Goal: Task Accomplishment & Management: Complete application form

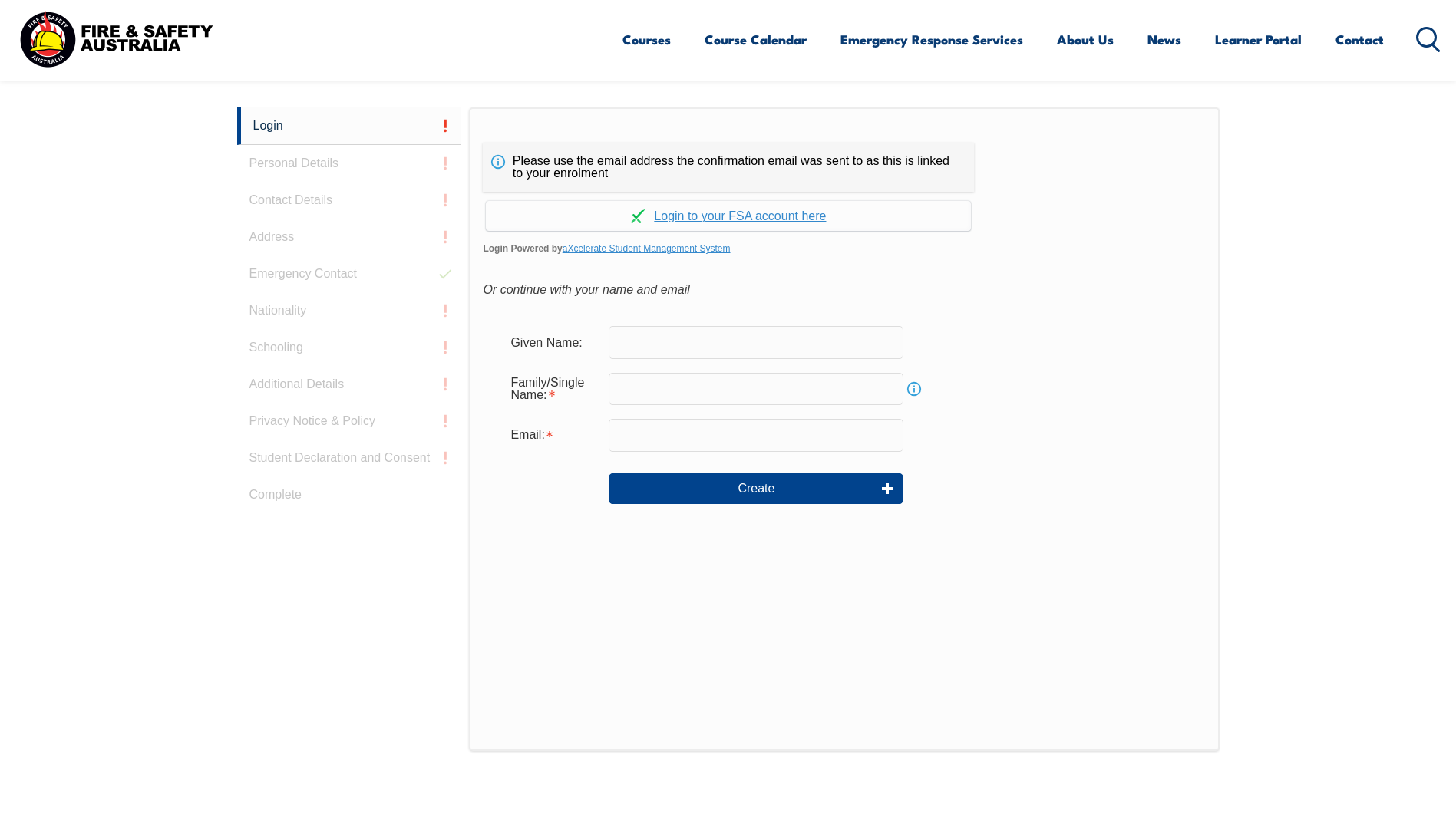
scroll to position [409, 0]
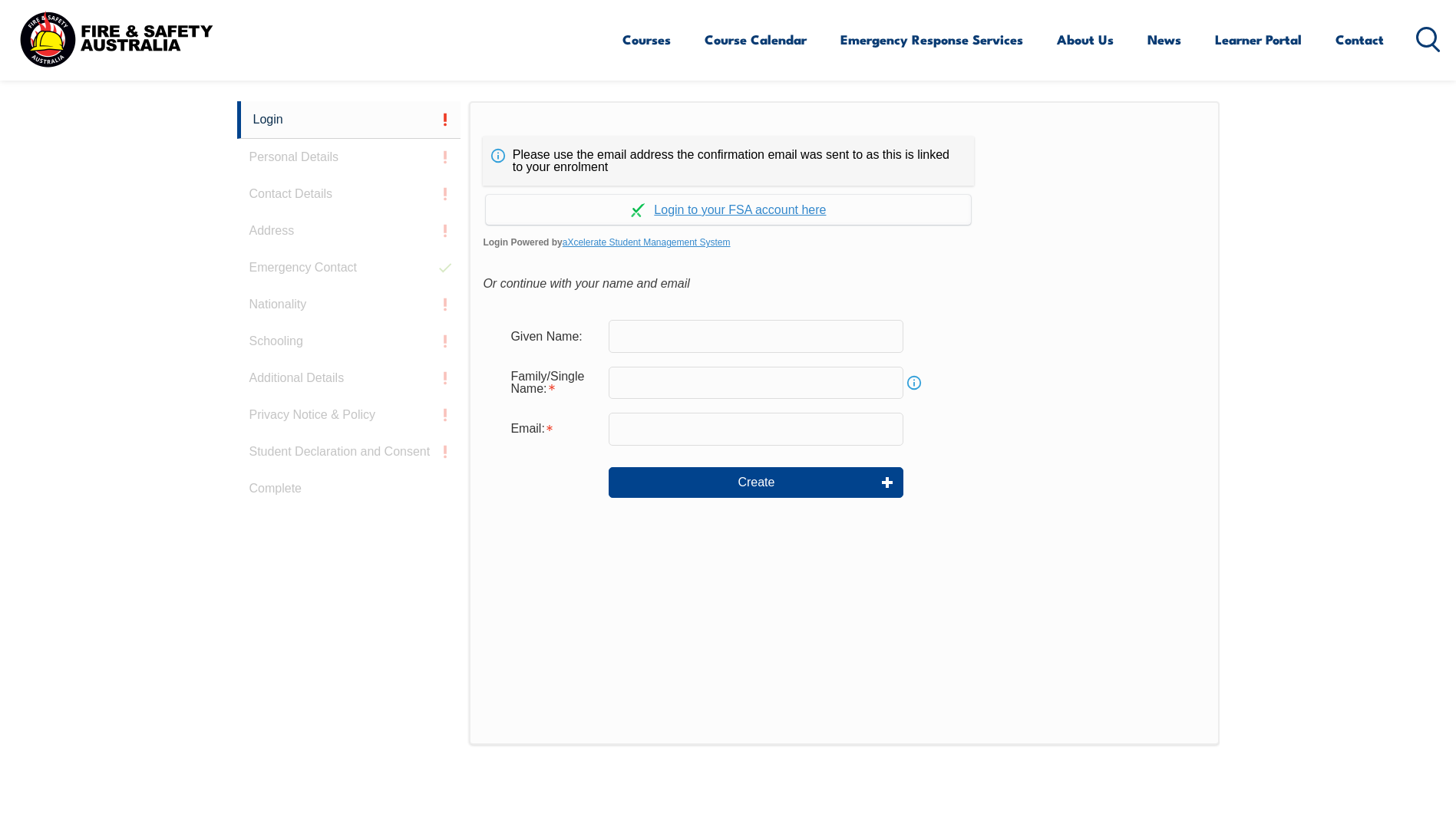
click at [686, 340] on input "text" at bounding box center [756, 336] width 295 height 32
type input "Rosemary"
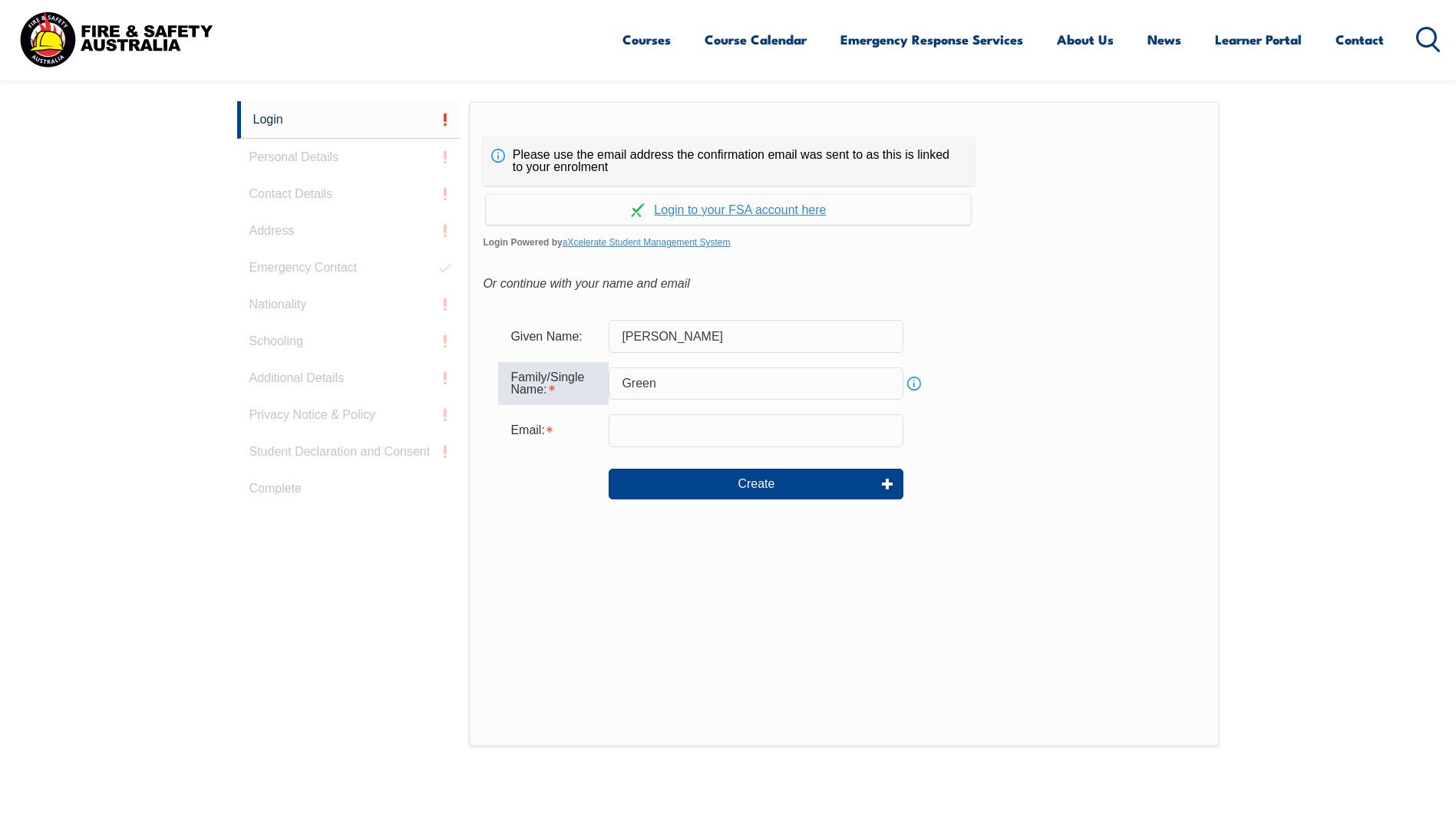
type input "Green"
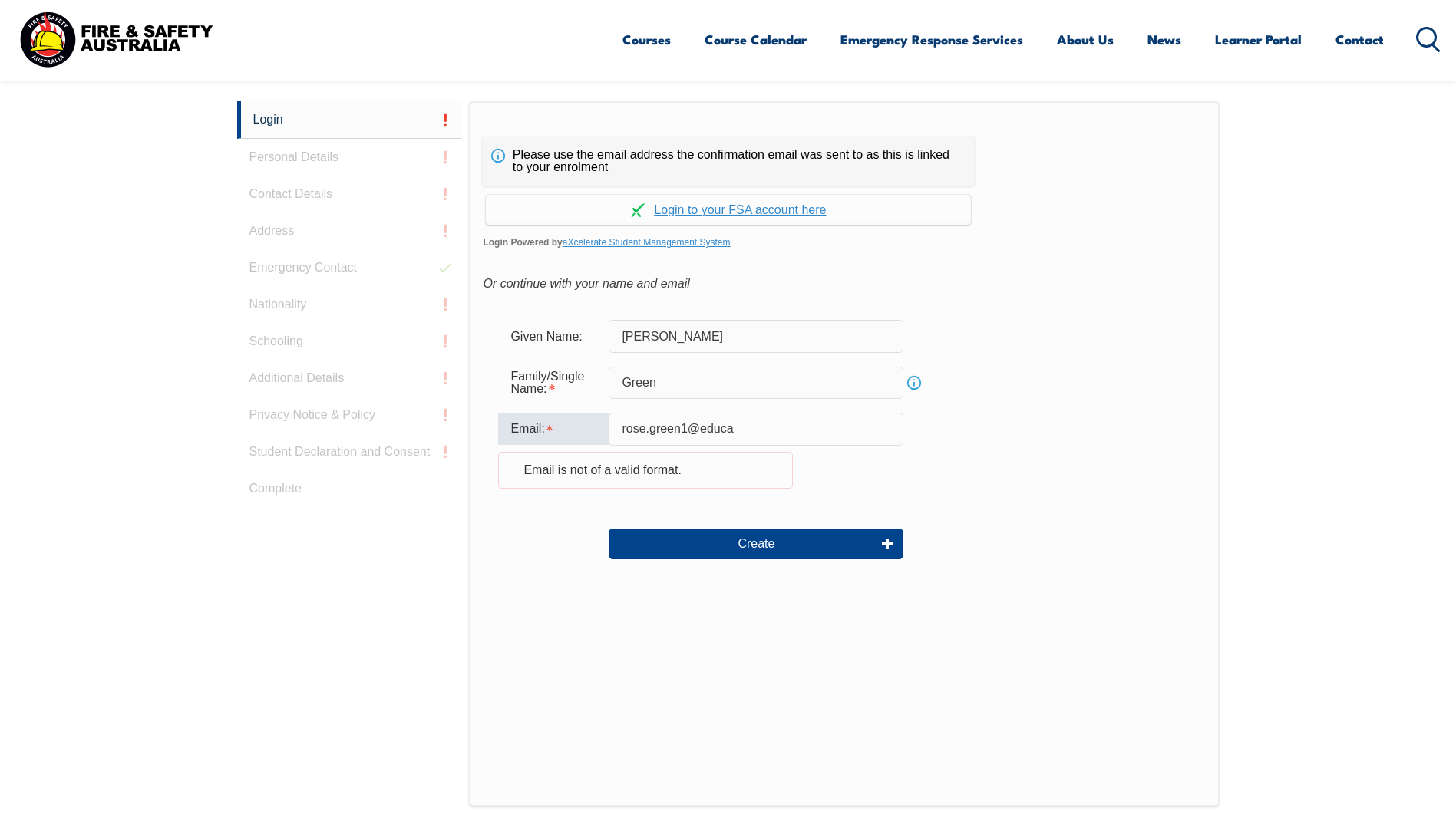
type input "[EMAIL_ADDRESS][DOMAIN_NAME]"
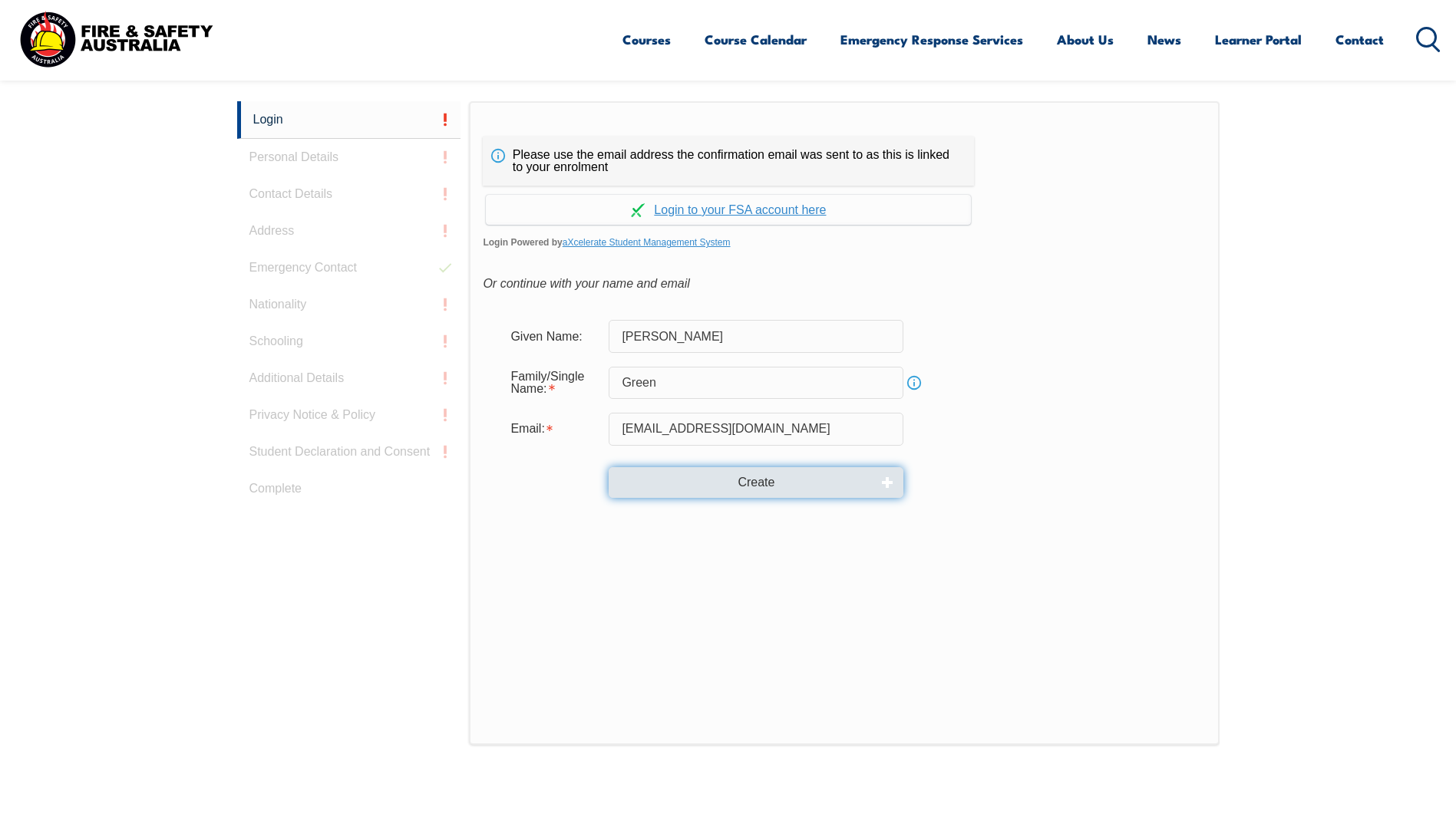
click at [712, 480] on button "Create" at bounding box center [756, 482] width 295 height 31
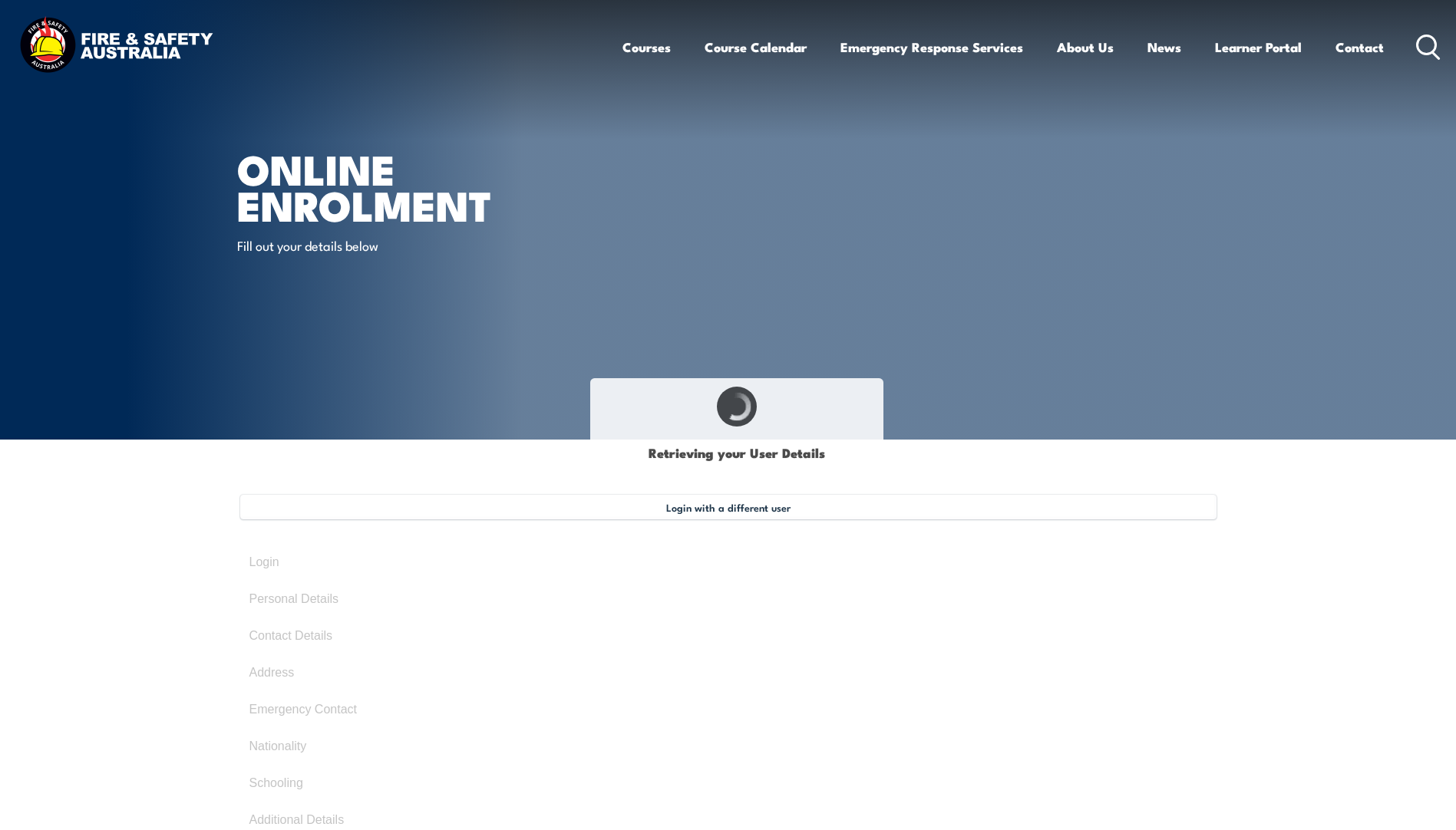
type input "Rose"
type input "Green"
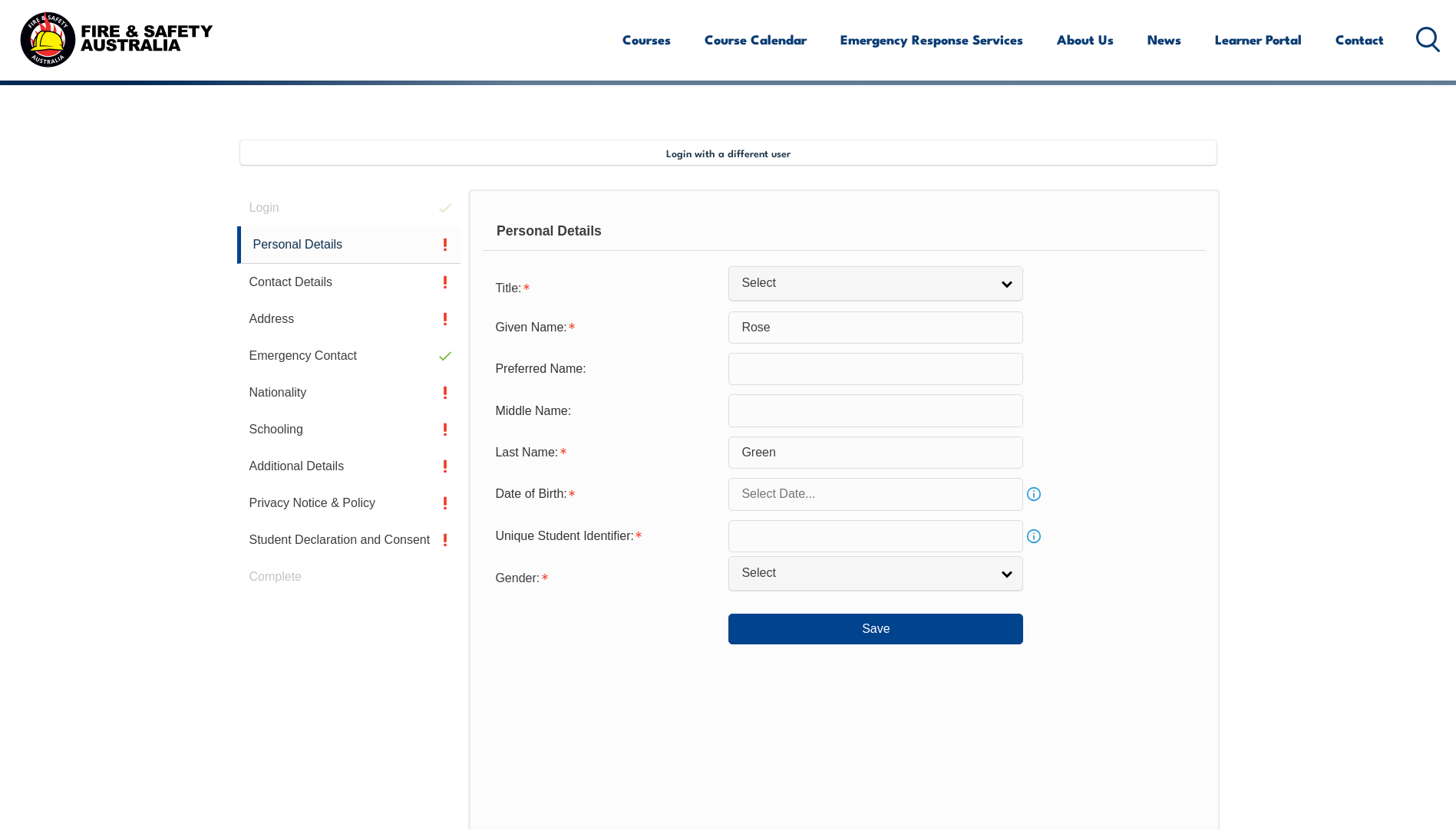
scroll to position [418, 0]
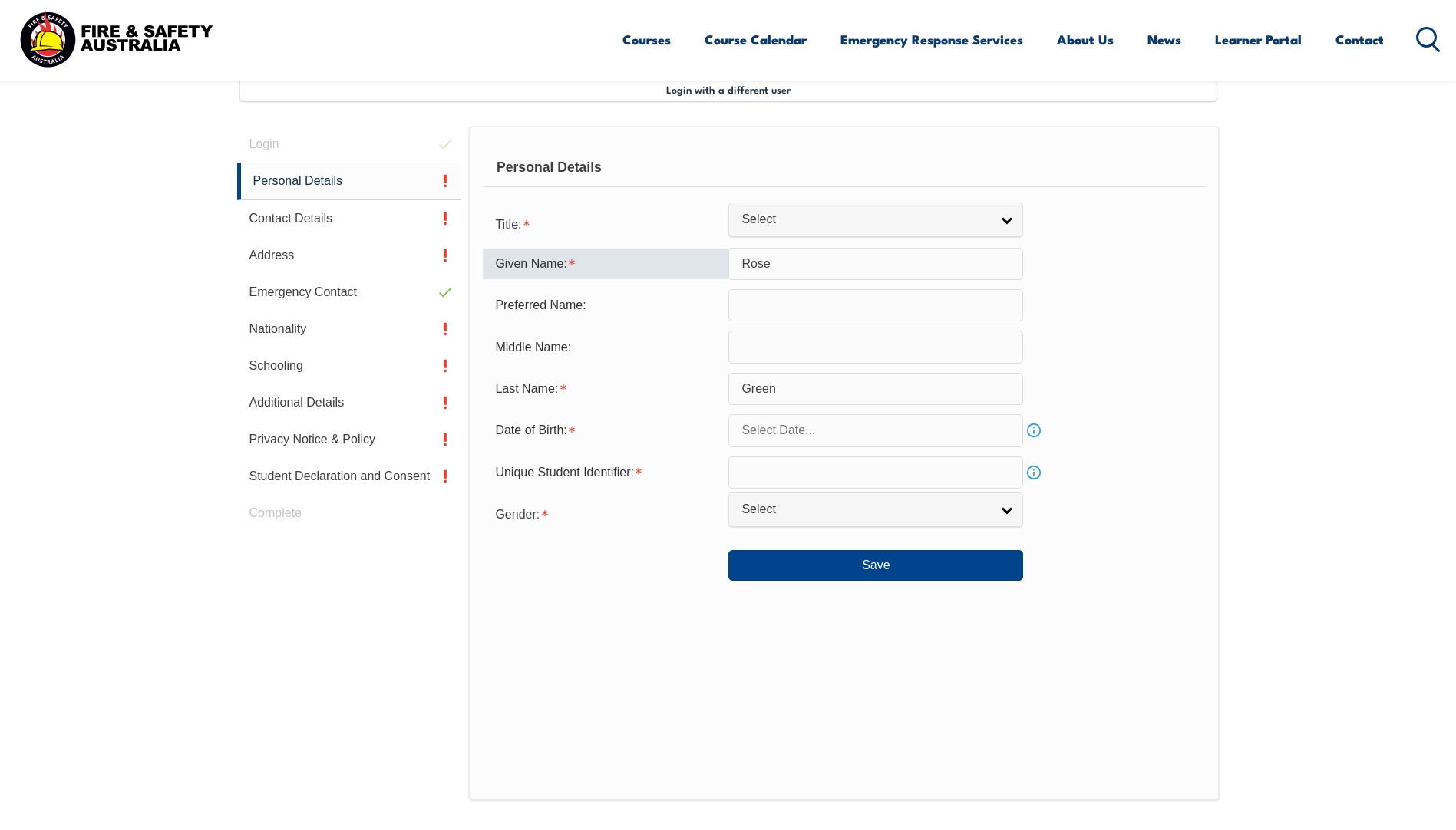
click at [783, 270] on input "Rose" at bounding box center [876, 263] width 295 height 32
type input "[PERSON_NAME]"
click at [1004, 218] on link "Select" at bounding box center [876, 220] width 295 height 34
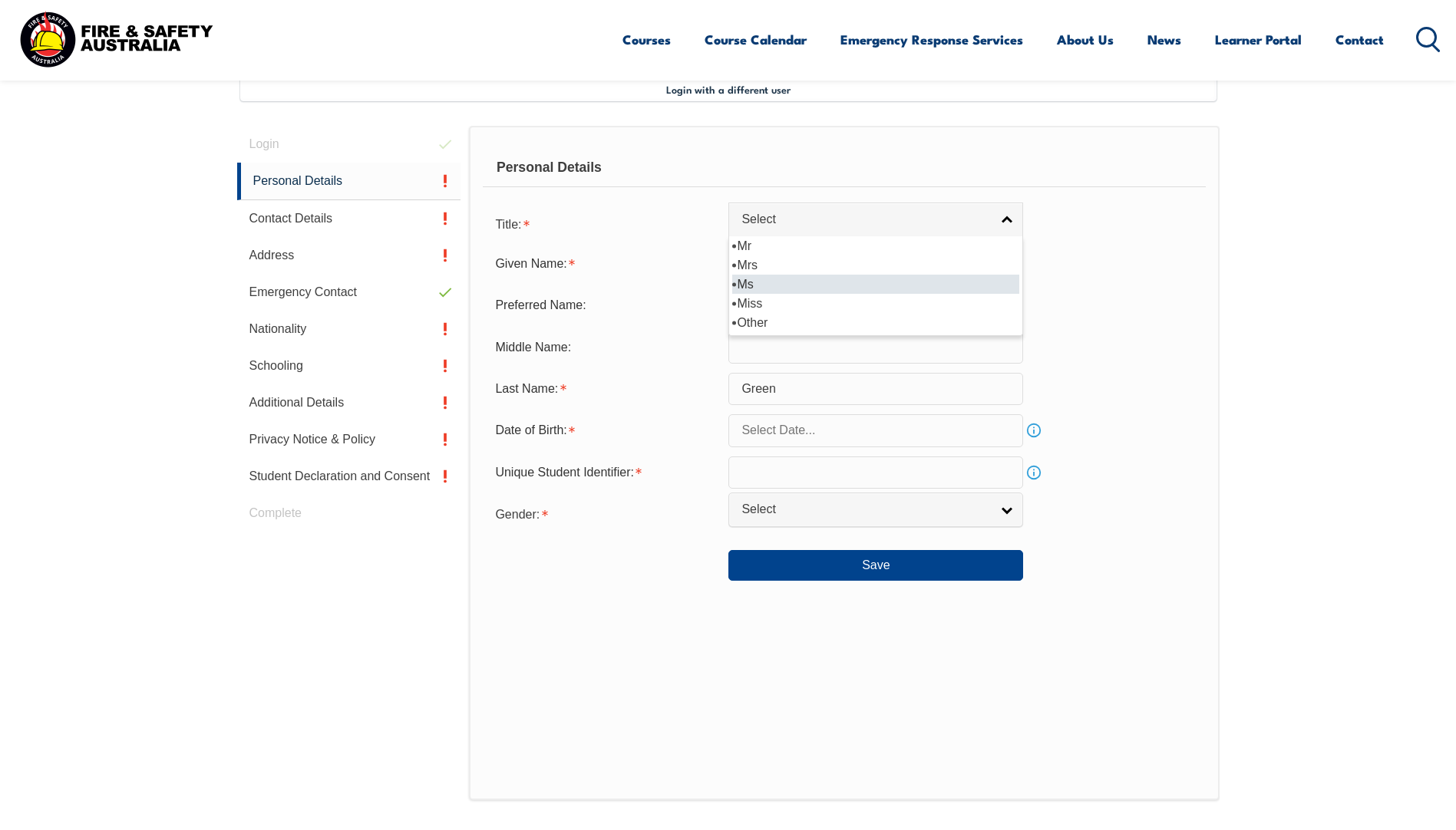
click at [864, 290] on li "Ms" at bounding box center [876, 285] width 287 height 19
select select "Ms"
click at [814, 308] on input "text" at bounding box center [876, 305] width 295 height 32
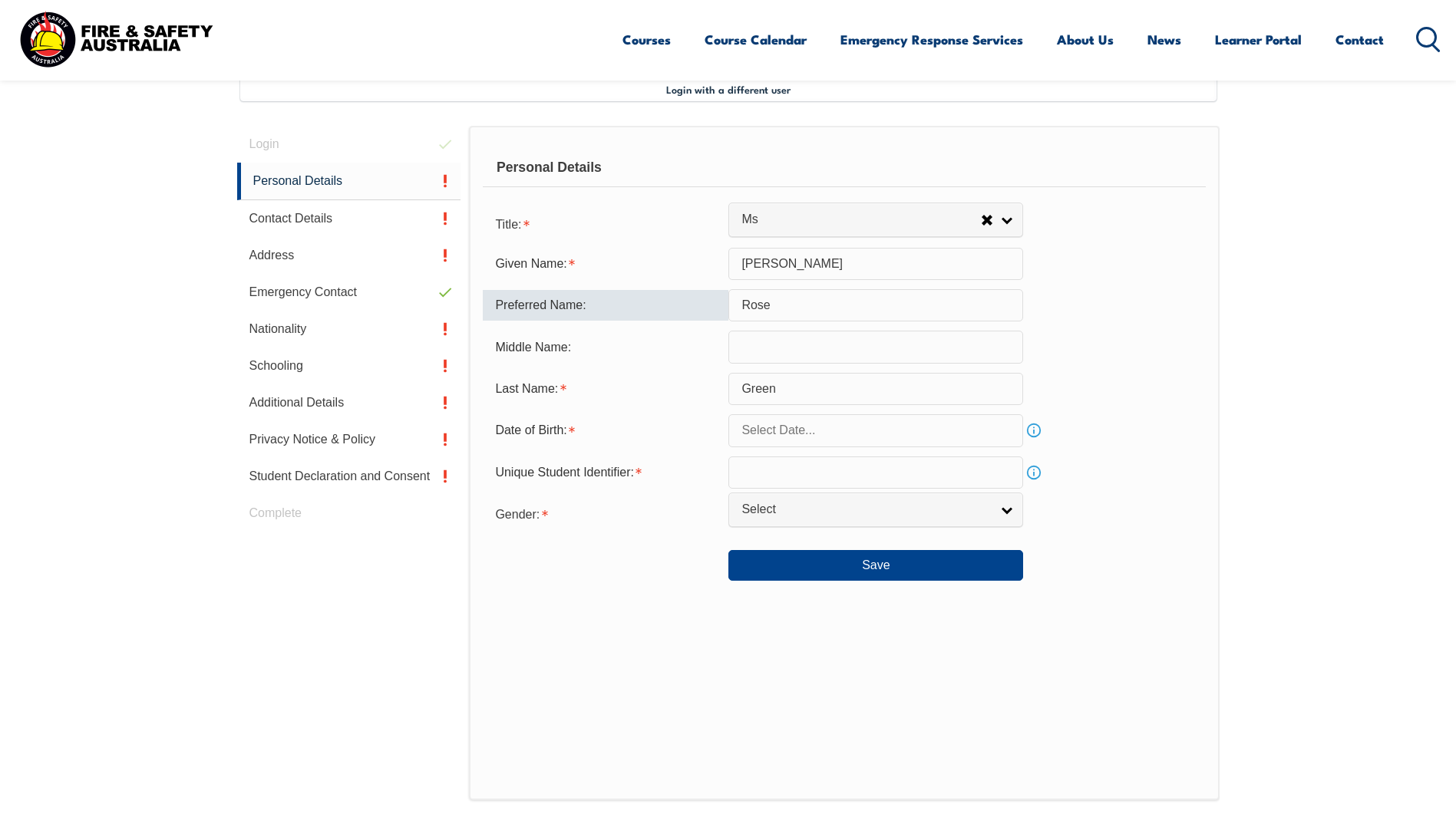
type input "Rose"
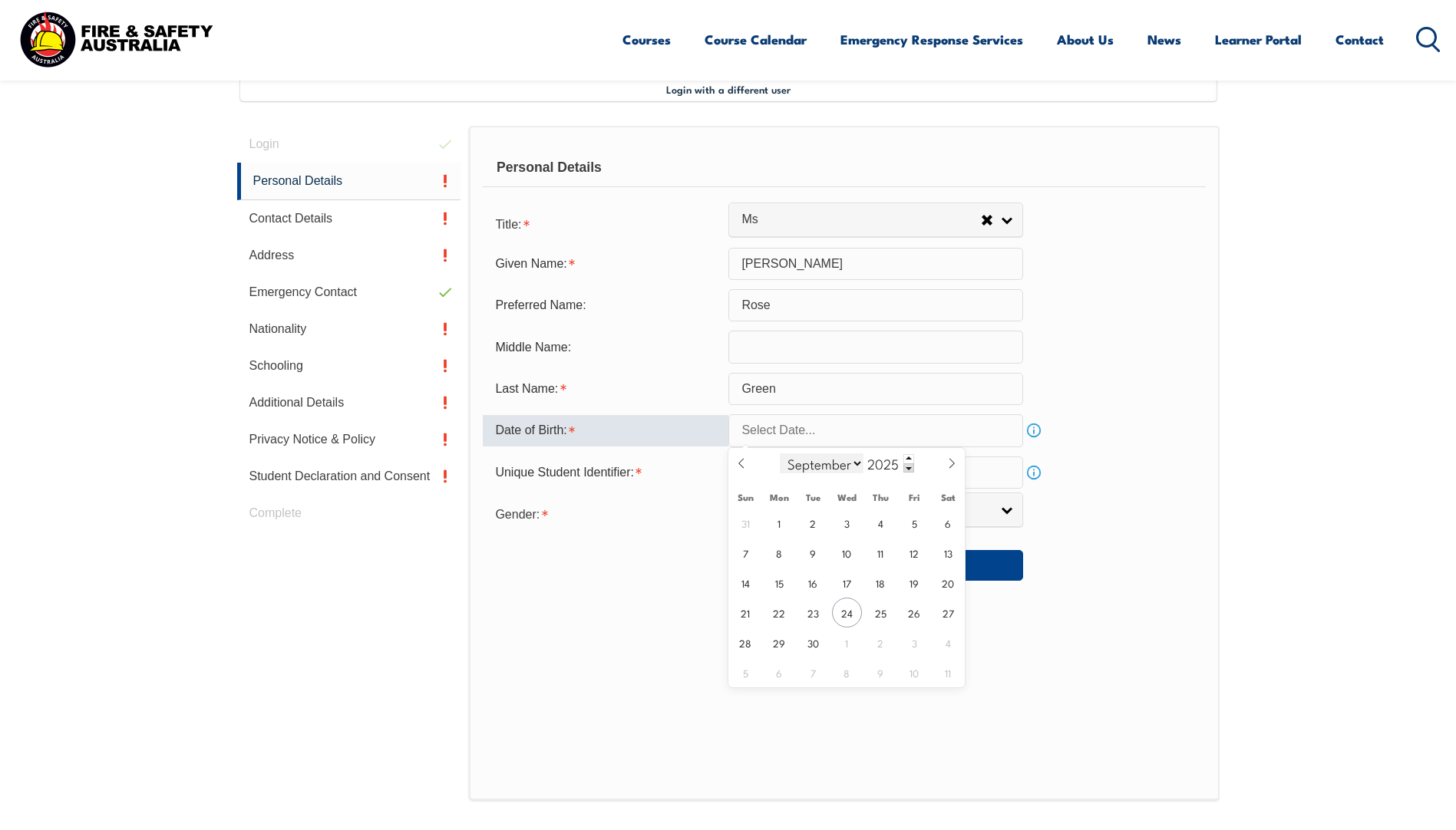
click at [854, 465] on select "January February March April May June July August September October November De…" at bounding box center [821, 463] width 83 height 20
select select "10"
click at [781, 453] on select "January February March April May June July August September October November De…" at bounding box center [821, 463] width 83 height 20
click at [881, 646] on span "27" at bounding box center [881, 643] width 30 height 30
type input "[DATE]"
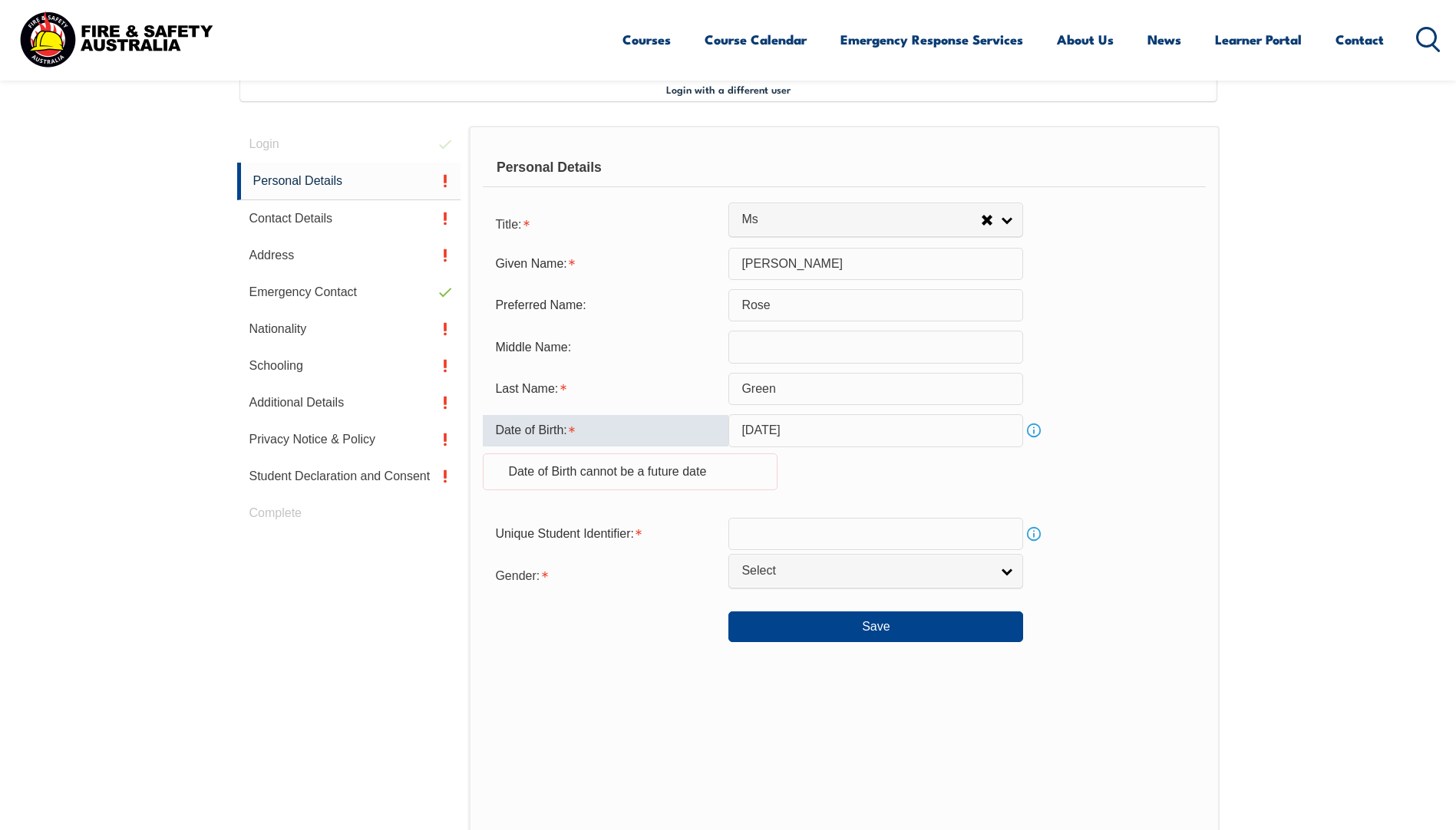
click at [891, 435] on input "[DATE]" at bounding box center [876, 430] width 295 height 32
click at [907, 458] on span at bounding box center [908, 458] width 11 height 9
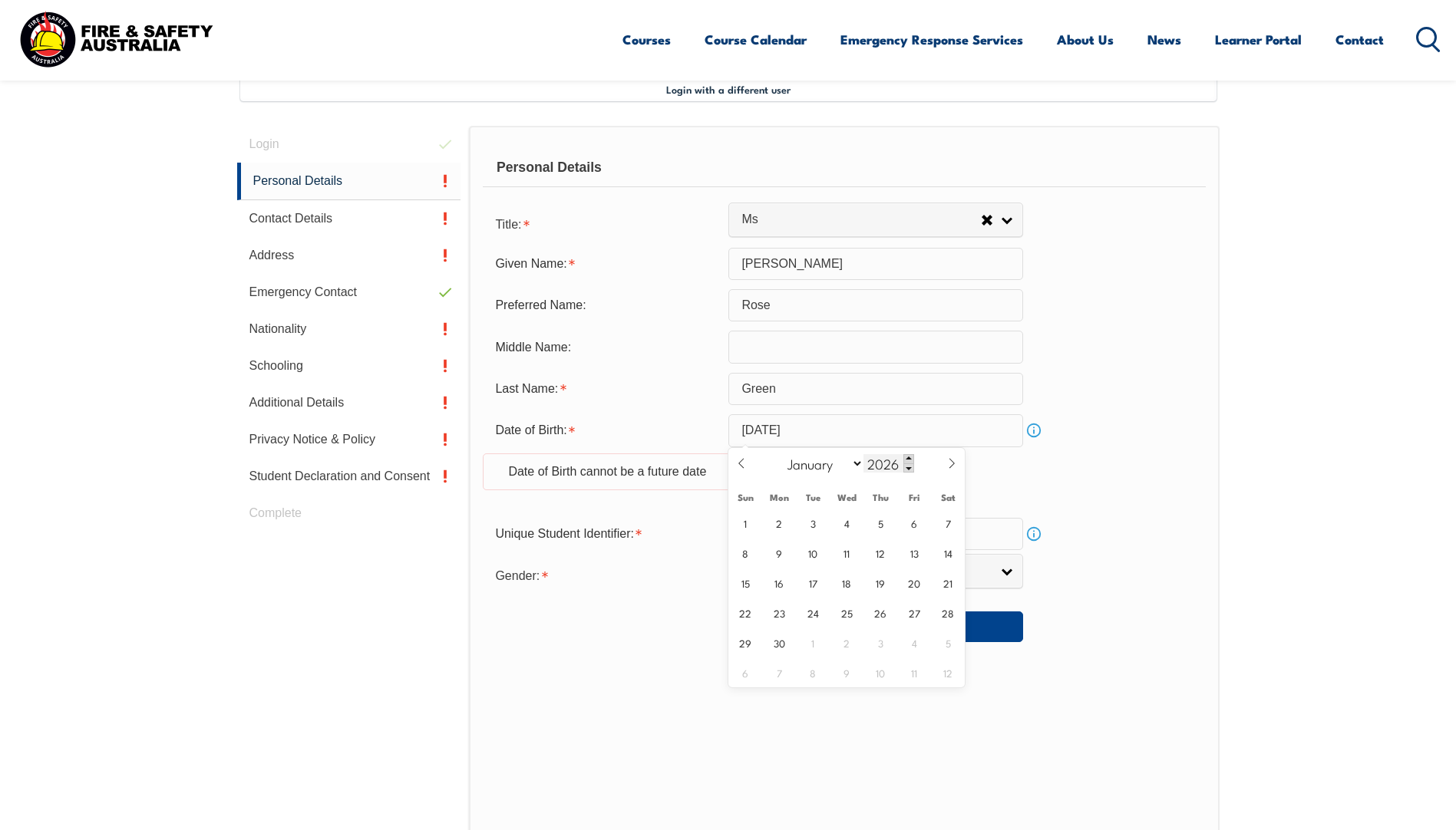
click at [907, 458] on span at bounding box center [908, 458] width 11 height 9
click at [906, 468] on span at bounding box center [908, 468] width 11 height 9
click at [885, 459] on input "2027" at bounding box center [889, 463] width 51 height 18
type input "1974"
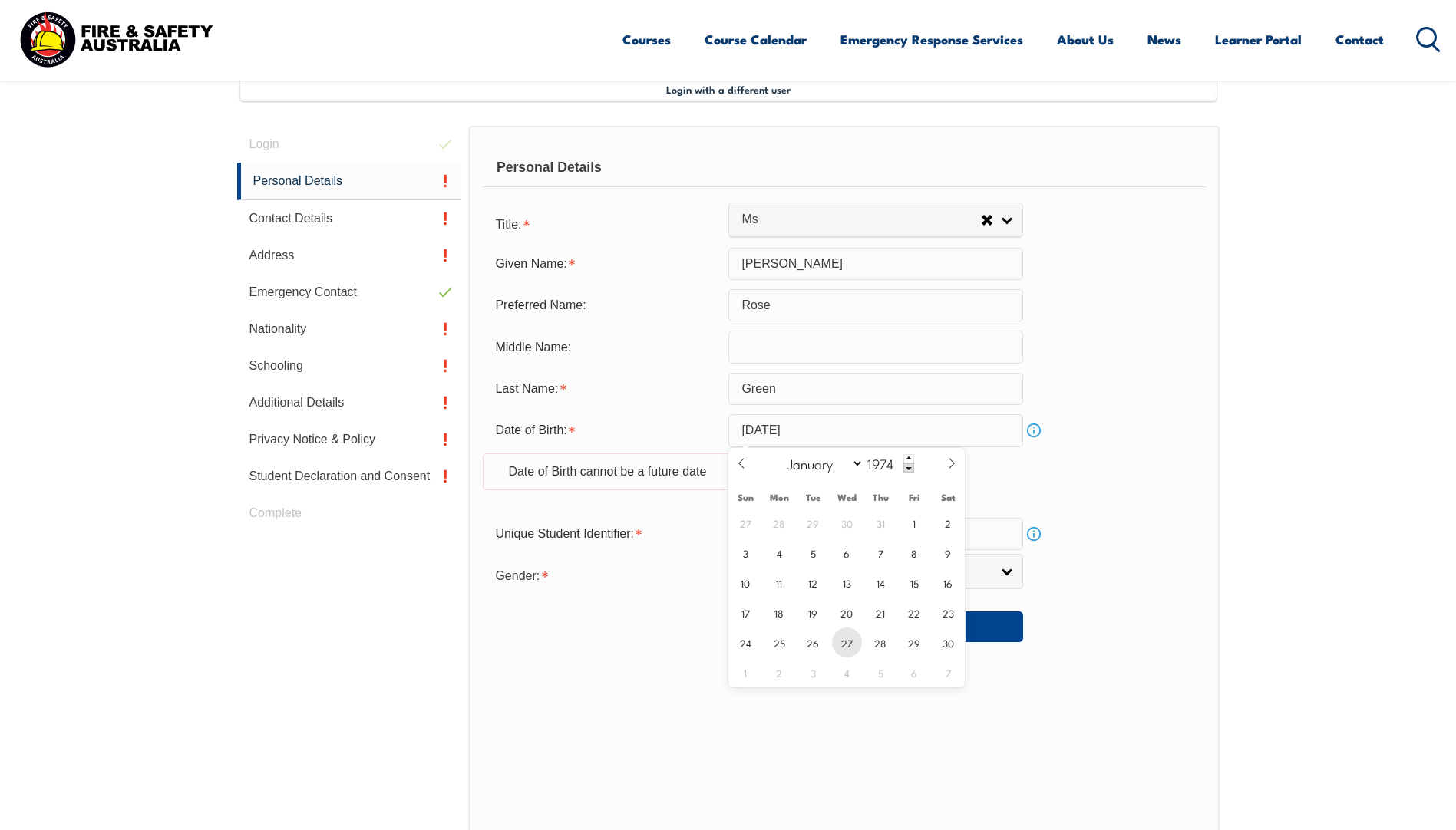
click at [843, 651] on span "27" at bounding box center [847, 643] width 30 height 30
type input "[DATE]"
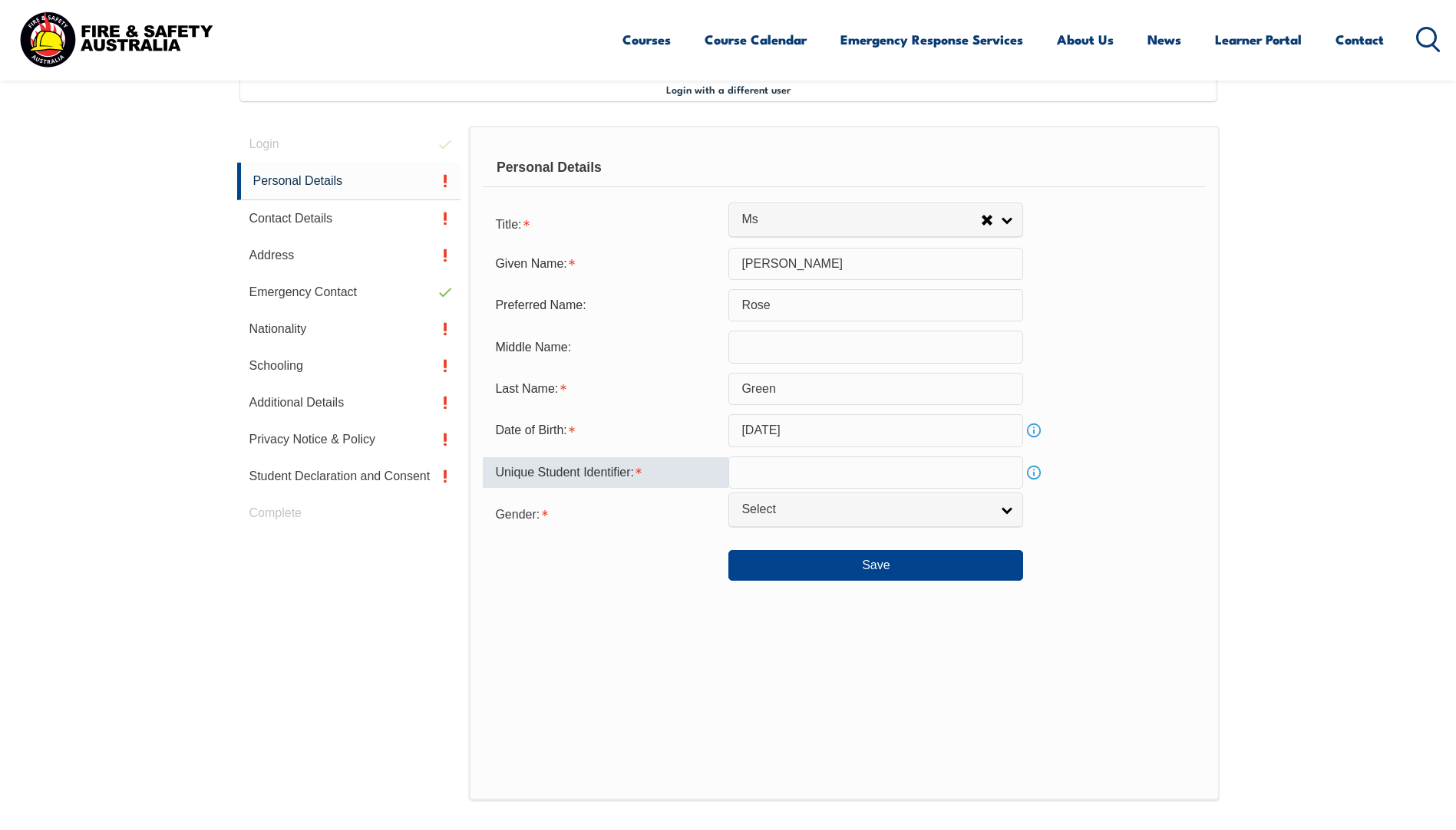
click at [794, 473] on input "text" at bounding box center [876, 473] width 295 height 32
click at [808, 476] on input "text" at bounding box center [876, 473] width 295 height 32
type input "5GXG4DWUEB"
click at [854, 514] on span "Select" at bounding box center [865, 509] width 249 height 16
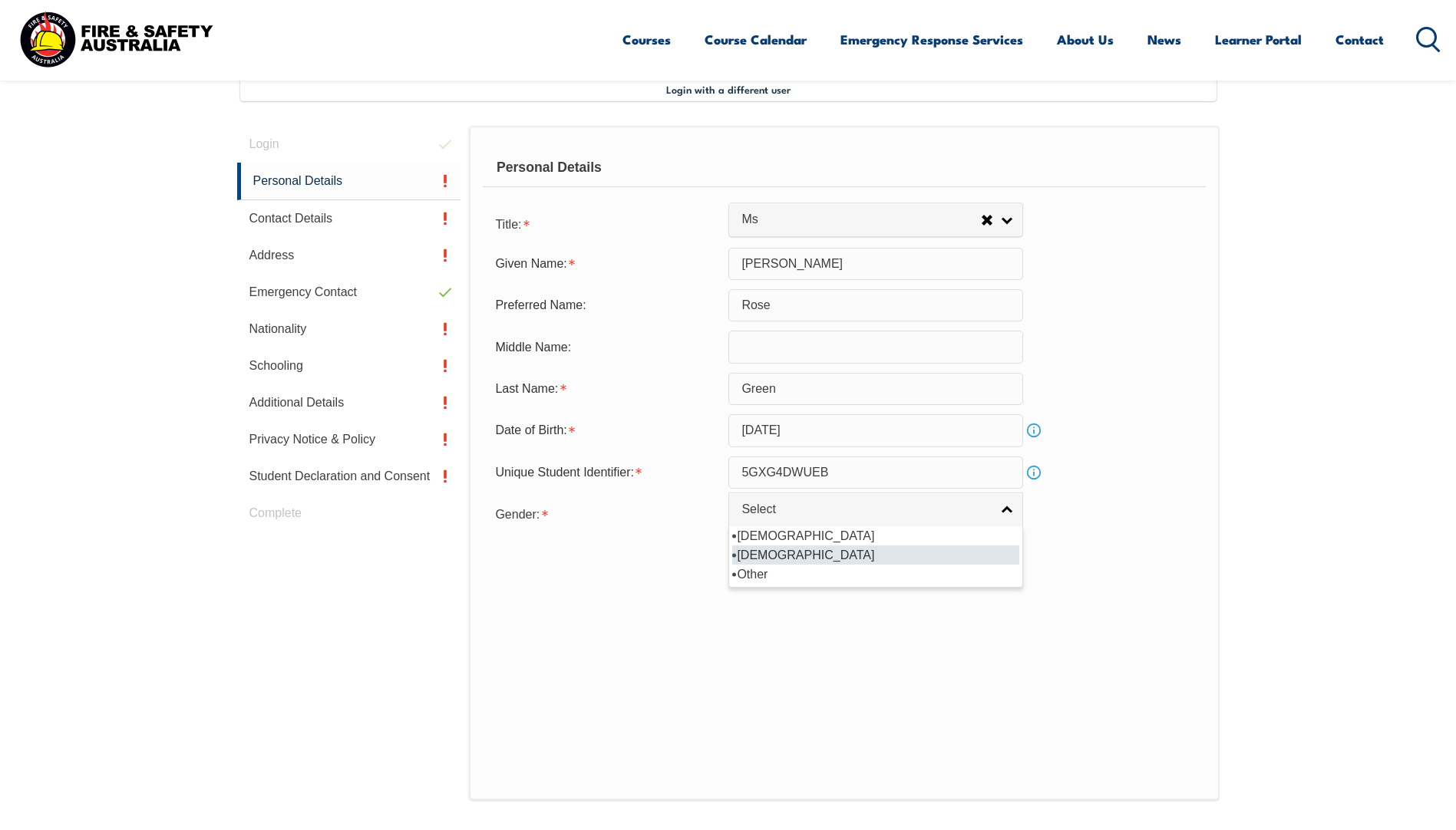
click at [818, 556] on li "[DEMOGRAPHIC_DATA]" at bounding box center [876, 555] width 287 height 19
select select "F"
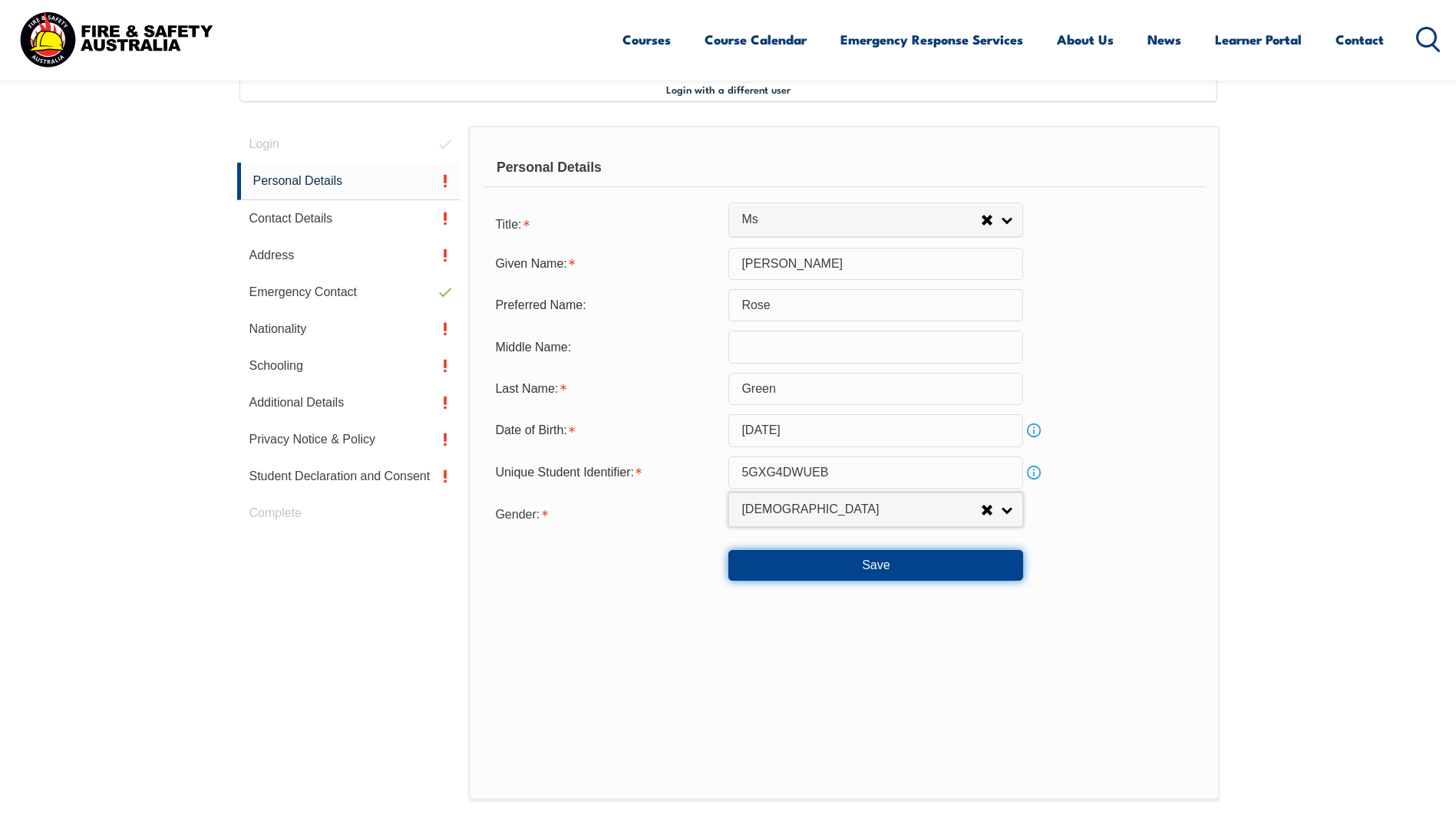
click at [839, 569] on button "Save" at bounding box center [876, 566] width 295 height 31
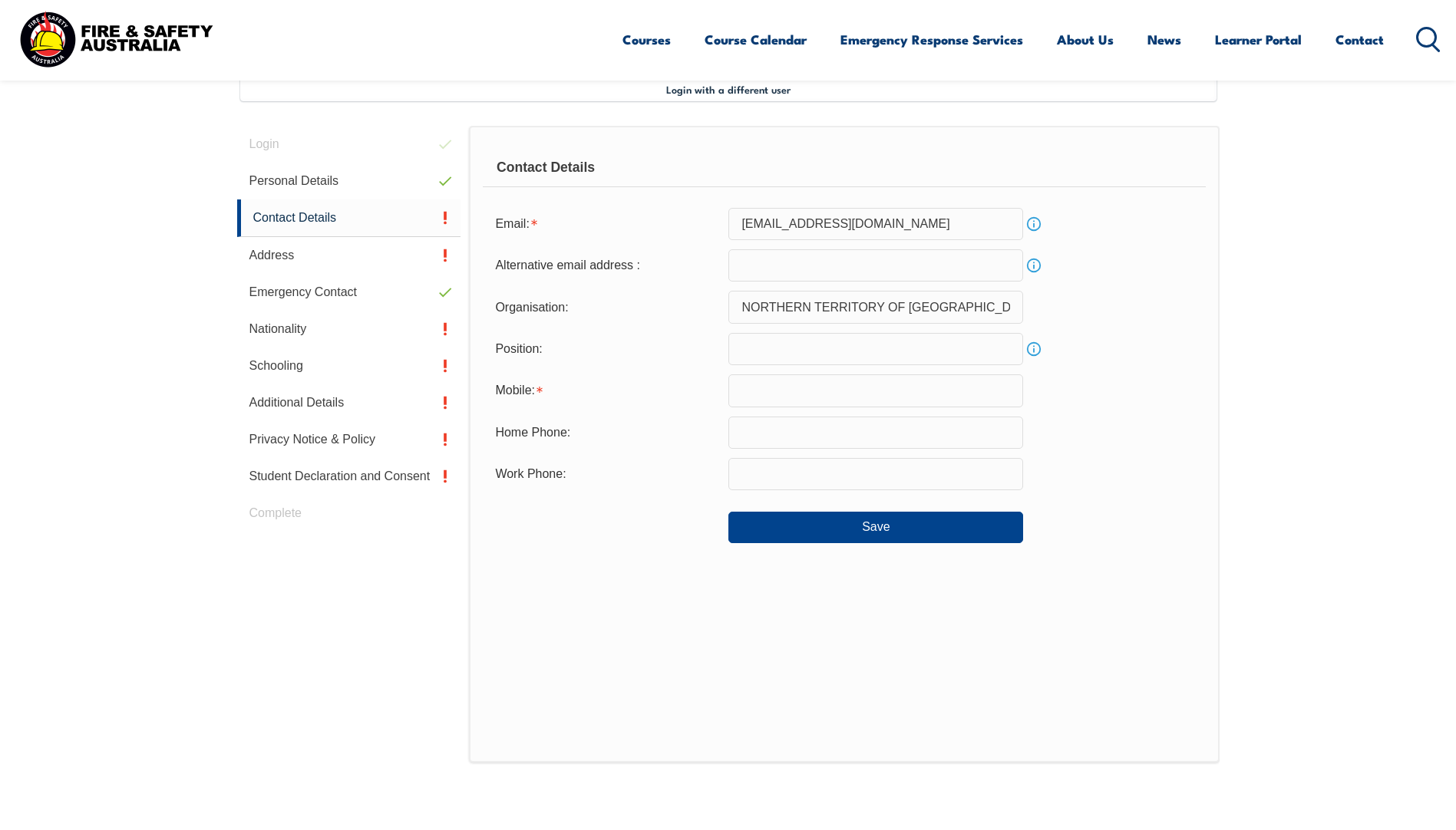
click at [757, 388] on input "text" at bounding box center [876, 390] width 295 height 32
type input "0415518288"
click at [652, 644] on div "Contact Details Email: [EMAIL_ADDRESS][DOMAIN_NAME] Info Alternative email addr…" at bounding box center [844, 444] width 750 height 637
click at [840, 527] on button "Save" at bounding box center [876, 527] width 295 height 31
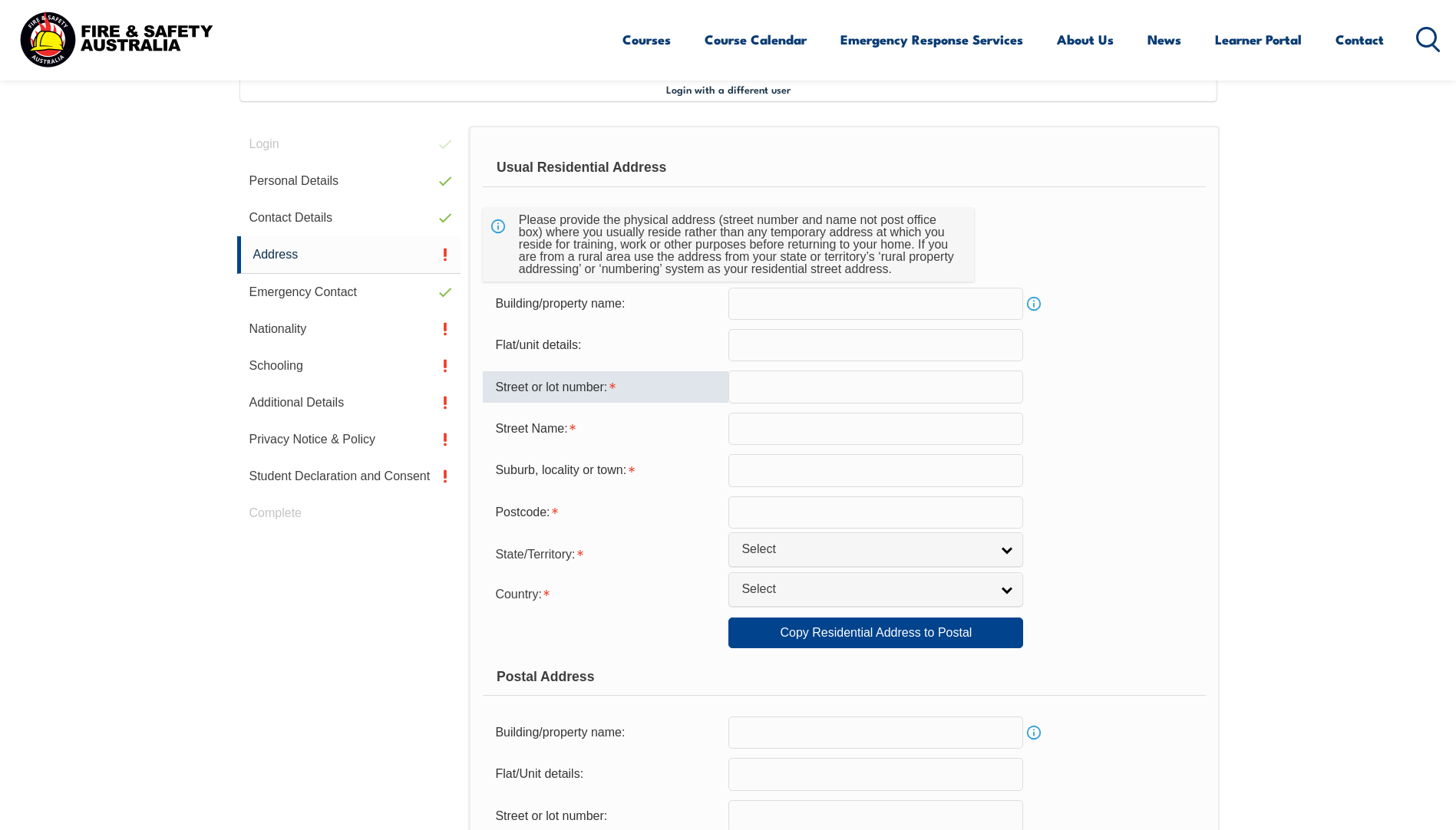
click at [805, 380] on input "text" at bounding box center [876, 386] width 295 height 32
type input "5"
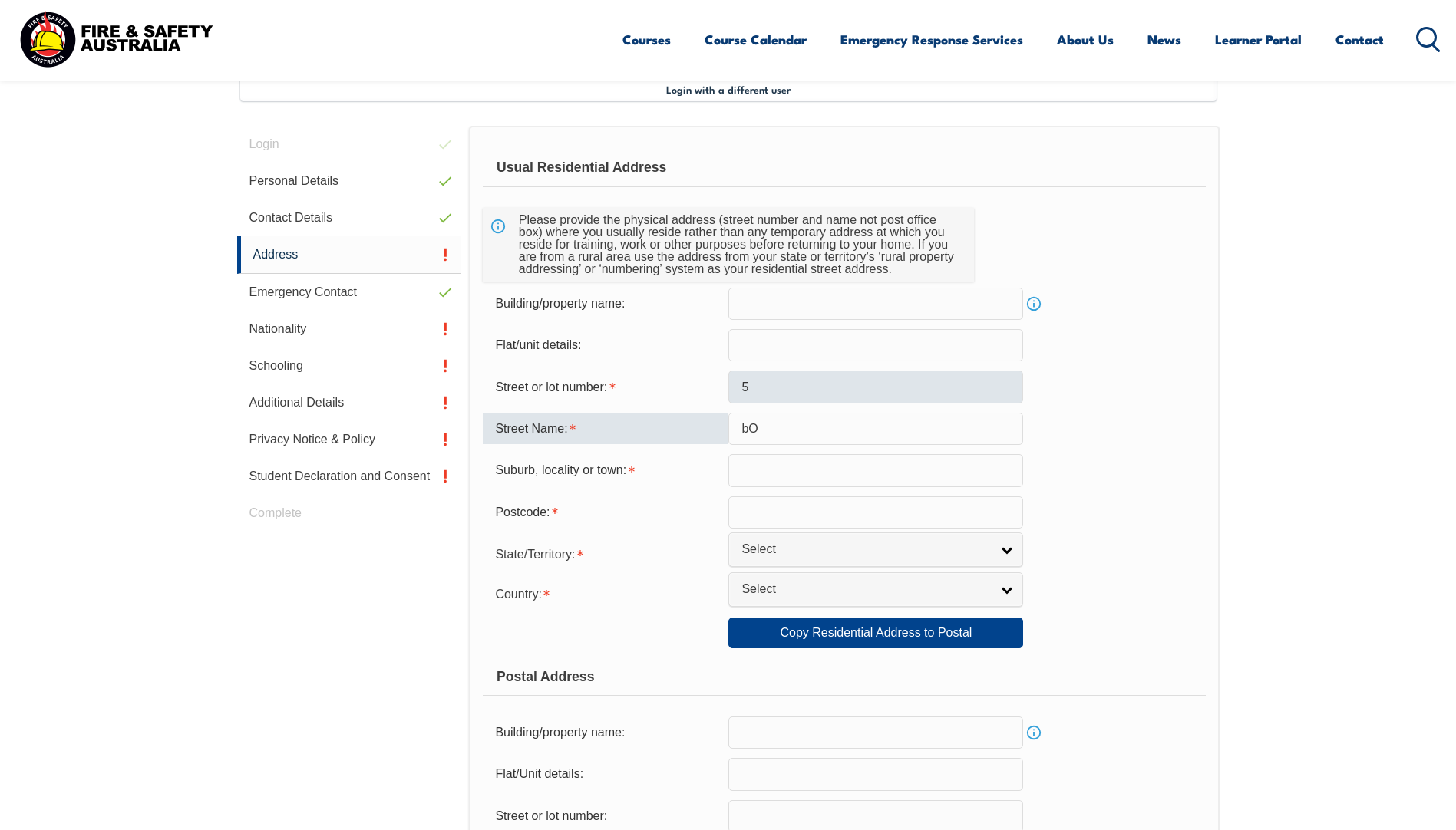
type input "b"
type input "[PERSON_NAME] Court"
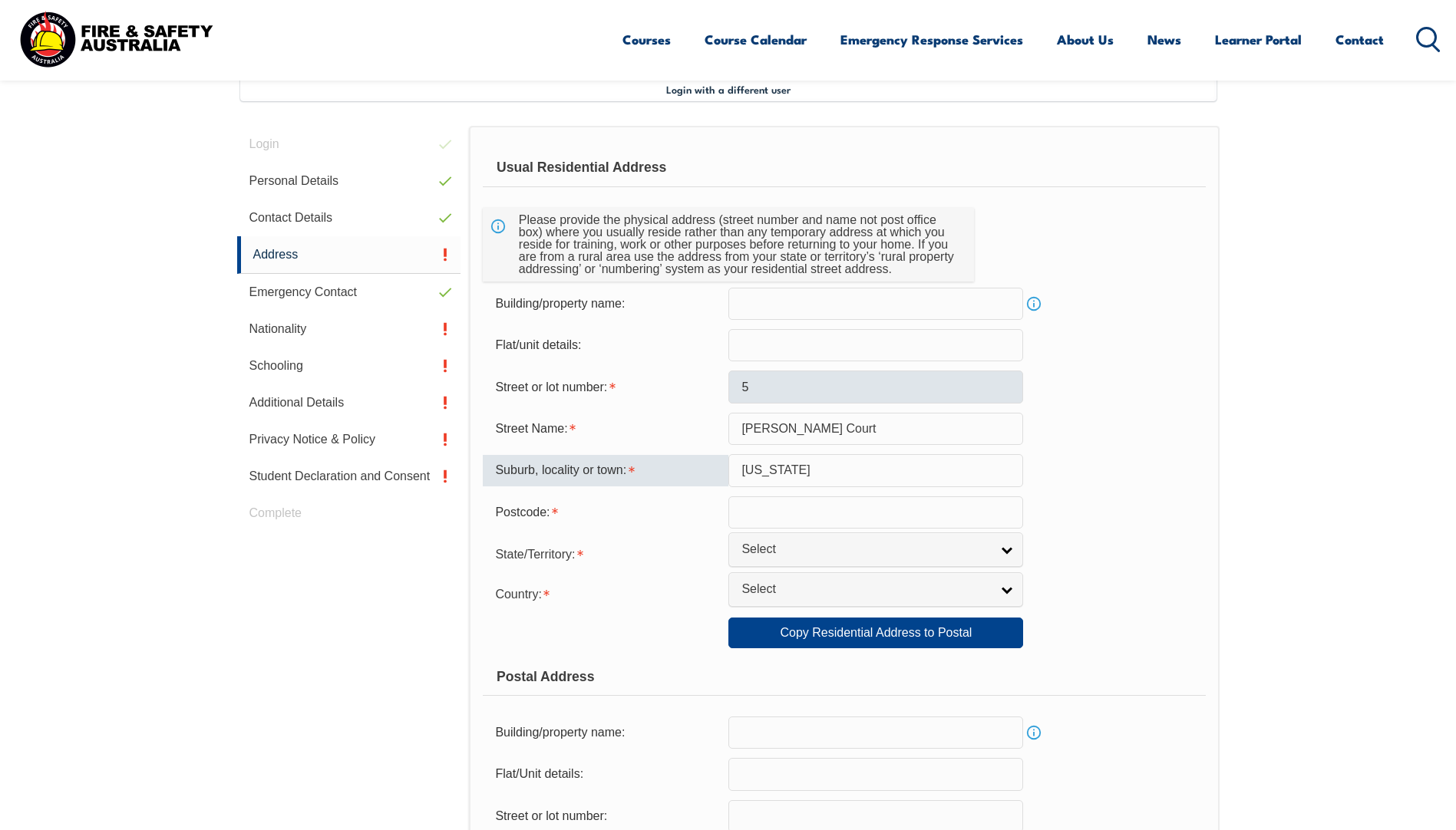
type input "[US_STATE]"
type input "0834"
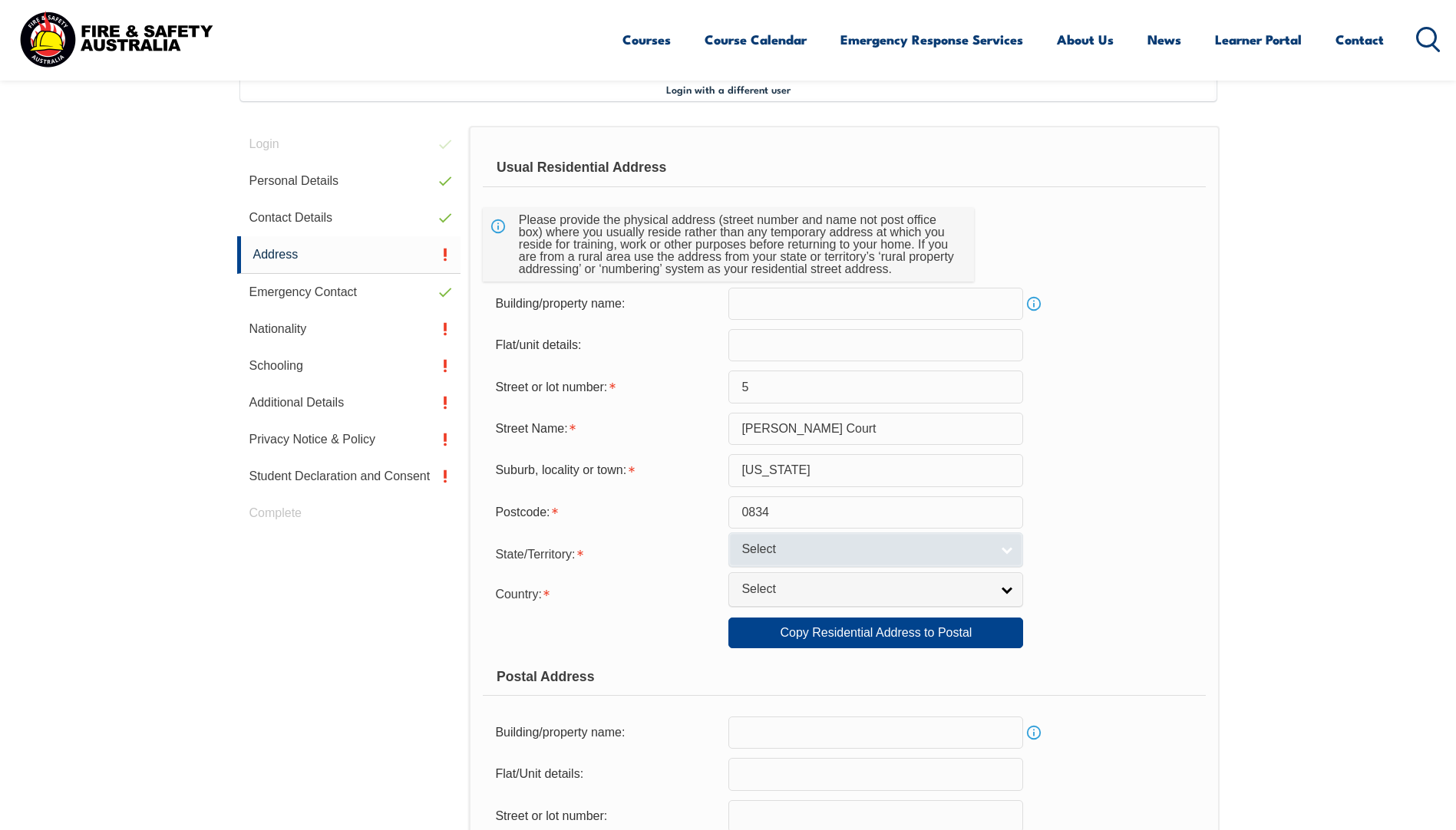
click at [1004, 546] on link "Select" at bounding box center [876, 549] width 295 height 34
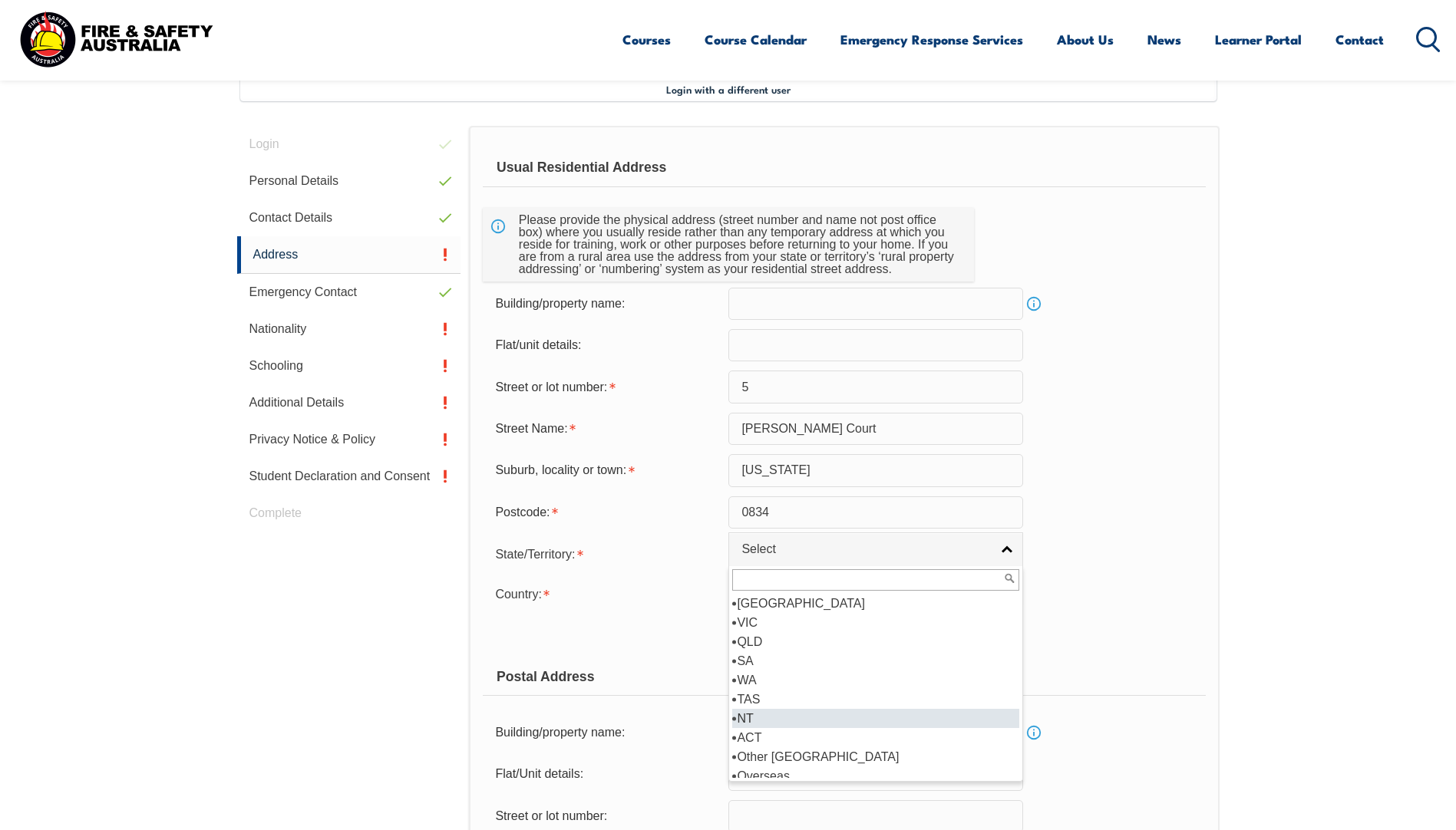
click at [783, 725] on li "NT" at bounding box center [876, 718] width 287 height 19
select select "NT"
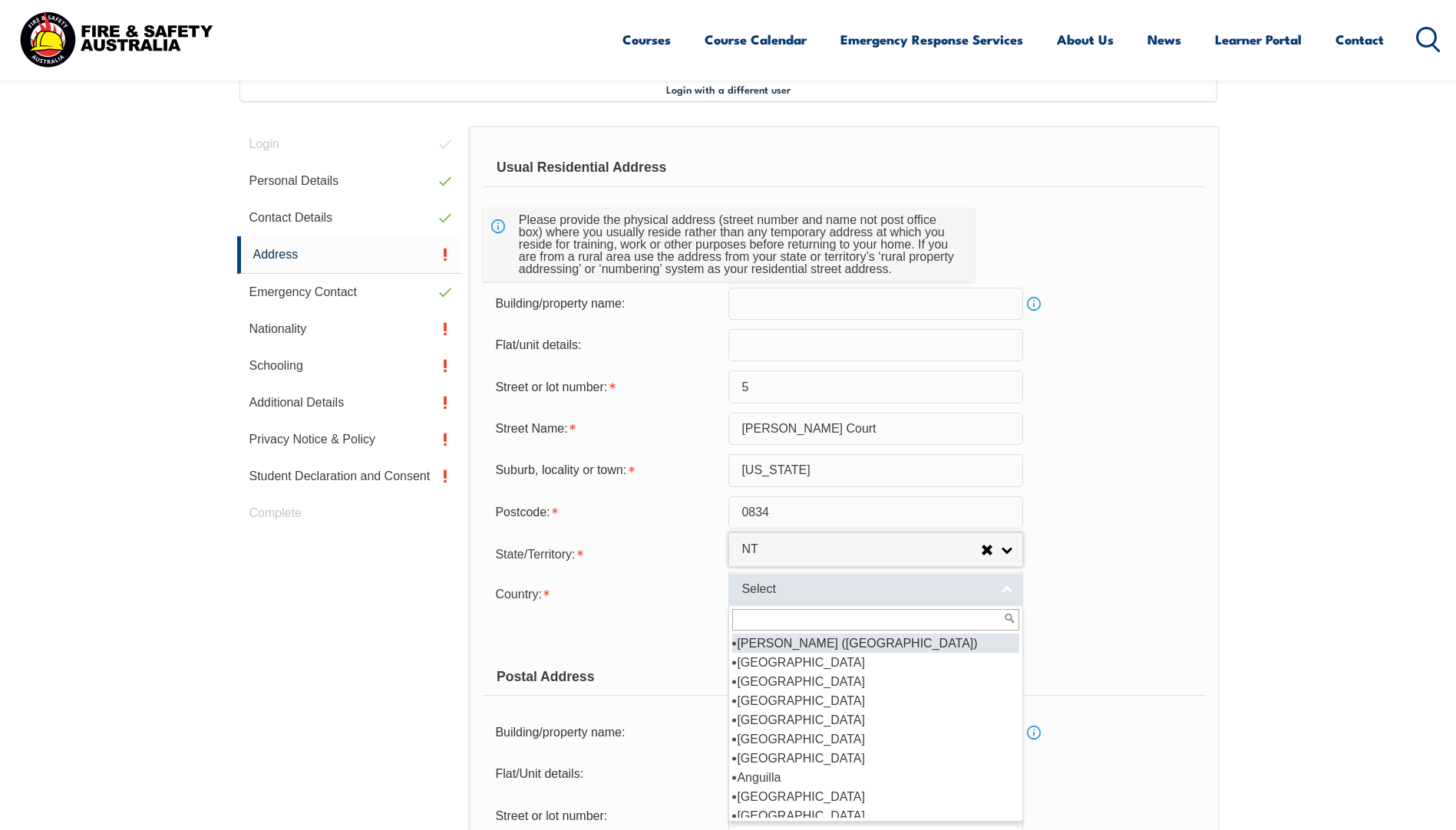
click at [848, 590] on span "Select" at bounding box center [865, 589] width 249 height 16
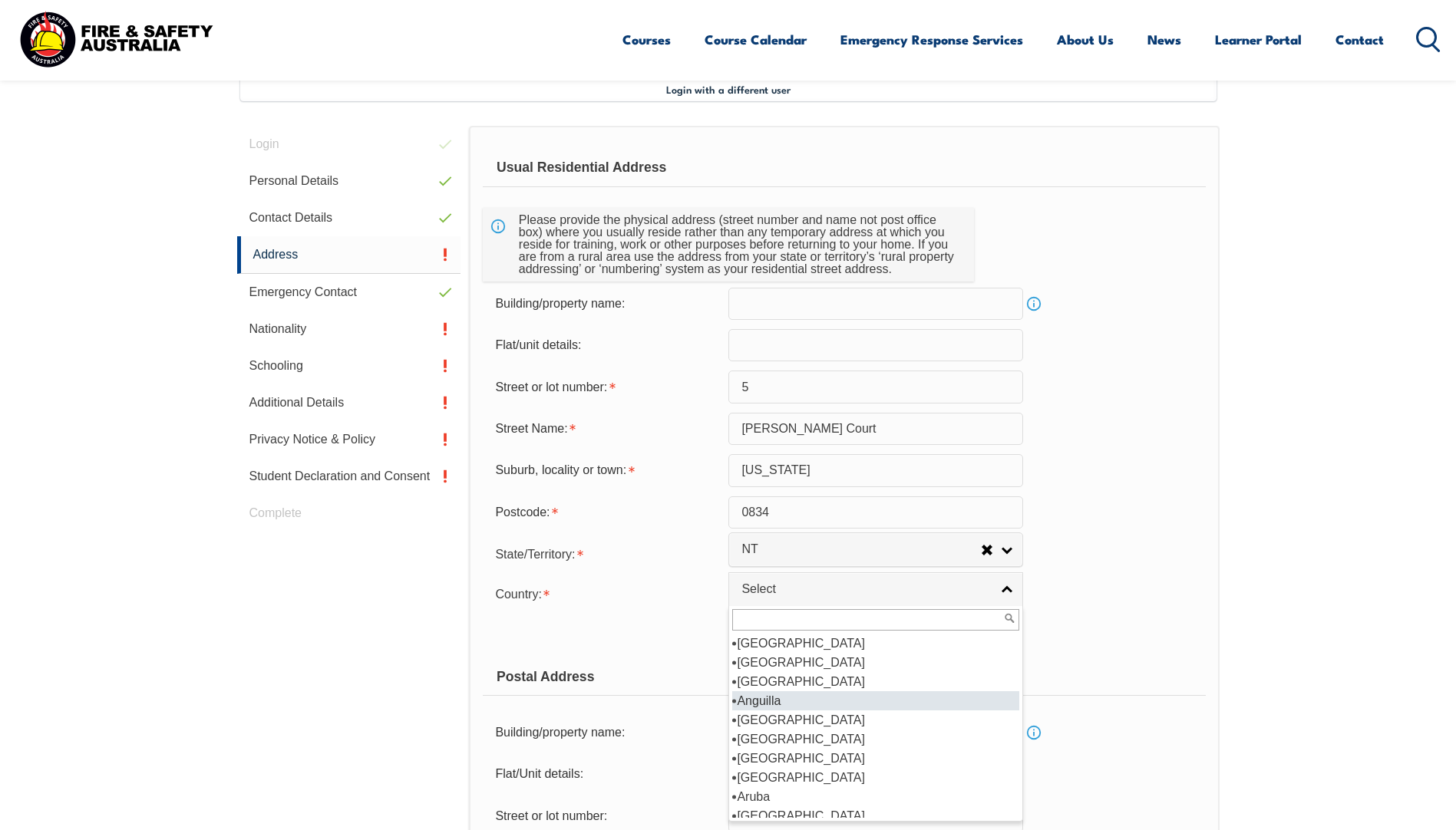
scroll to position [154, 0]
click at [811, 734] on li "[GEOGRAPHIC_DATA]" at bounding box center [876, 740] width 287 height 19
select select "1101"
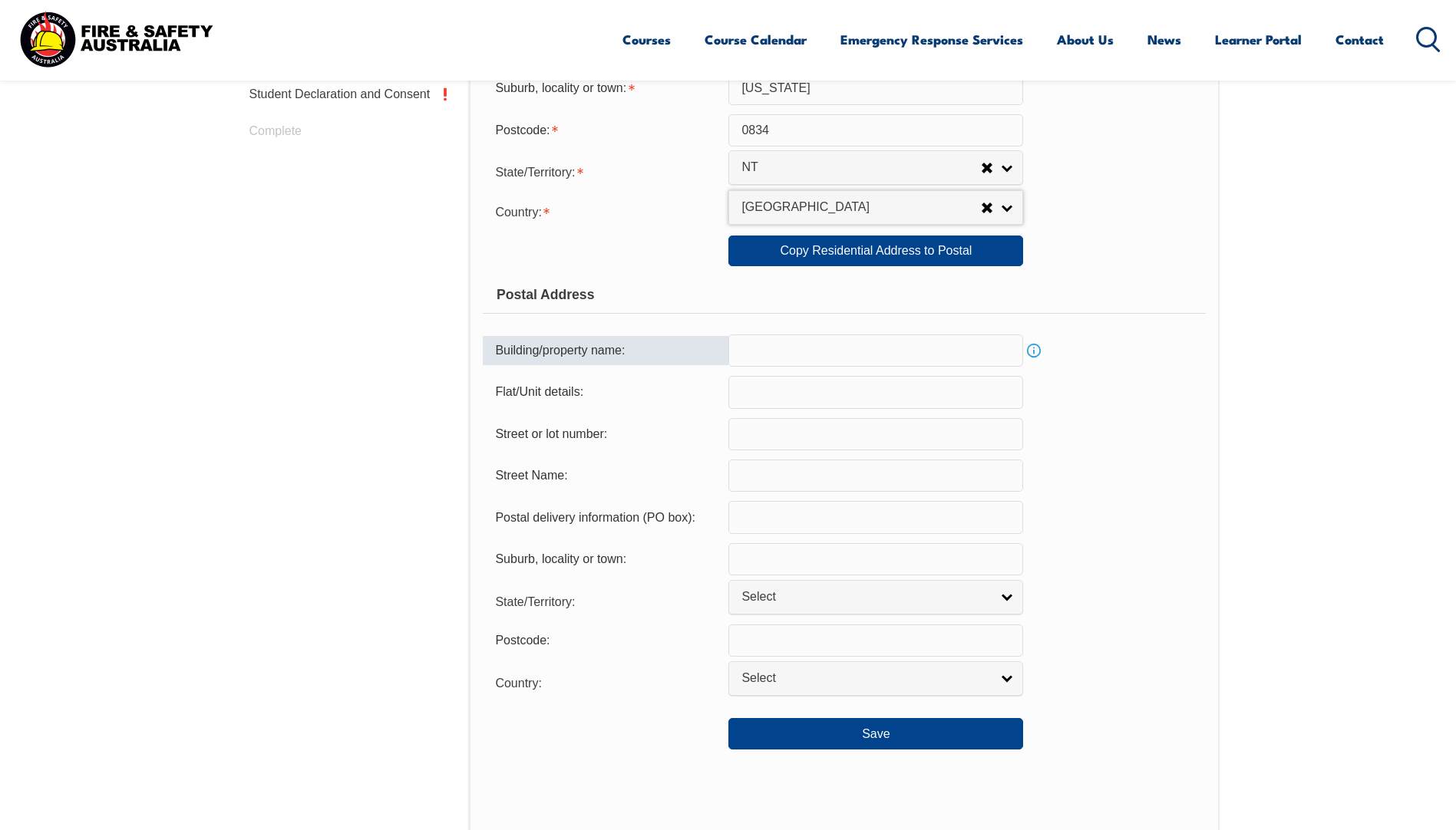
scroll to position [802, 0]
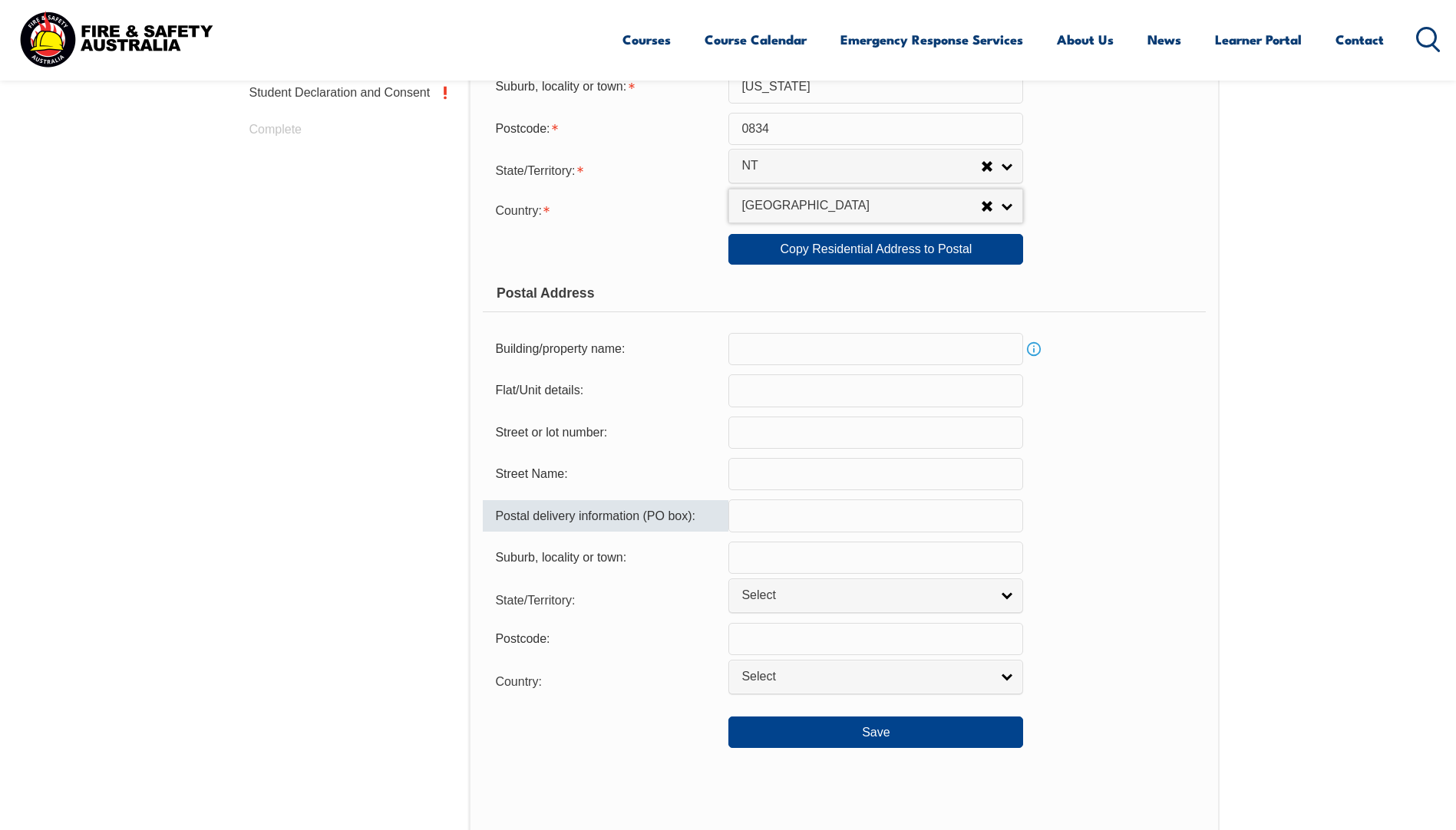
drag, startPoint x: 772, startPoint y: 518, endPoint x: 804, endPoint y: 502, distance: 35.8
click at [772, 518] on input "text" at bounding box center [876, 516] width 295 height 32
type input "PO Box 291"
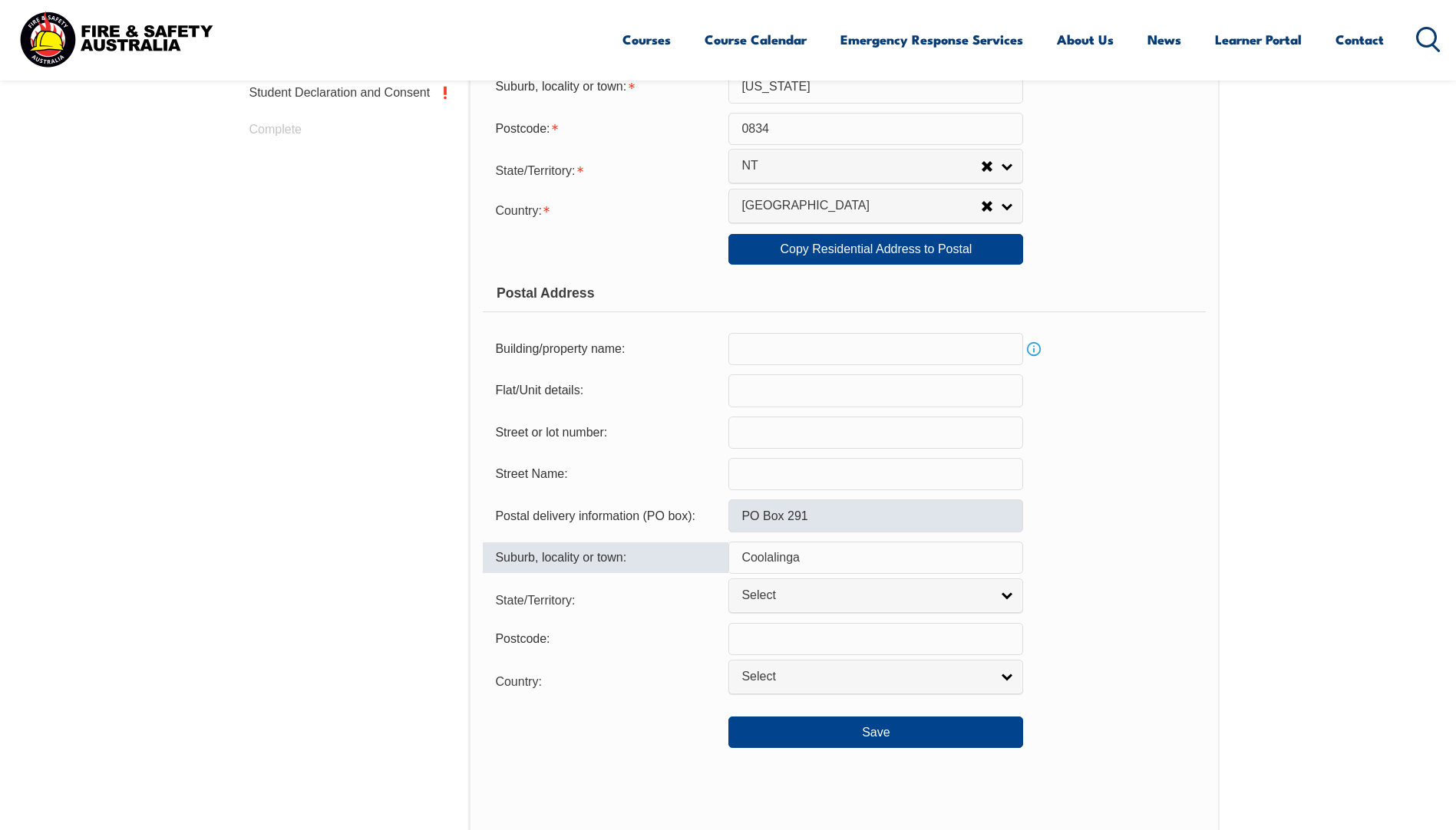
type input "Coolalinga"
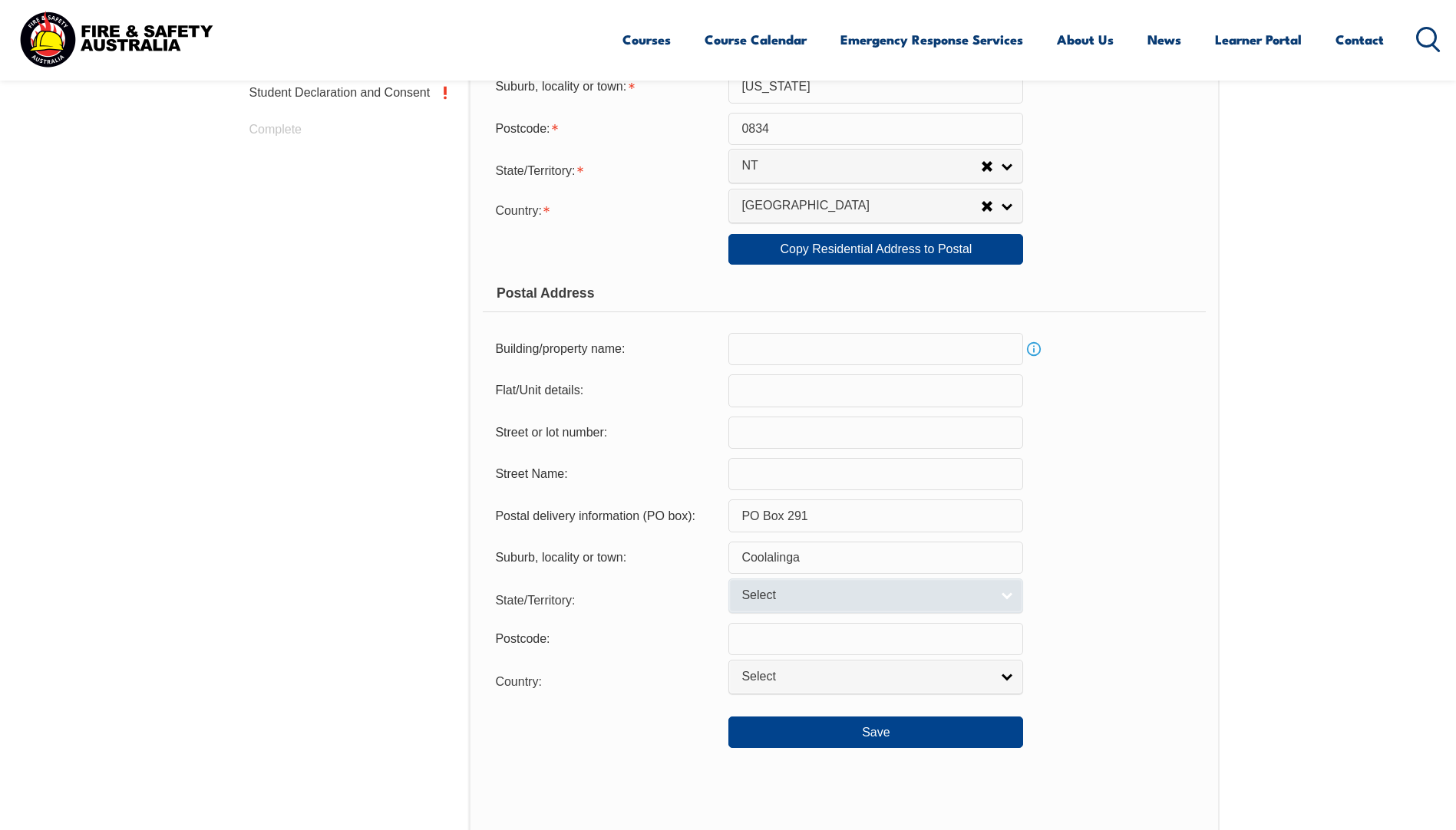
click at [931, 600] on span "Select" at bounding box center [865, 595] width 249 height 16
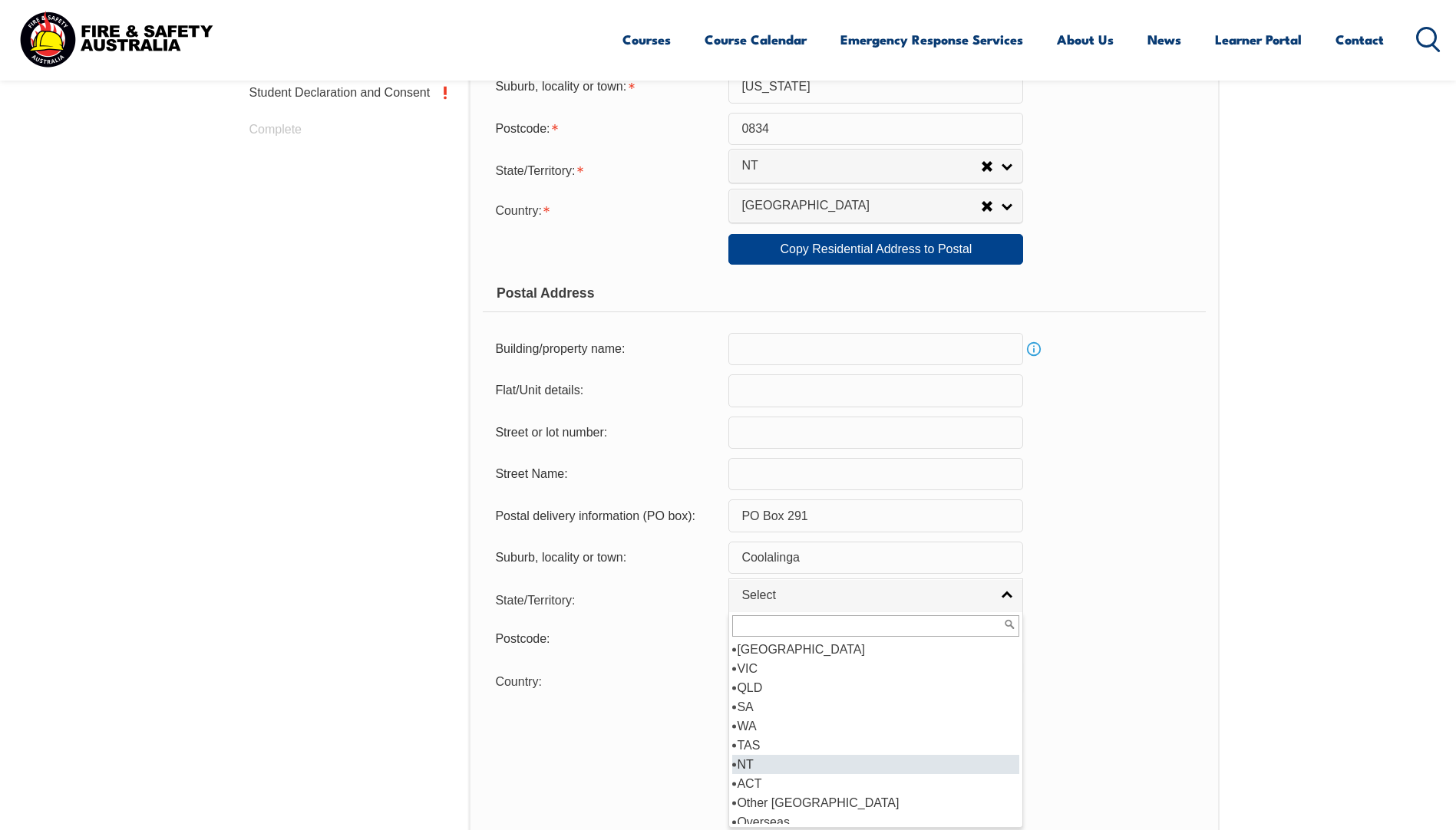
click at [823, 761] on li "NT" at bounding box center [876, 765] width 287 height 19
select select "NT"
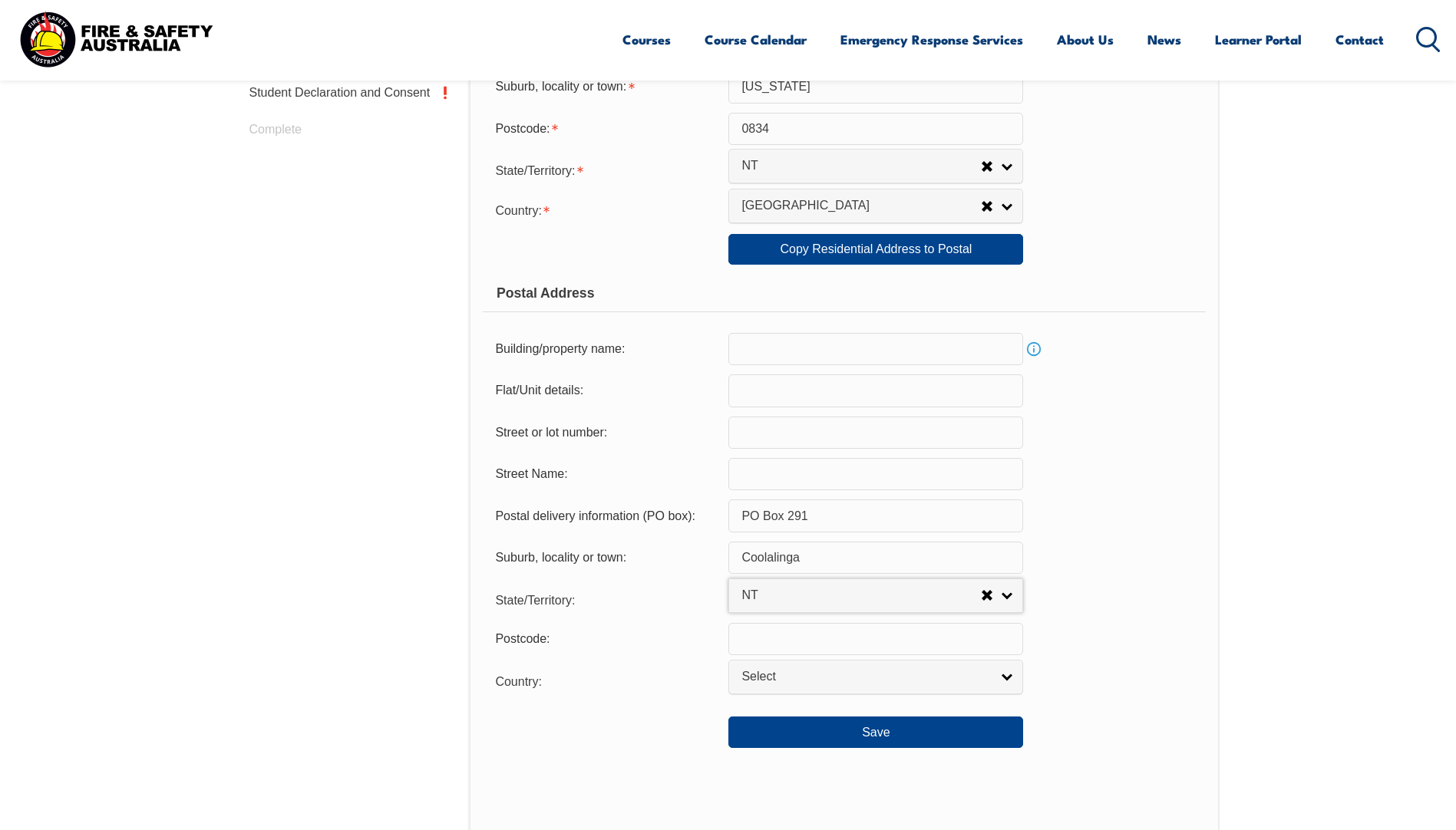
click at [841, 645] on input "text" at bounding box center [876, 639] width 295 height 32
type input "0839"
click at [789, 674] on span "Select" at bounding box center [865, 677] width 249 height 16
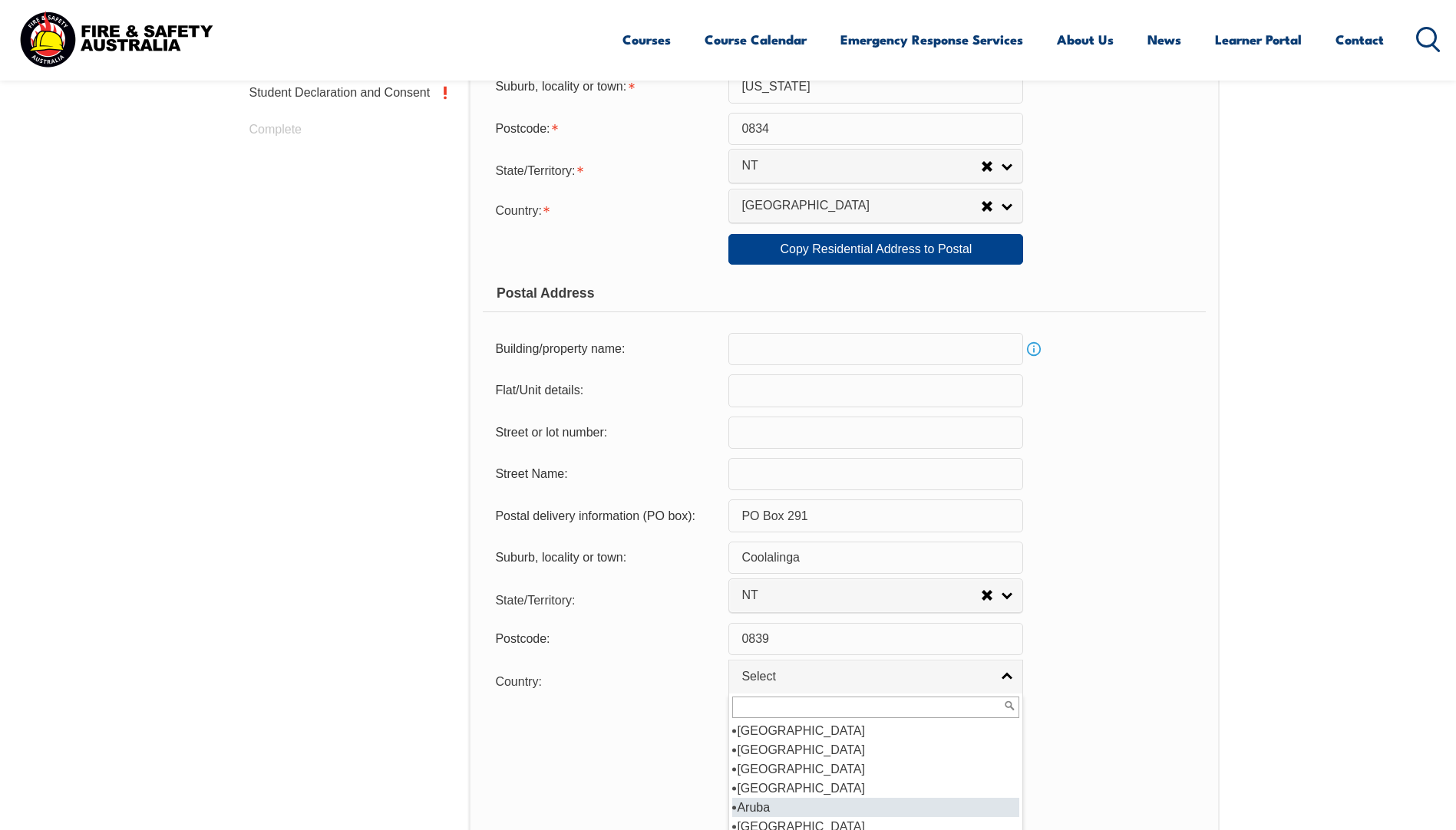
scroll to position [230, 0]
click at [811, 753] on li "[GEOGRAPHIC_DATA]" at bounding box center [876, 750] width 287 height 19
select select "1101"
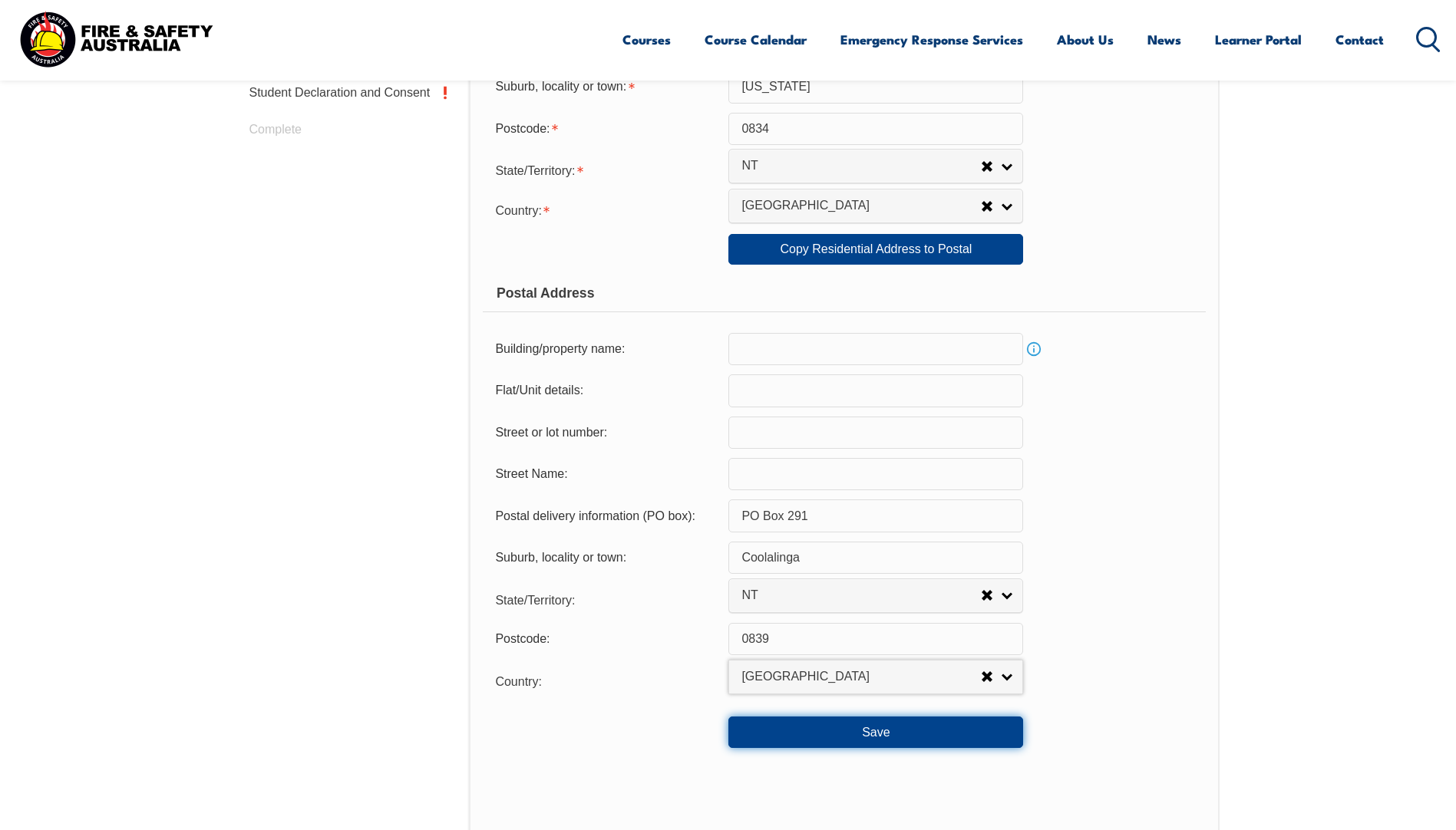
click at [835, 743] on button "Save" at bounding box center [876, 732] width 295 height 31
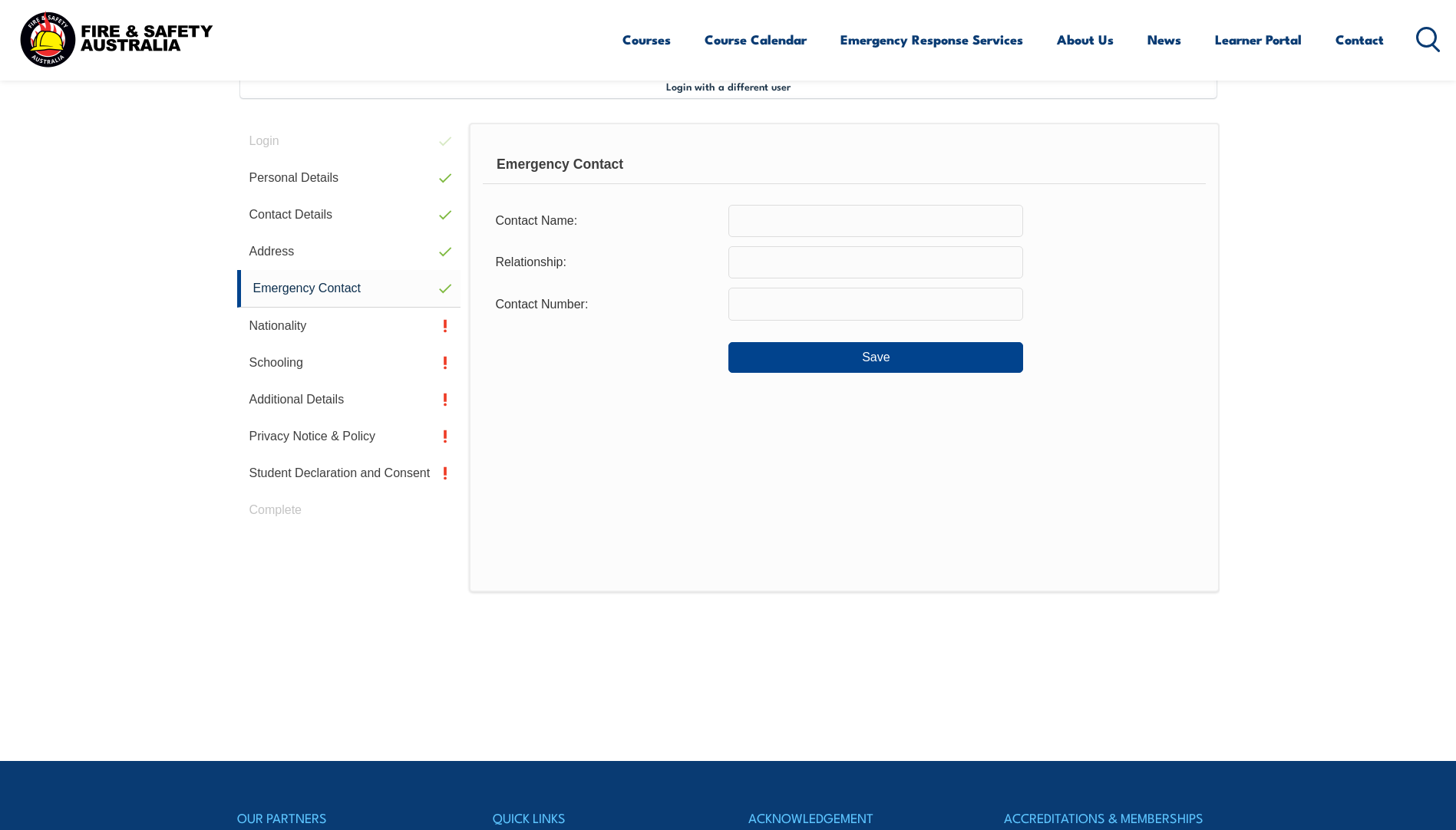
scroll to position [418, 0]
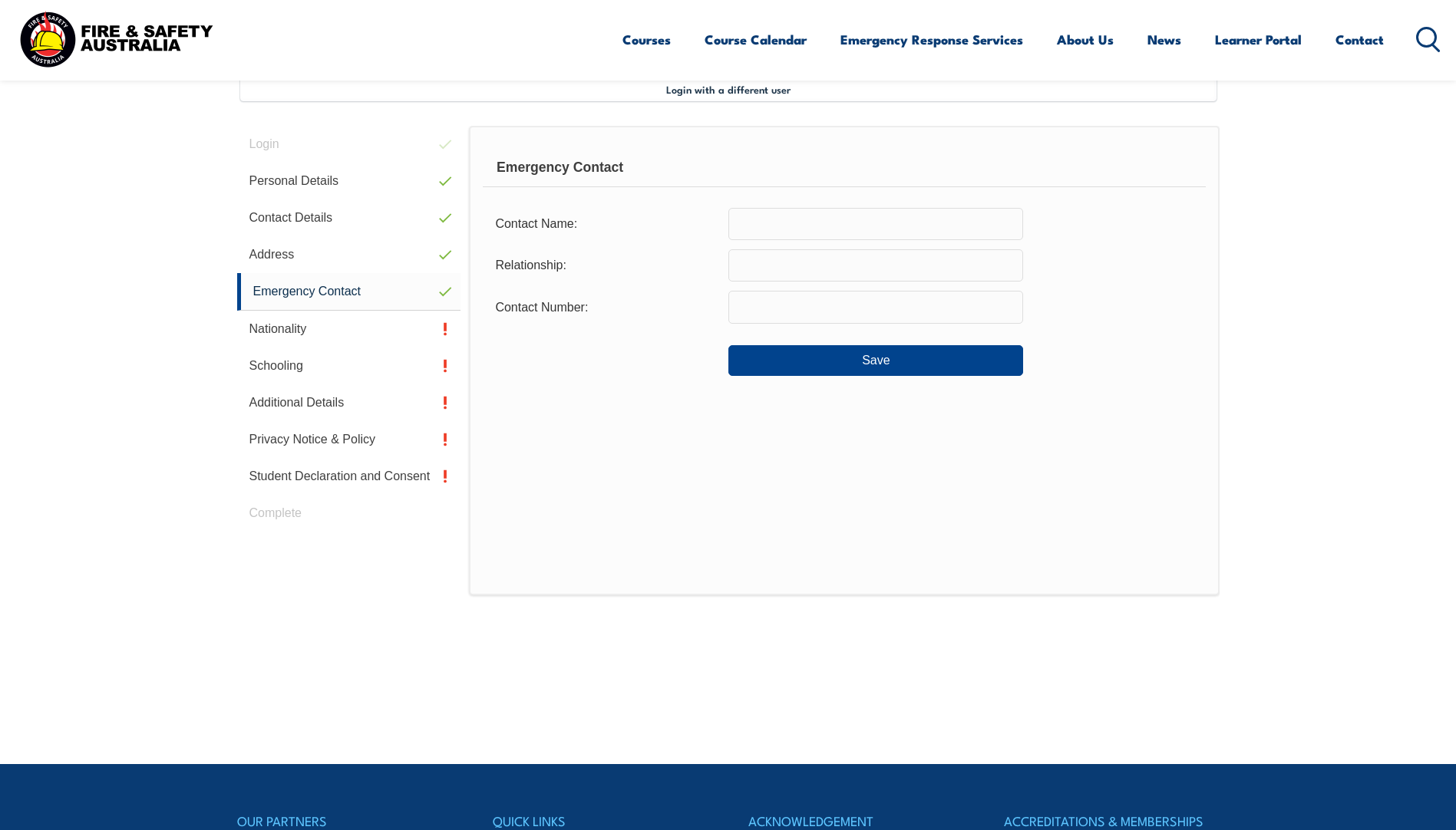
click at [789, 223] on input "text" at bounding box center [876, 224] width 295 height 32
type input "[PERSON_NAME] Genders"
type input "Daughter"
type input "0"
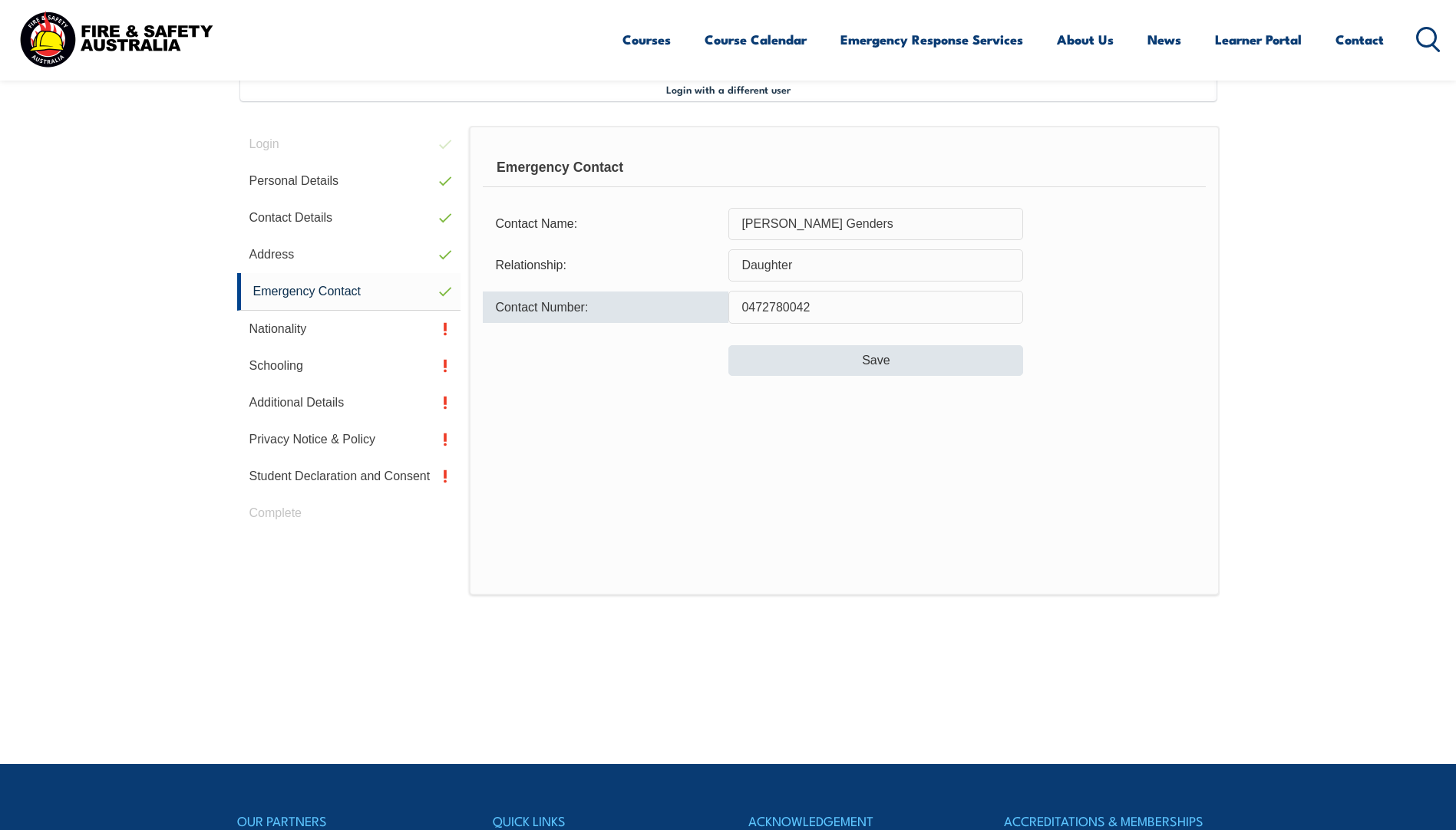
type input "0472780042"
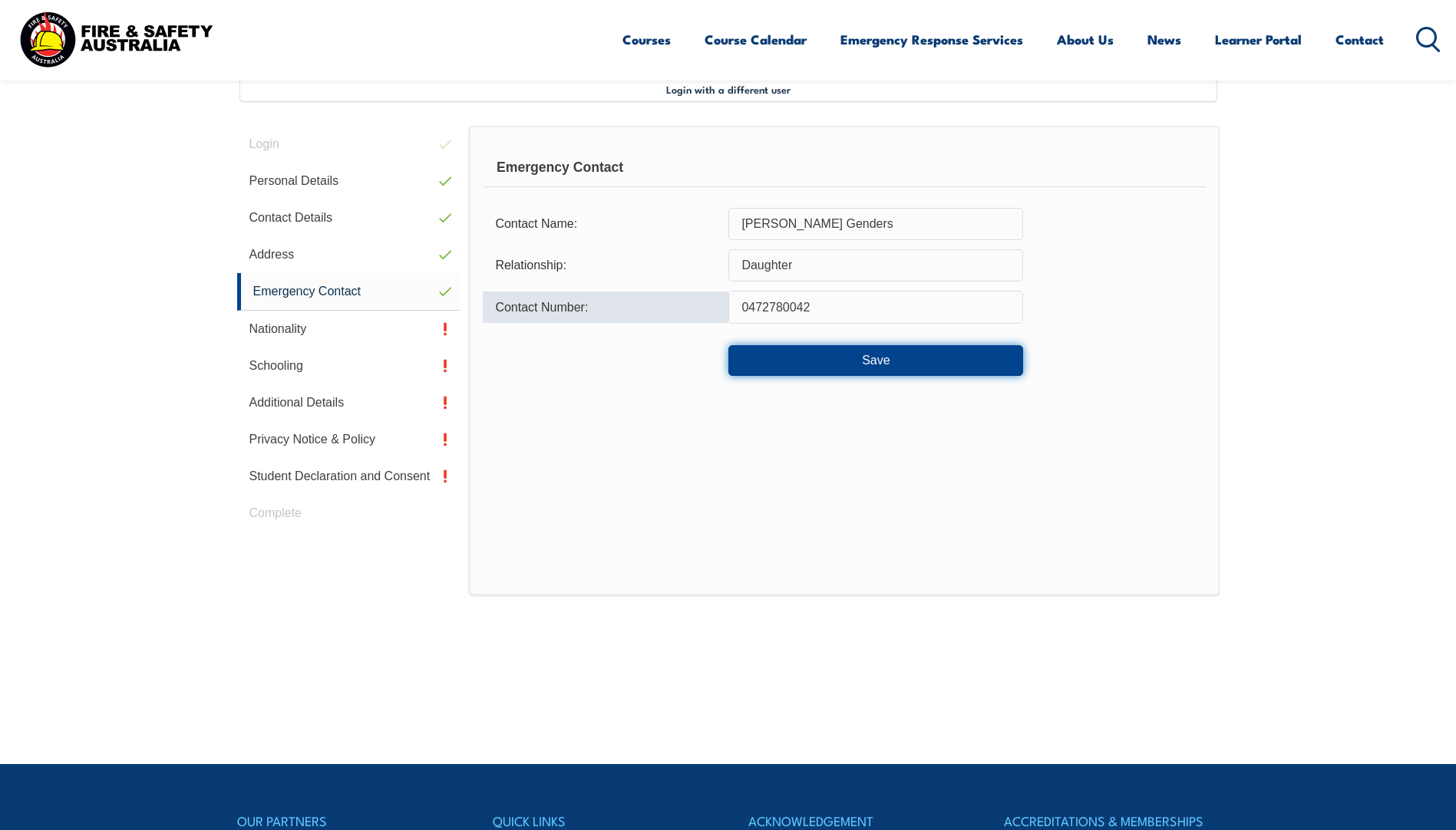
click at [875, 361] on button "Save" at bounding box center [876, 360] width 295 height 31
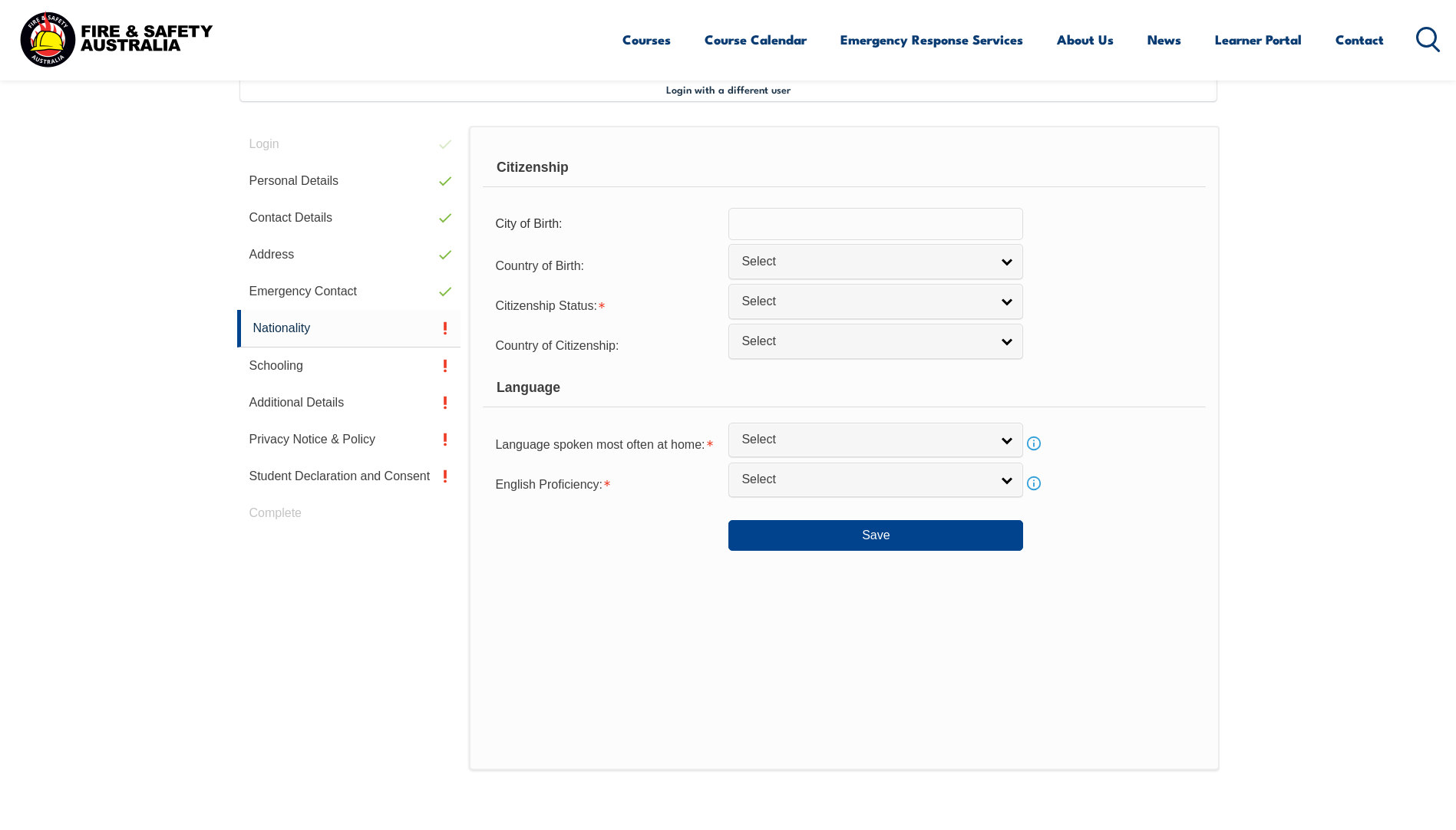
click at [830, 226] on input "text" at bounding box center [876, 224] width 295 height 32
click at [810, 301] on span "Select" at bounding box center [865, 302] width 249 height 16
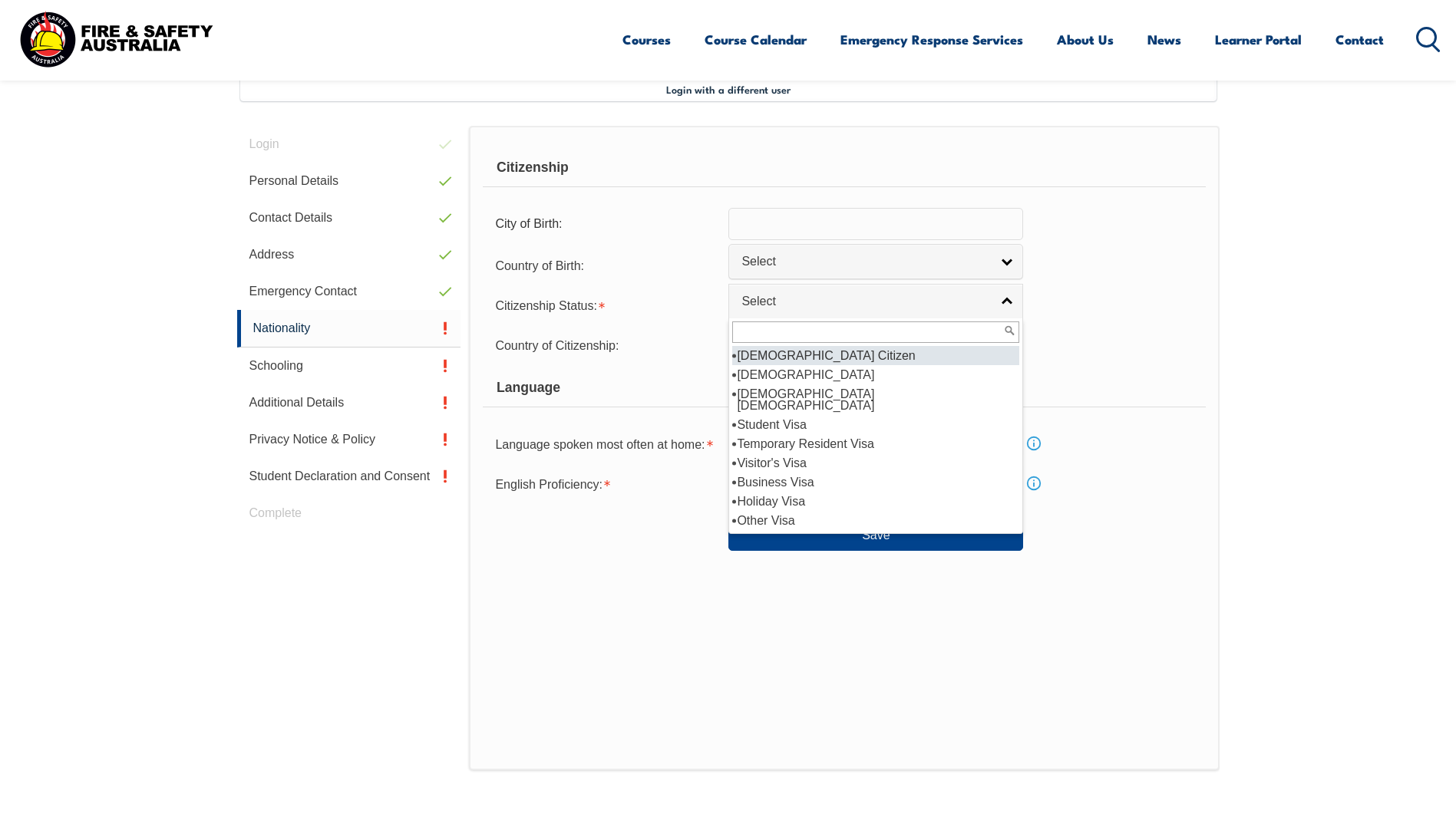
click at [814, 356] on li "[DEMOGRAPHIC_DATA] Citizen" at bounding box center [876, 356] width 287 height 19
select select "1"
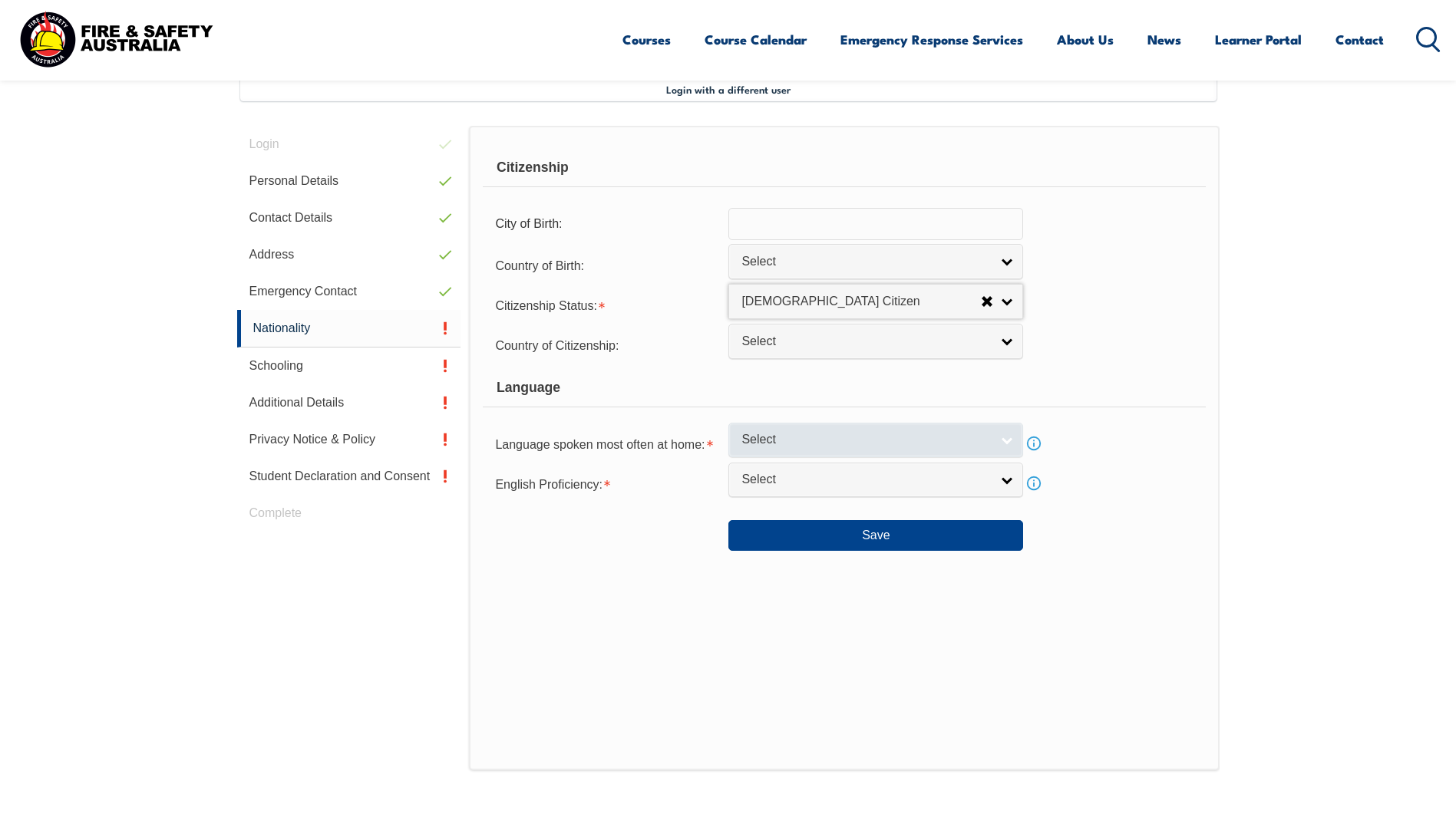
click at [803, 442] on span "Select" at bounding box center [865, 440] width 249 height 16
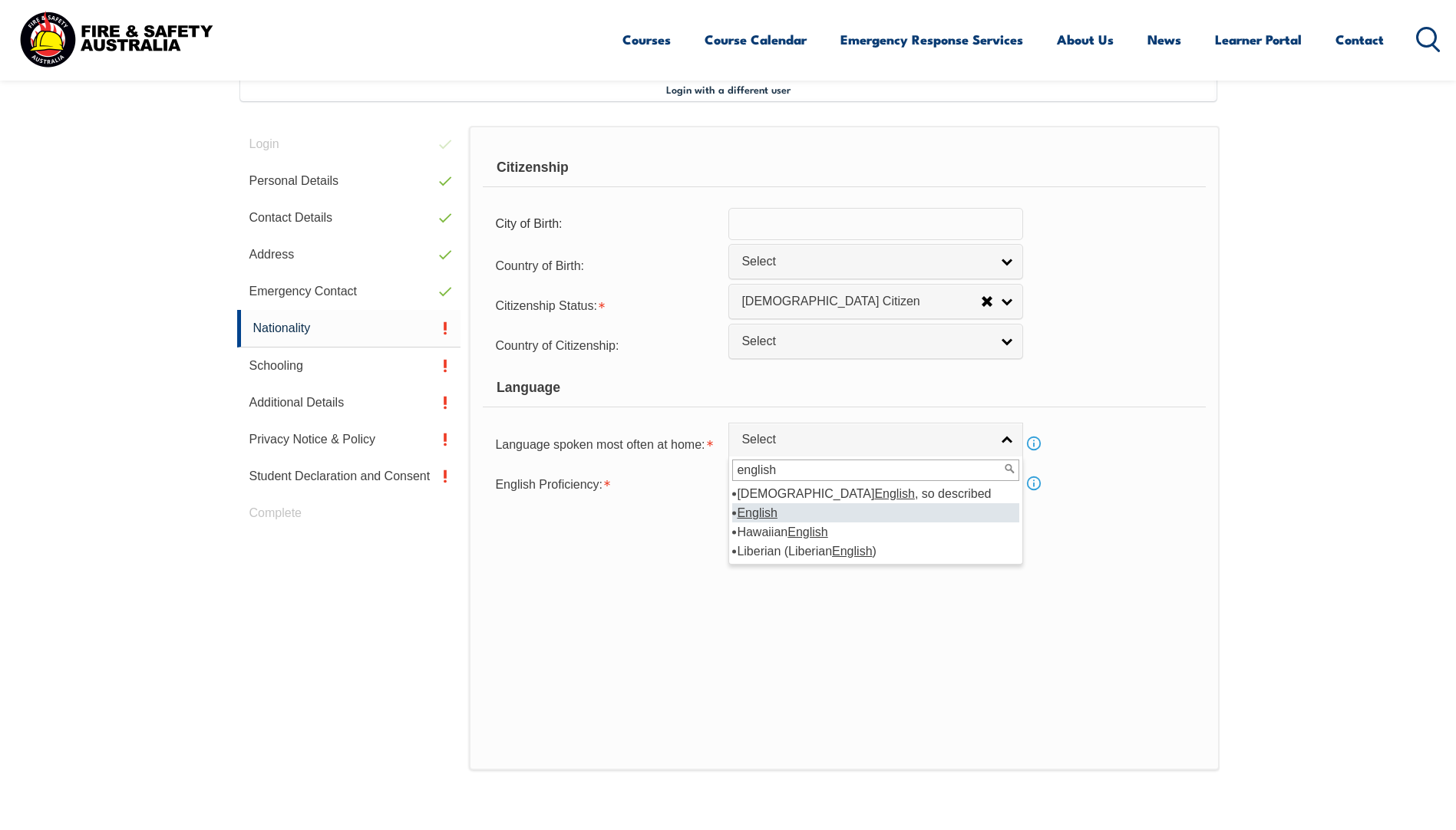
type input "english"
click at [763, 511] on em "English" at bounding box center [756, 513] width 40 height 13
select select "1201"
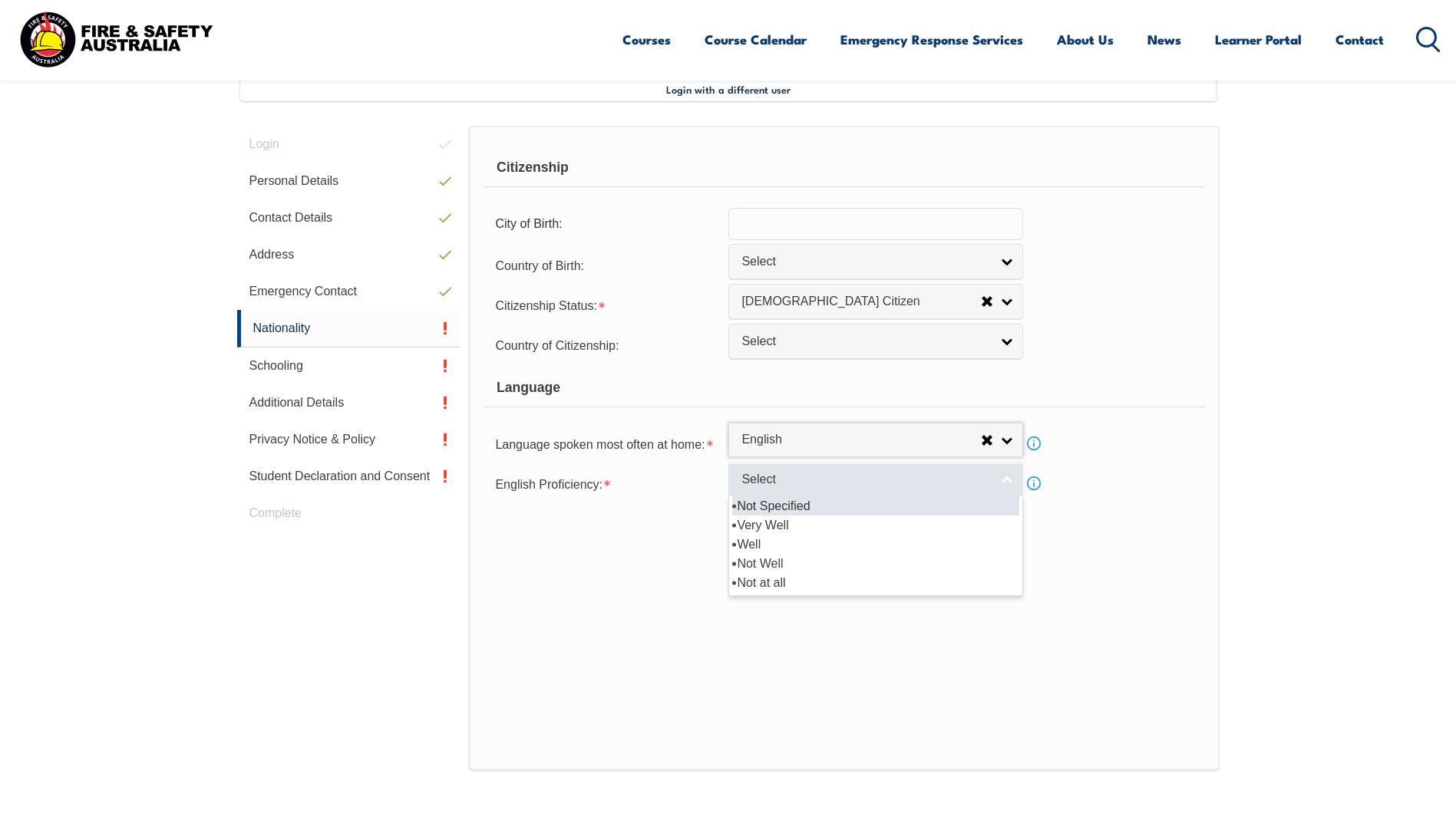
click at [769, 477] on span "Select" at bounding box center [865, 480] width 249 height 16
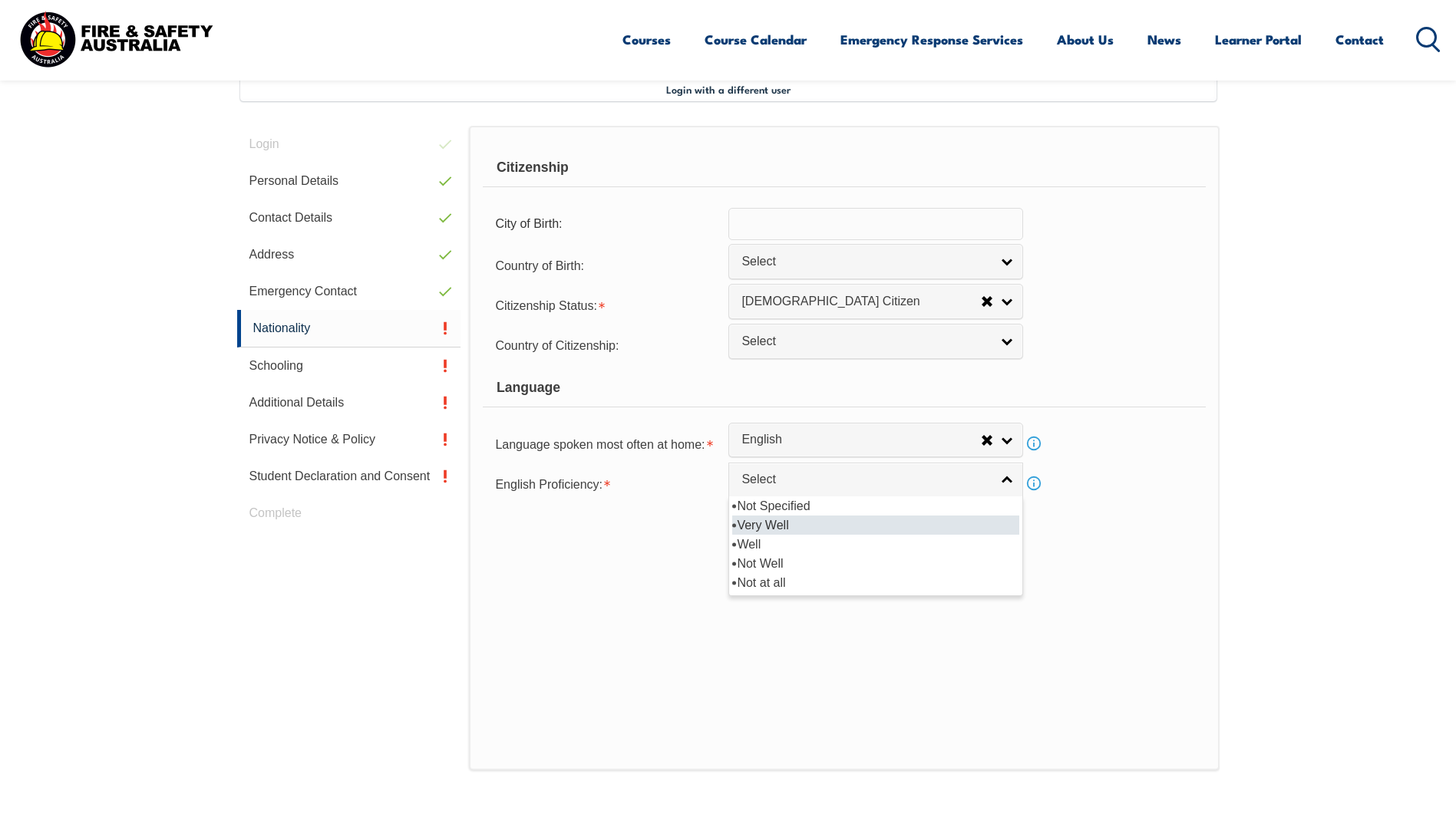
click at [778, 525] on li "Very Well" at bounding box center [876, 525] width 287 height 19
select select "1"
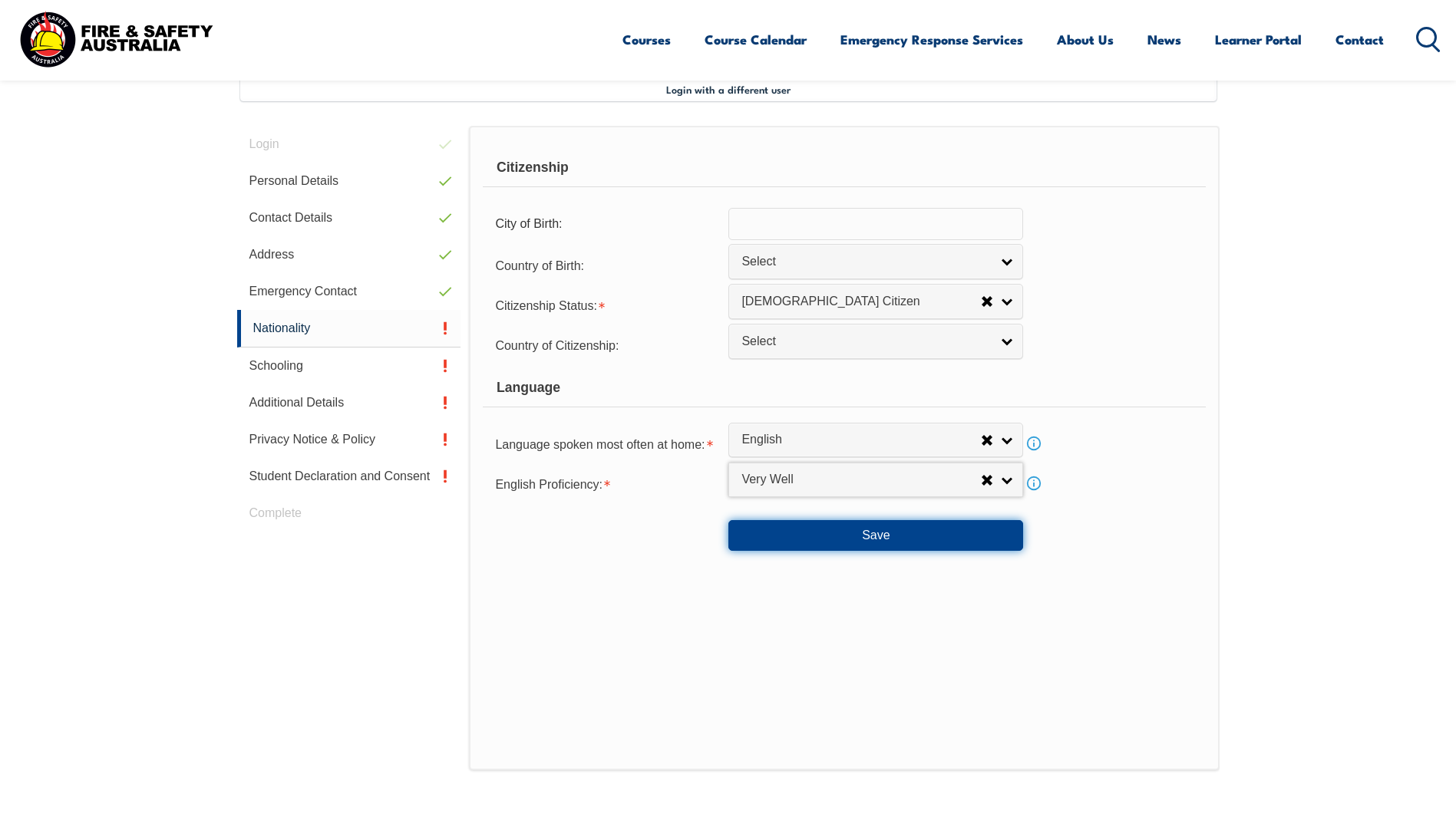
click at [823, 543] on button "Save" at bounding box center [876, 535] width 295 height 31
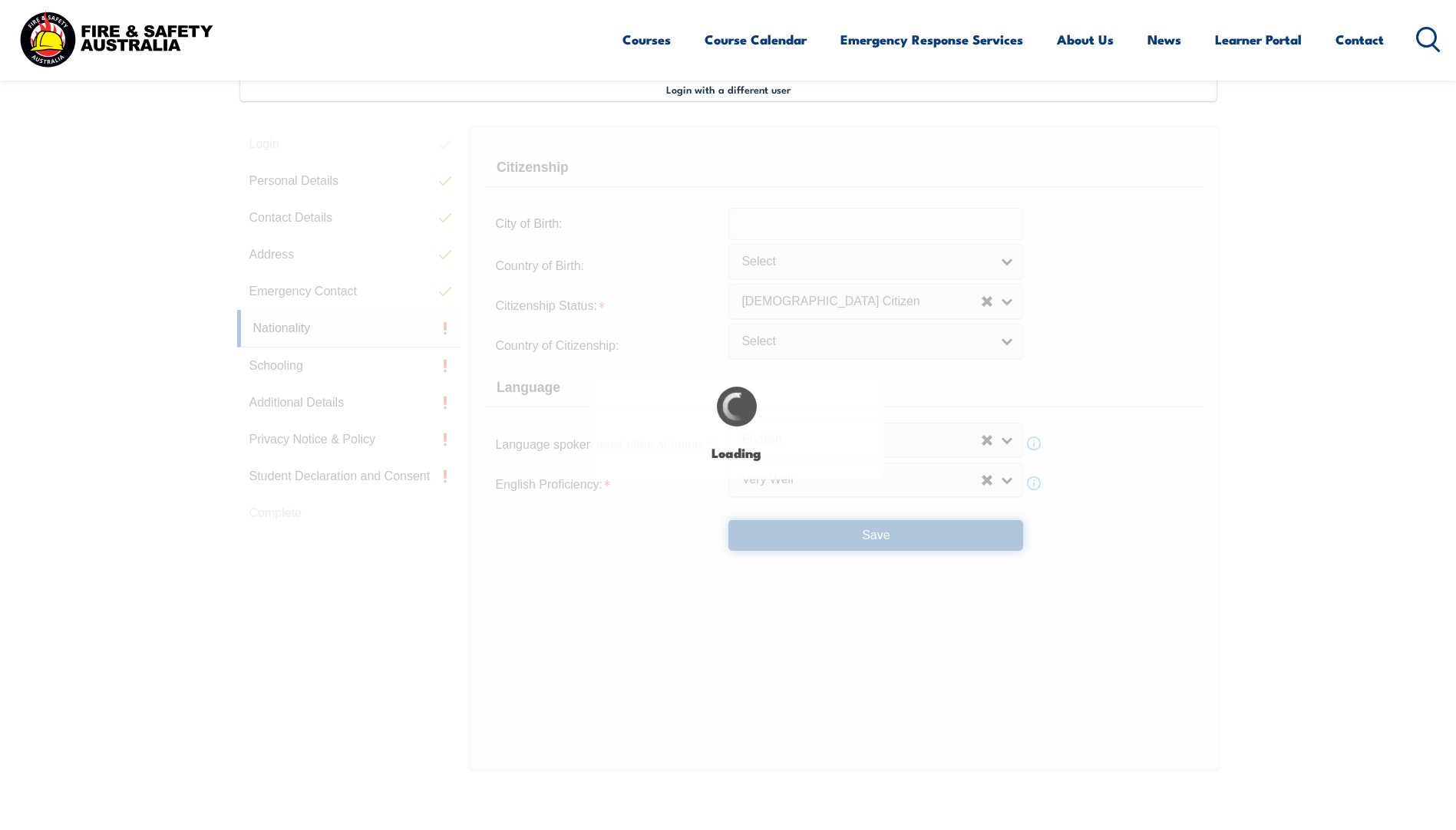
select select "false"
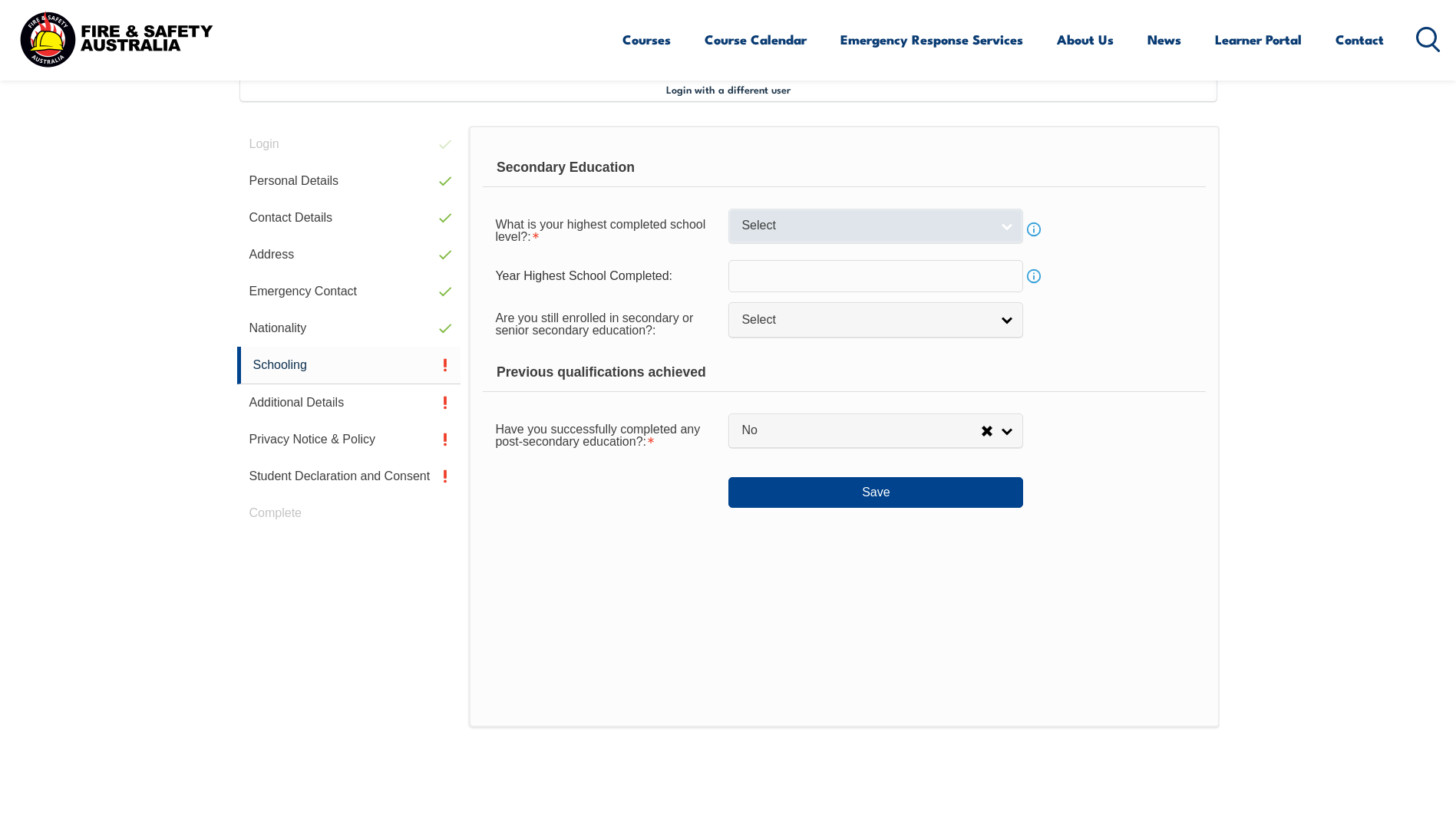
click at [786, 220] on span "Select" at bounding box center [865, 226] width 249 height 16
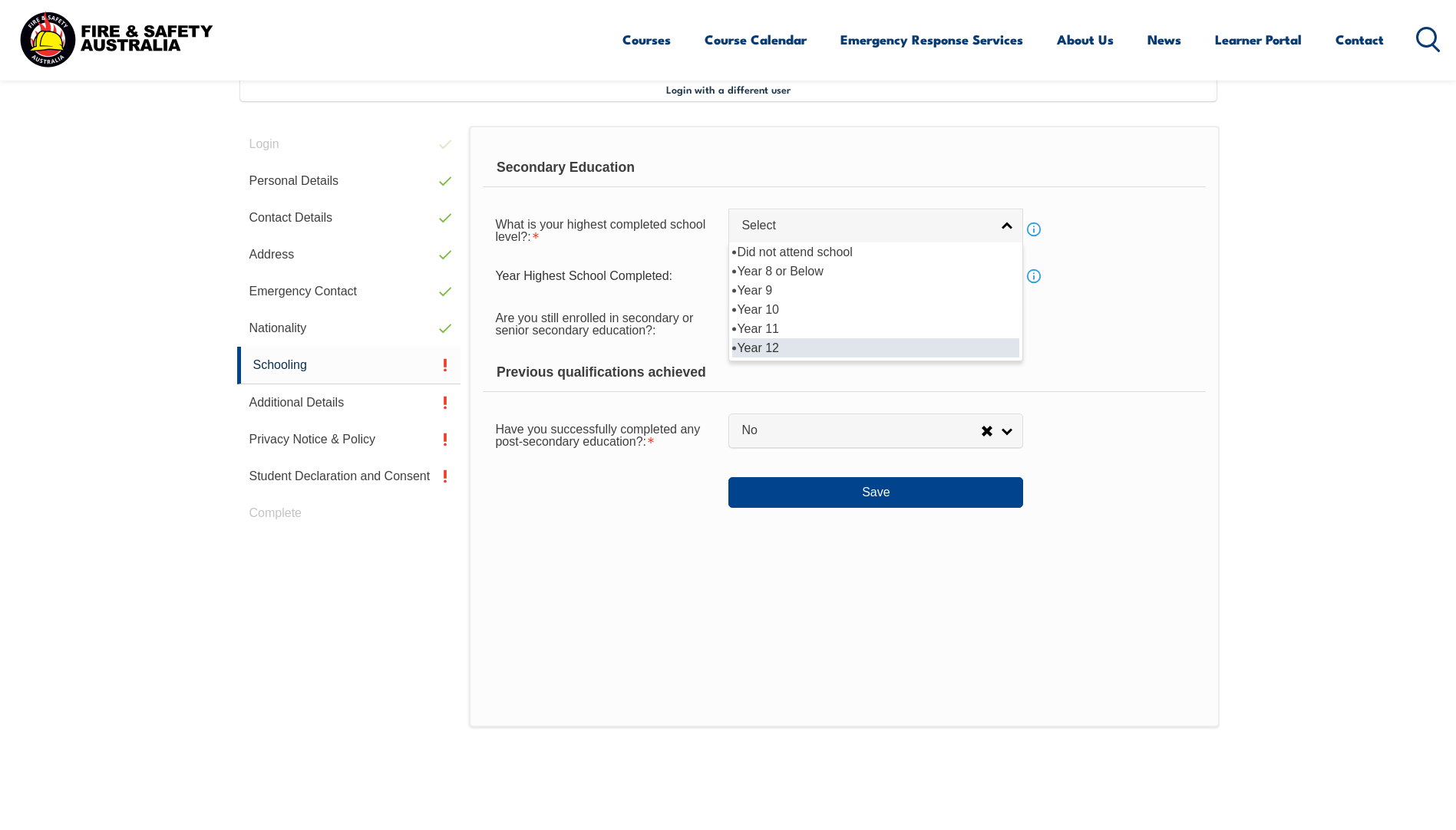
click at [777, 347] on li "Year 12" at bounding box center [876, 348] width 287 height 19
select select "12"
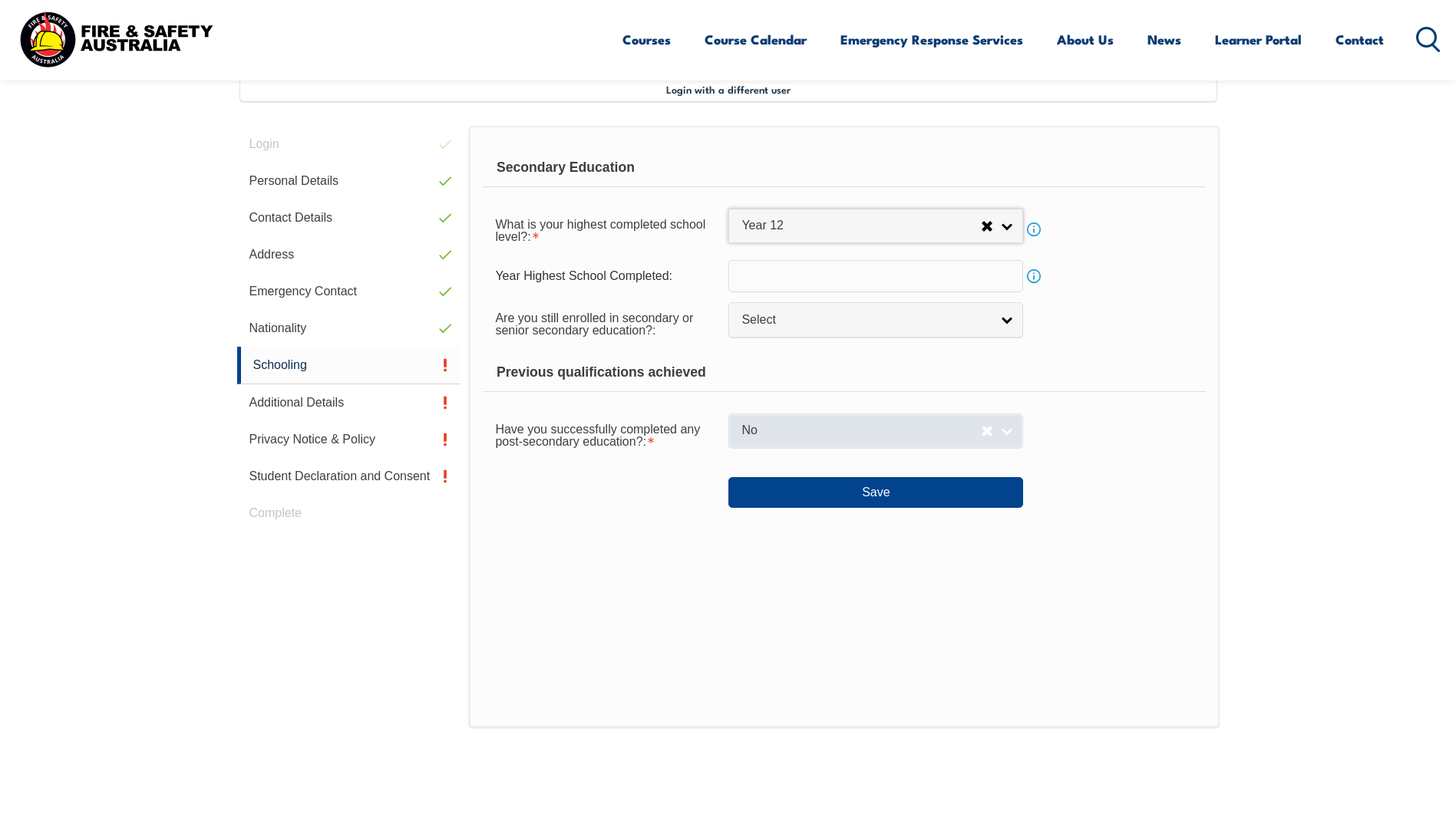
click at [803, 440] on link "No" at bounding box center [876, 430] width 295 height 34
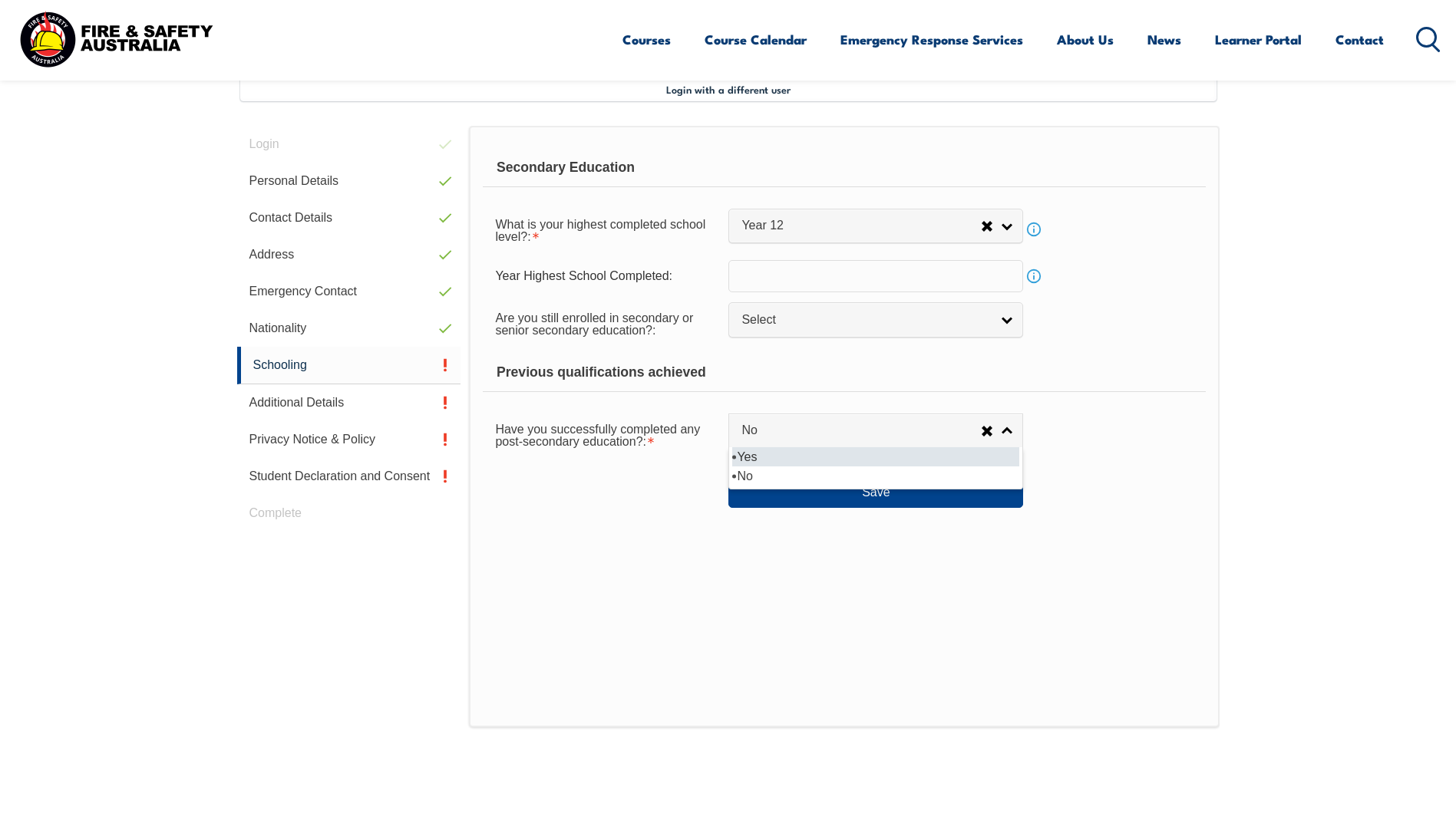
click at [789, 461] on li "Yes" at bounding box center [876, 457] width 287 height 19
select select "true"
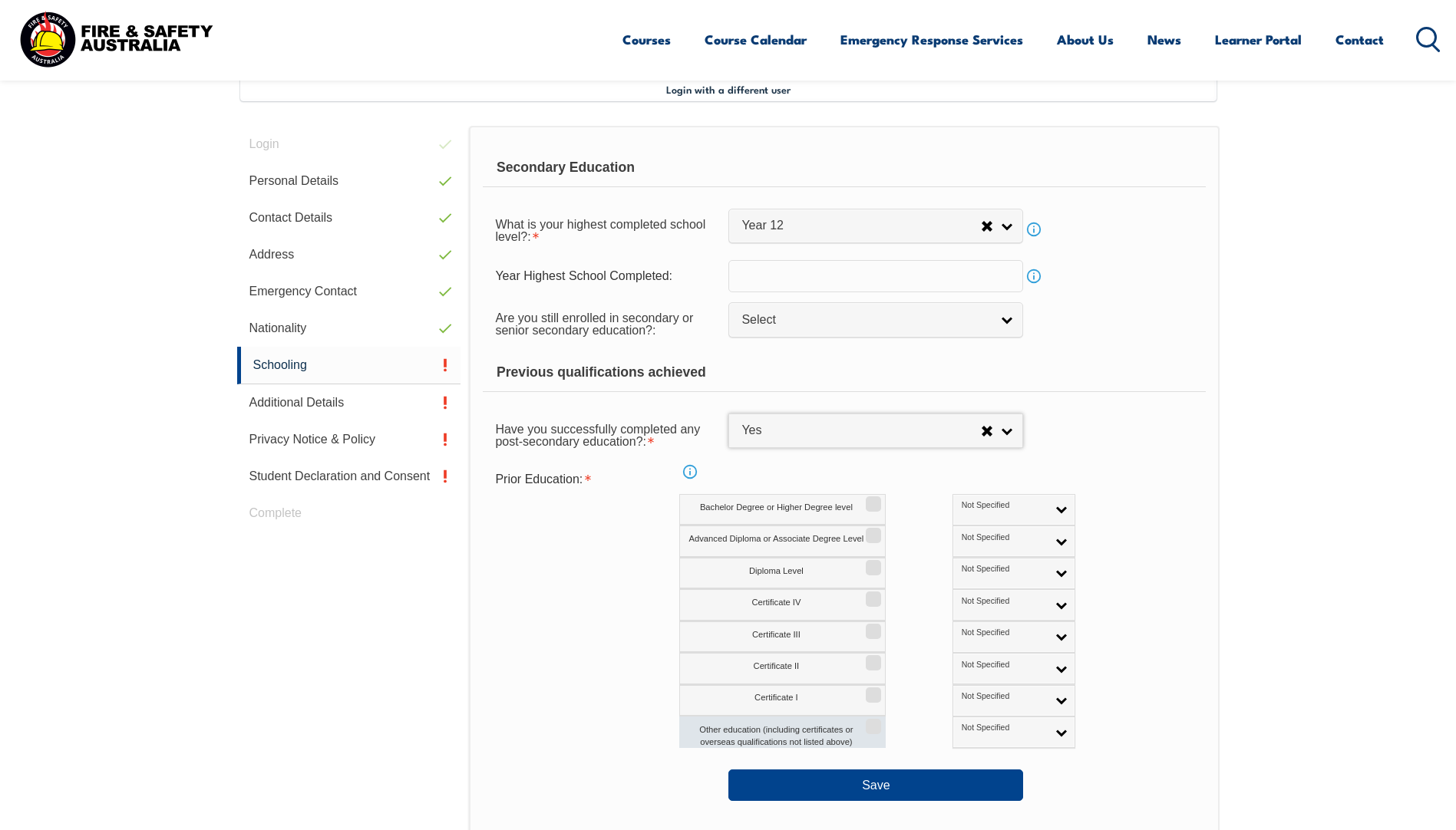
click at [873, 722] on input "Other education (including certificates or overseas qualifications not listed a…" at bounding box center [871, 721] width 9 height 2
checkbox input "true"
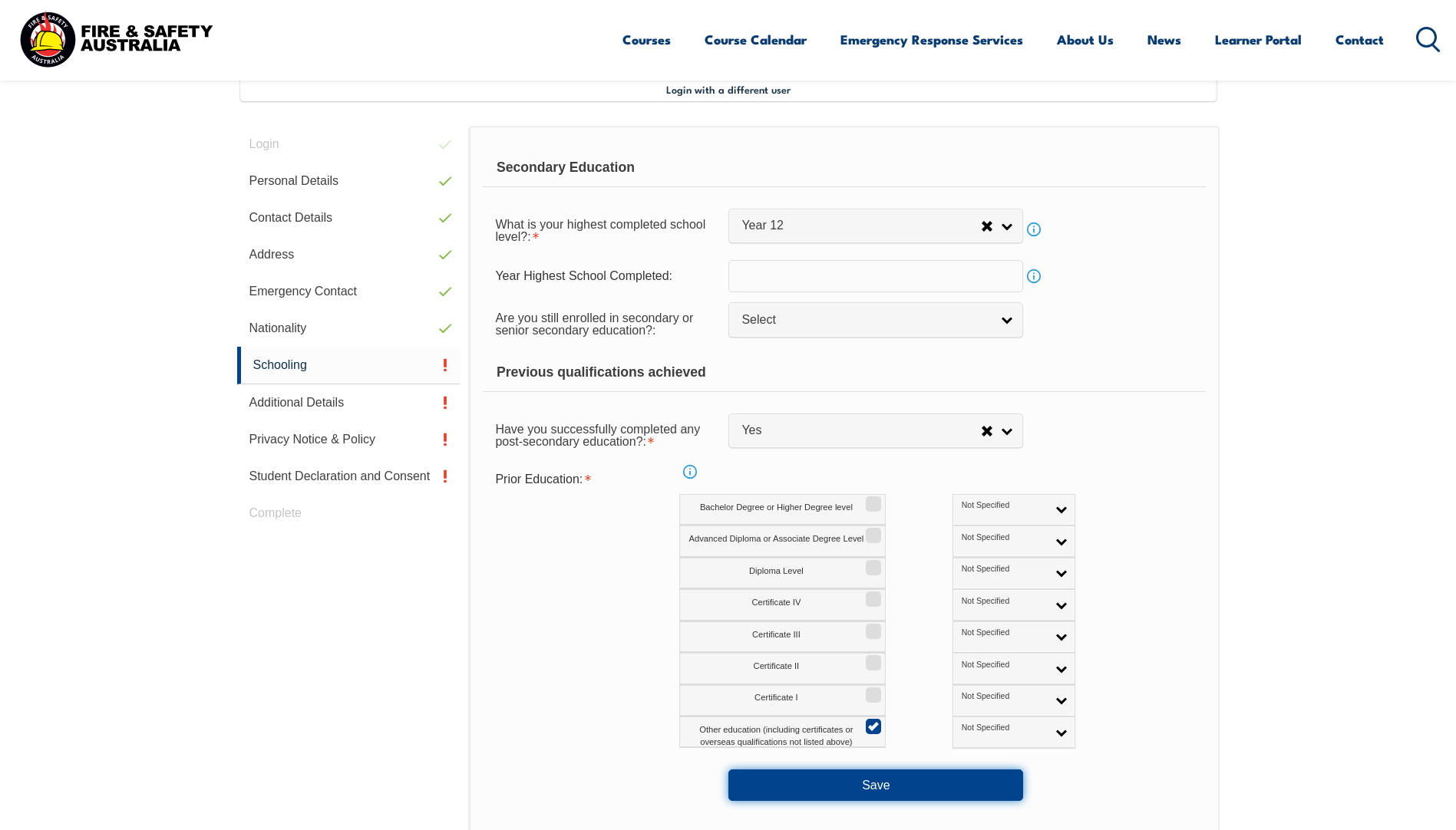
click at [860, 788] on button "Save" at bounding box center [876, 784] width 295 height 31
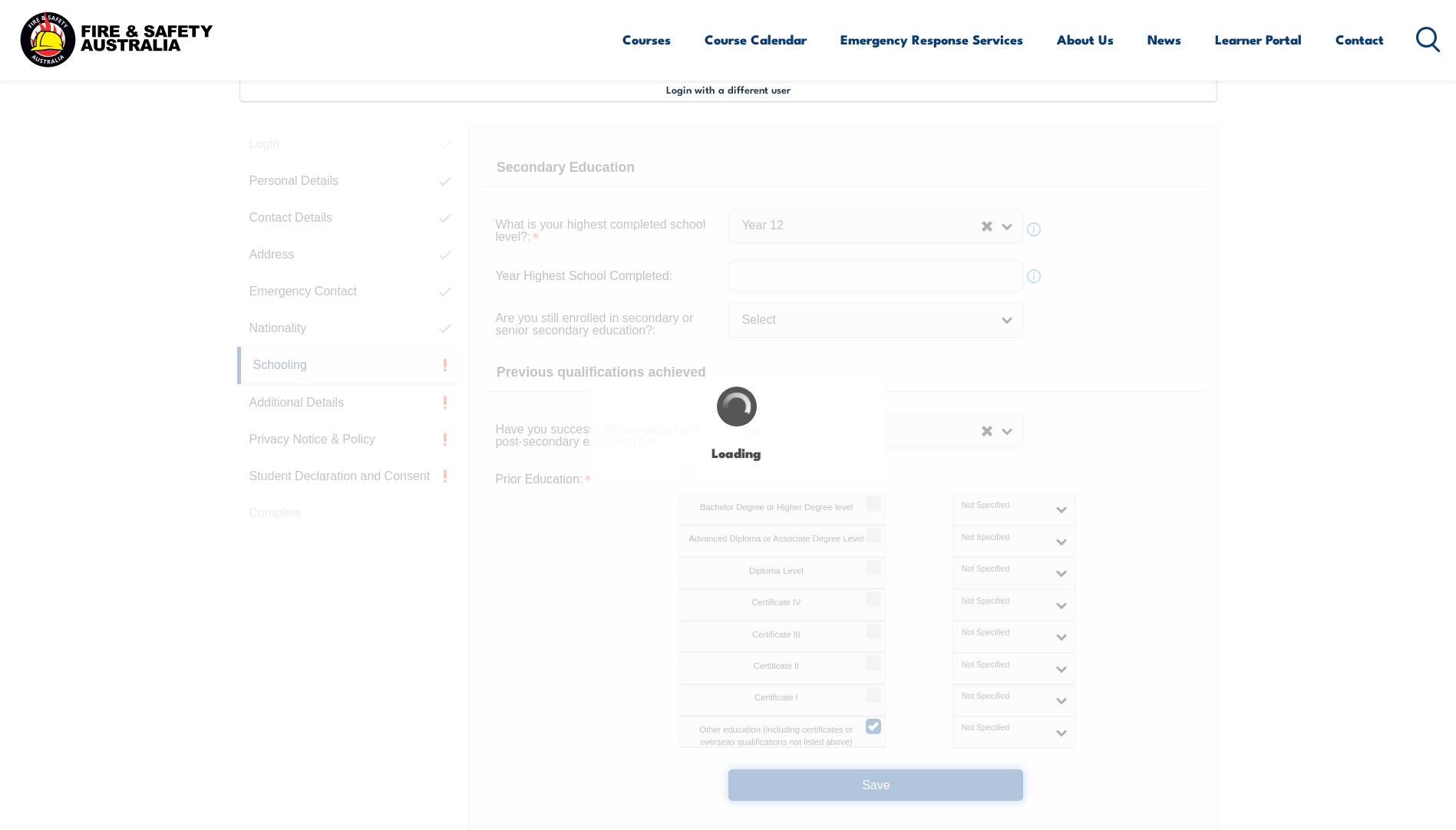
select select
select select "true"
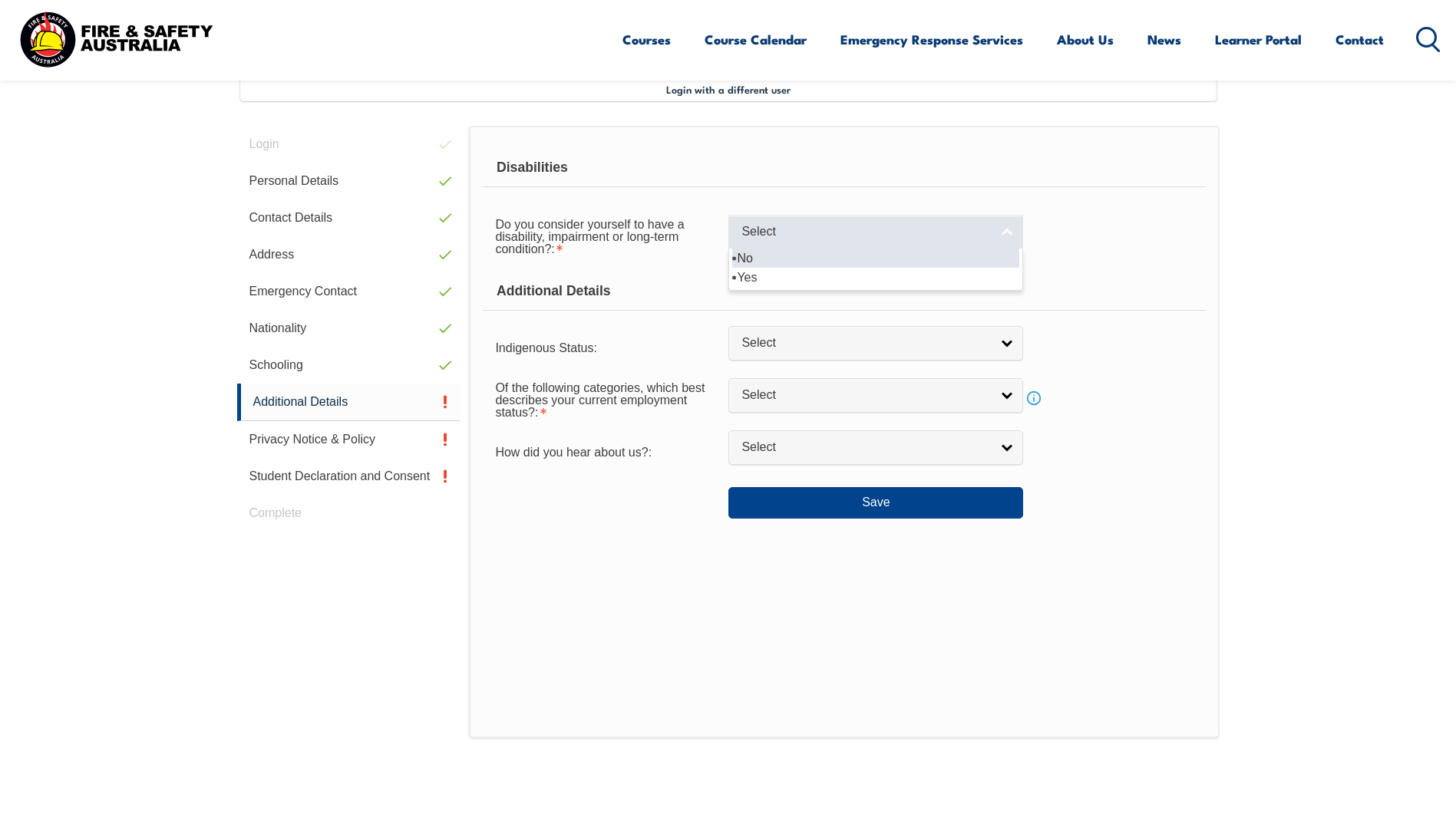
click at [851, 235] on span "Select" at bounding box center [865, 232] width 249 height 16
click at [811, 261] on li "No" at bounding box center [876, 258] width 287 height 19
select select "false"
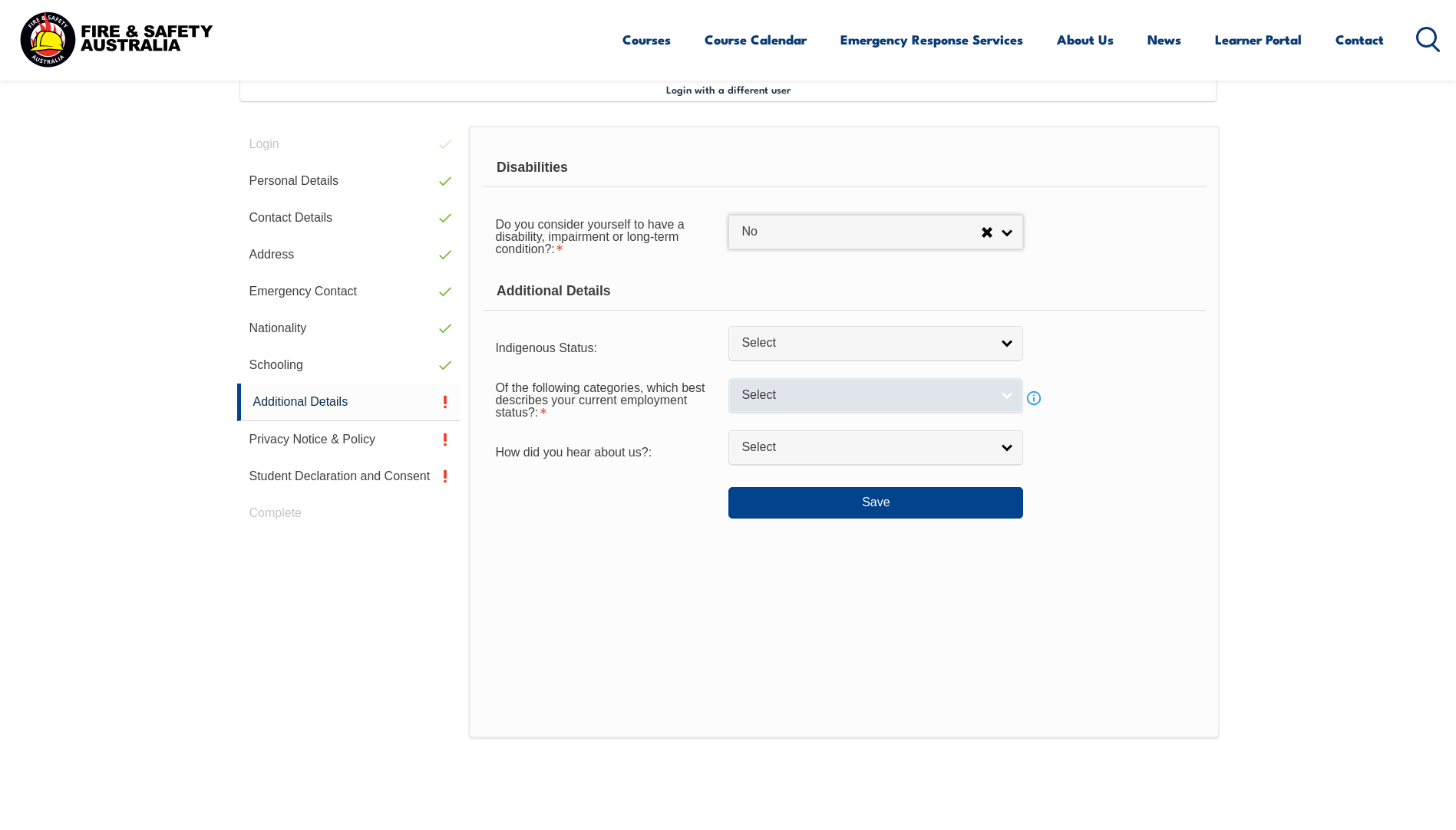
click at [865, 395] on span "Select" at bounding box center [865, 395] width 249 height 16
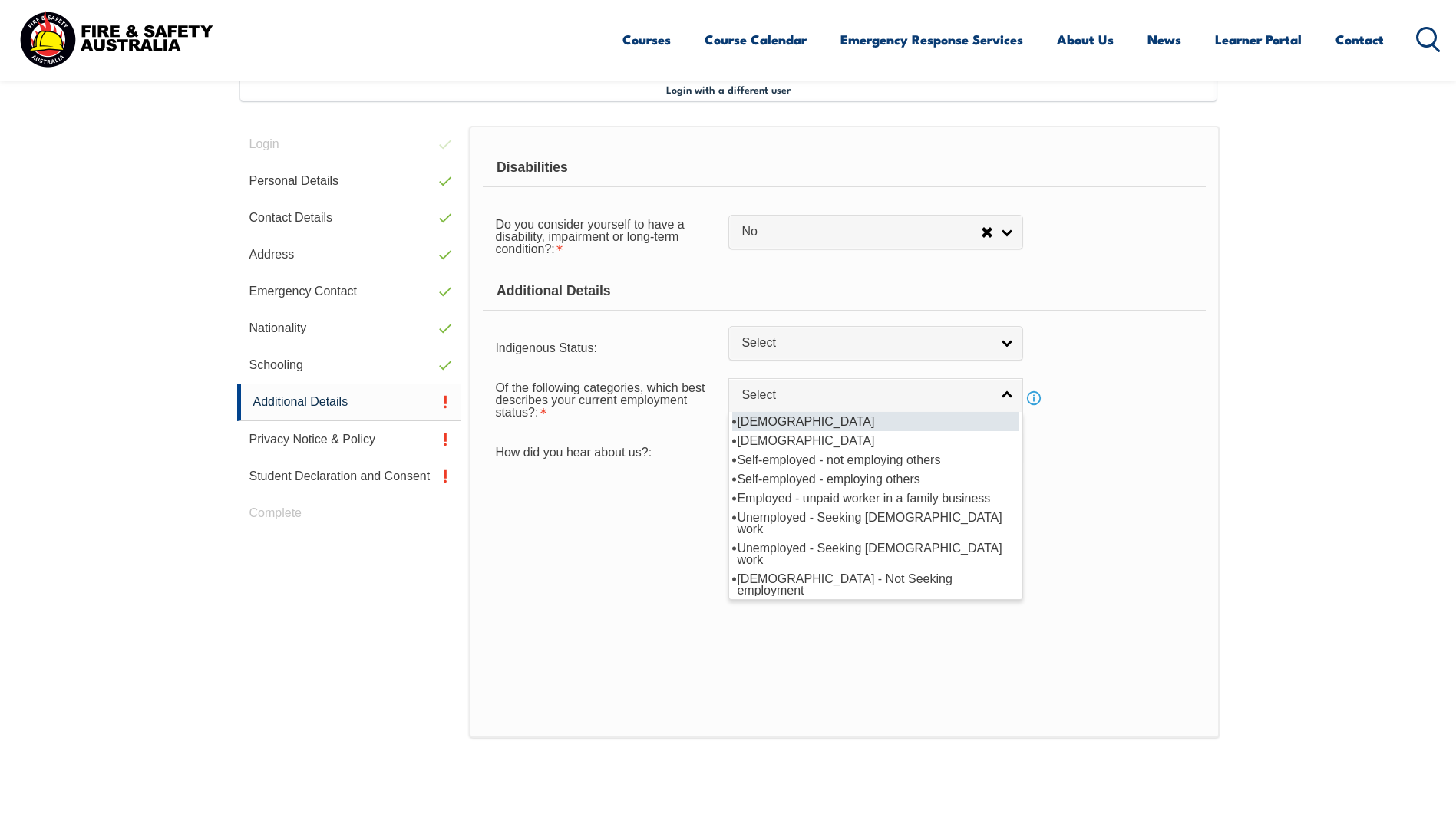
click at [849, 418] on li "[DEMOGRAPHIC_DATA]" at bounding box center [876, 422] width 287 height 19
select select "1"
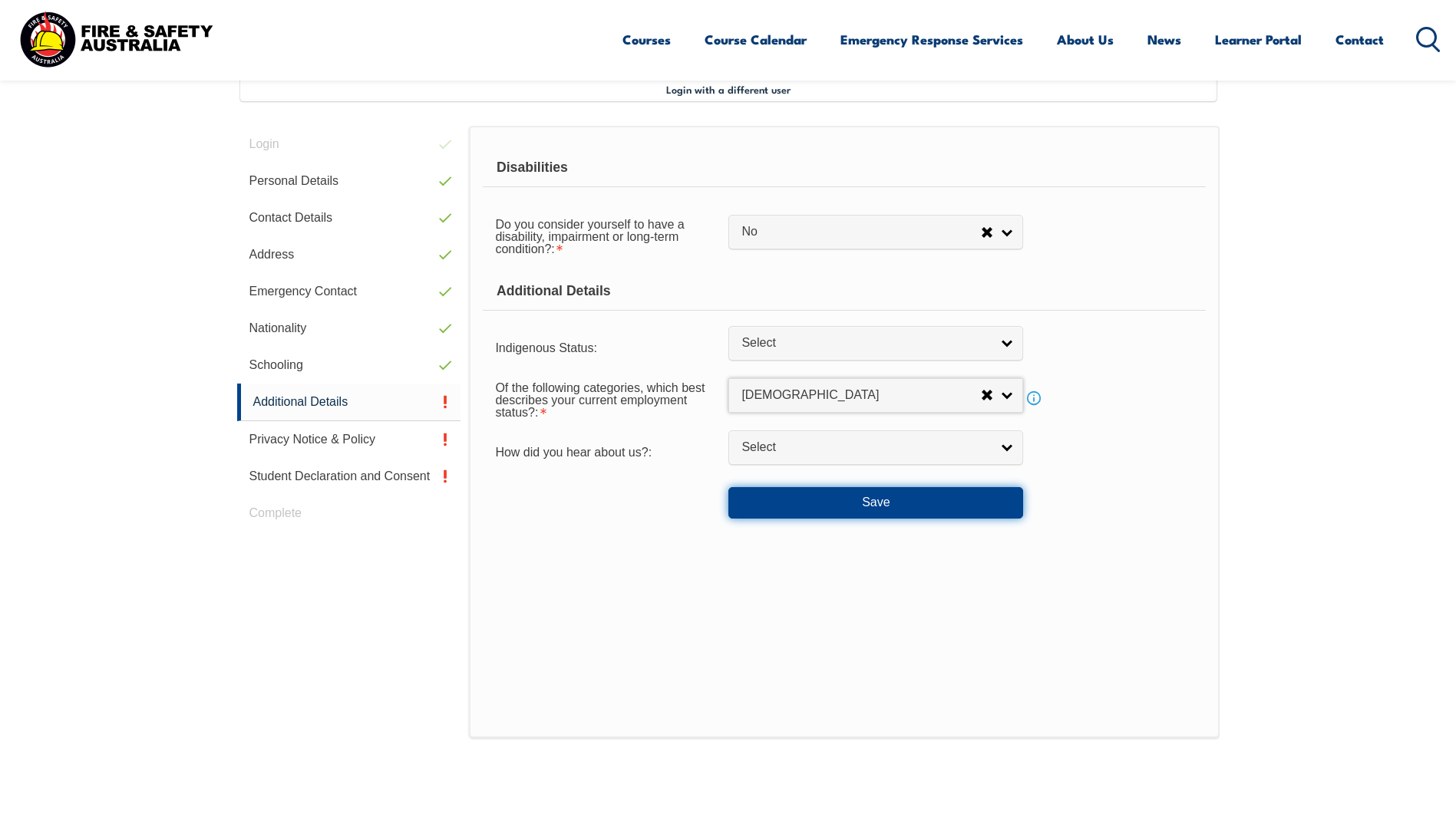
click at [805, 509] on button "Save" at bounding box center [876, 502] width 295 height 31
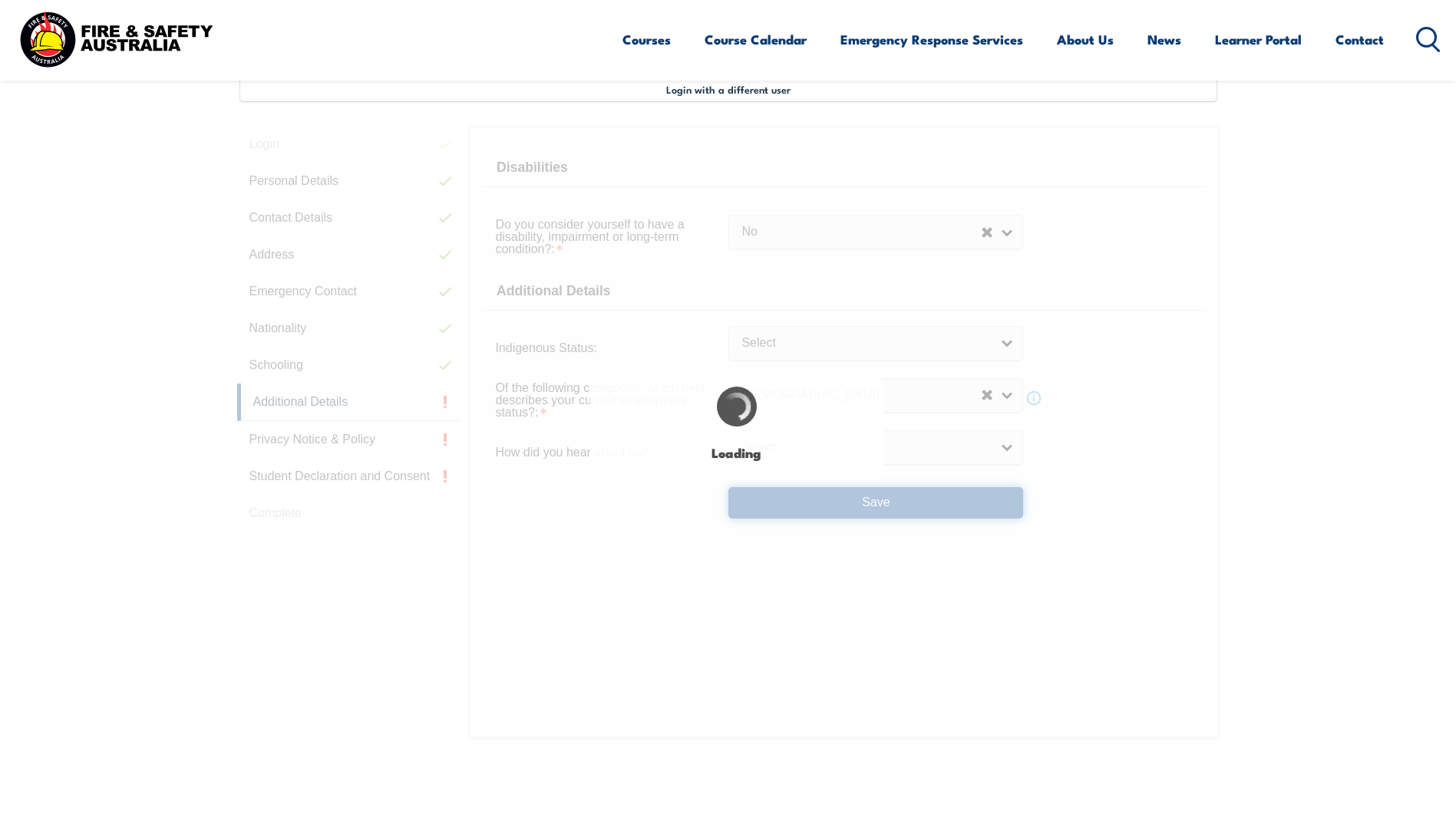
select select "false"
select select
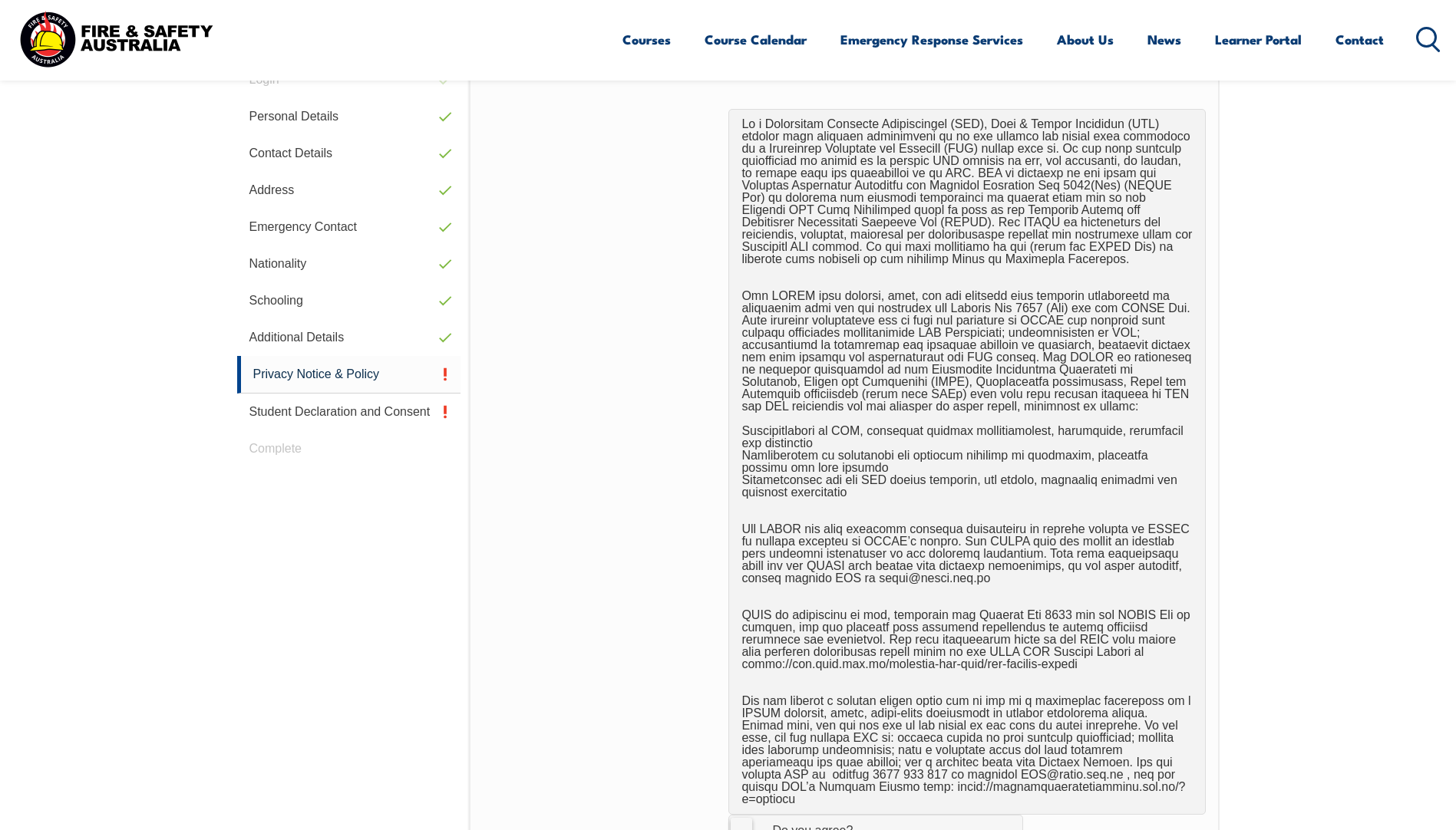
scroll to position [725, 0]
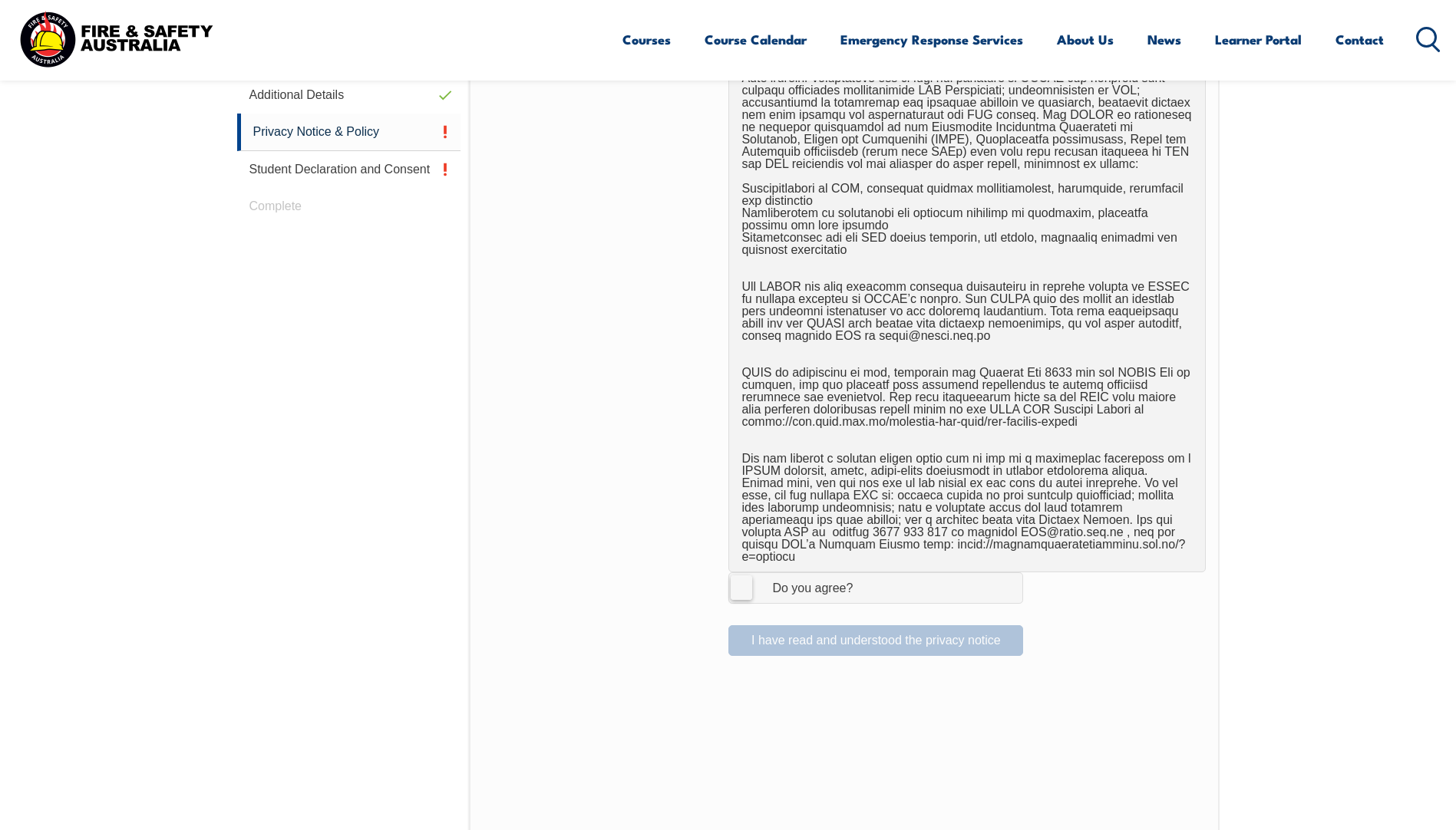
click at [747, 574] on label "I Agree Do you agree?" at bounding box center [876, 588] width 295 height 31
click at [865, 574] on input "I Agree Do you agree?" at bounding box center [878, 588] width 26 height 29
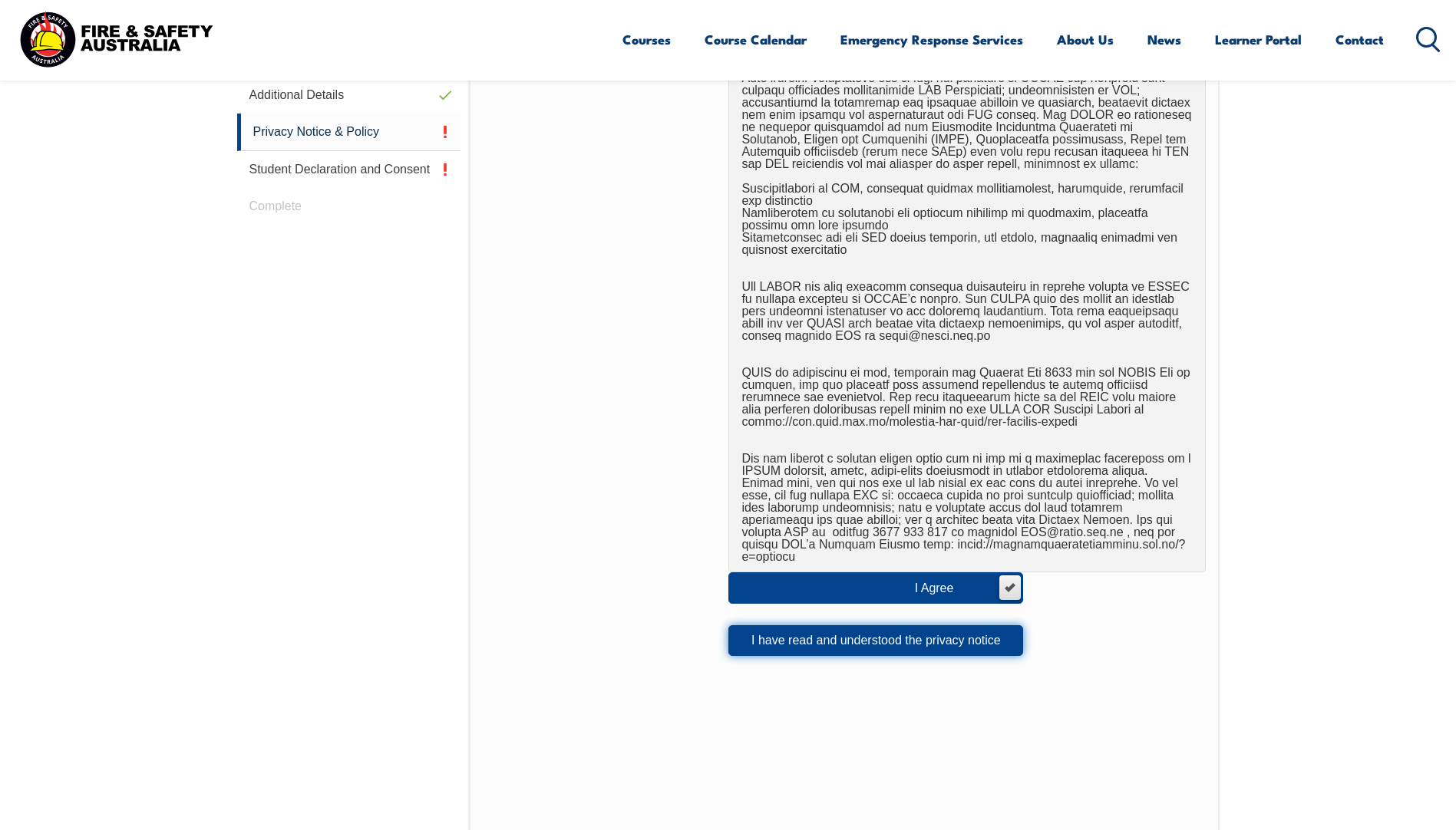
click at [793, 625] on button "I have read and understood the privacy notice" at bounding box center [876, 640] width 295 height 31
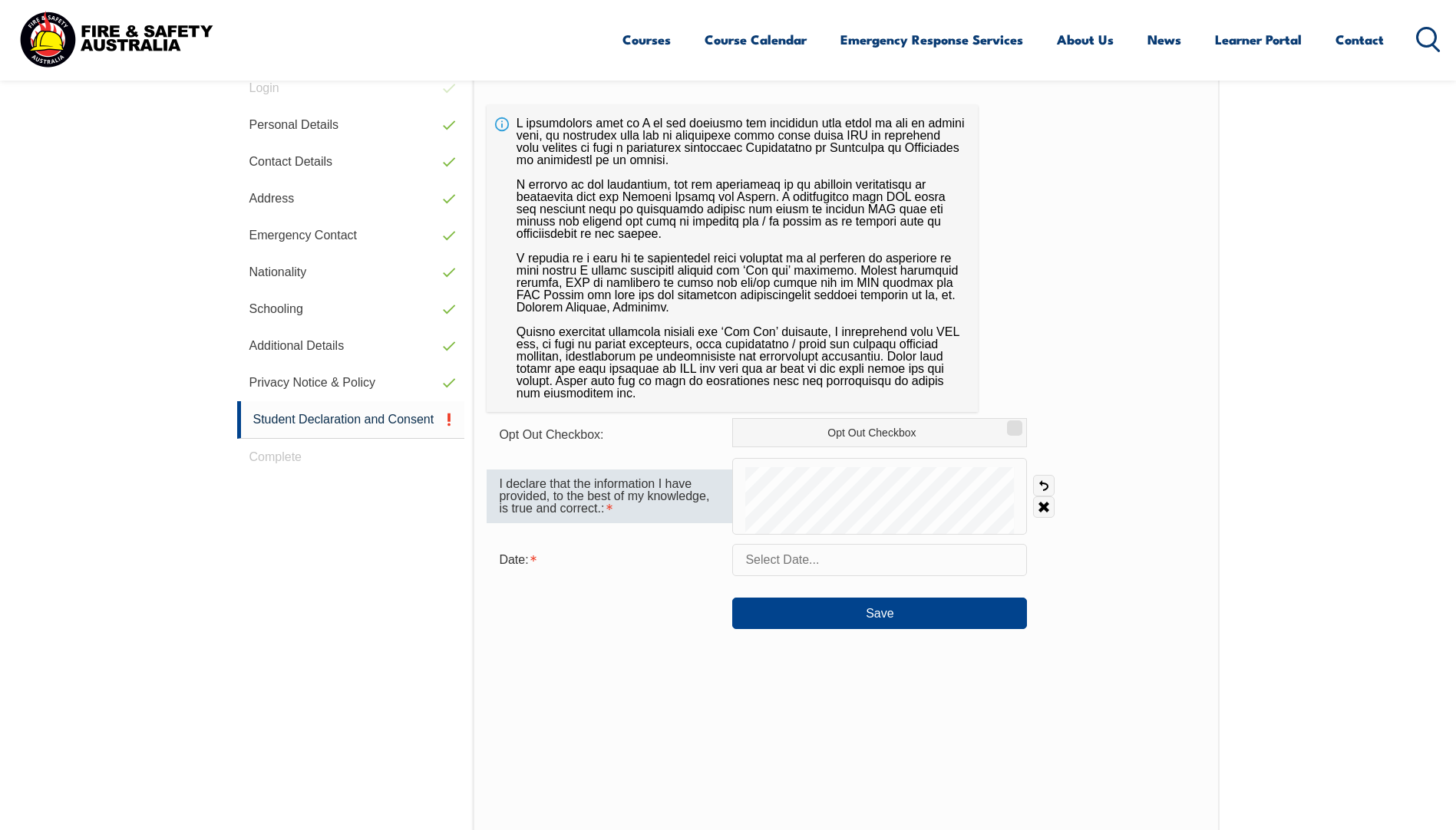
scroll to position [418, 0]
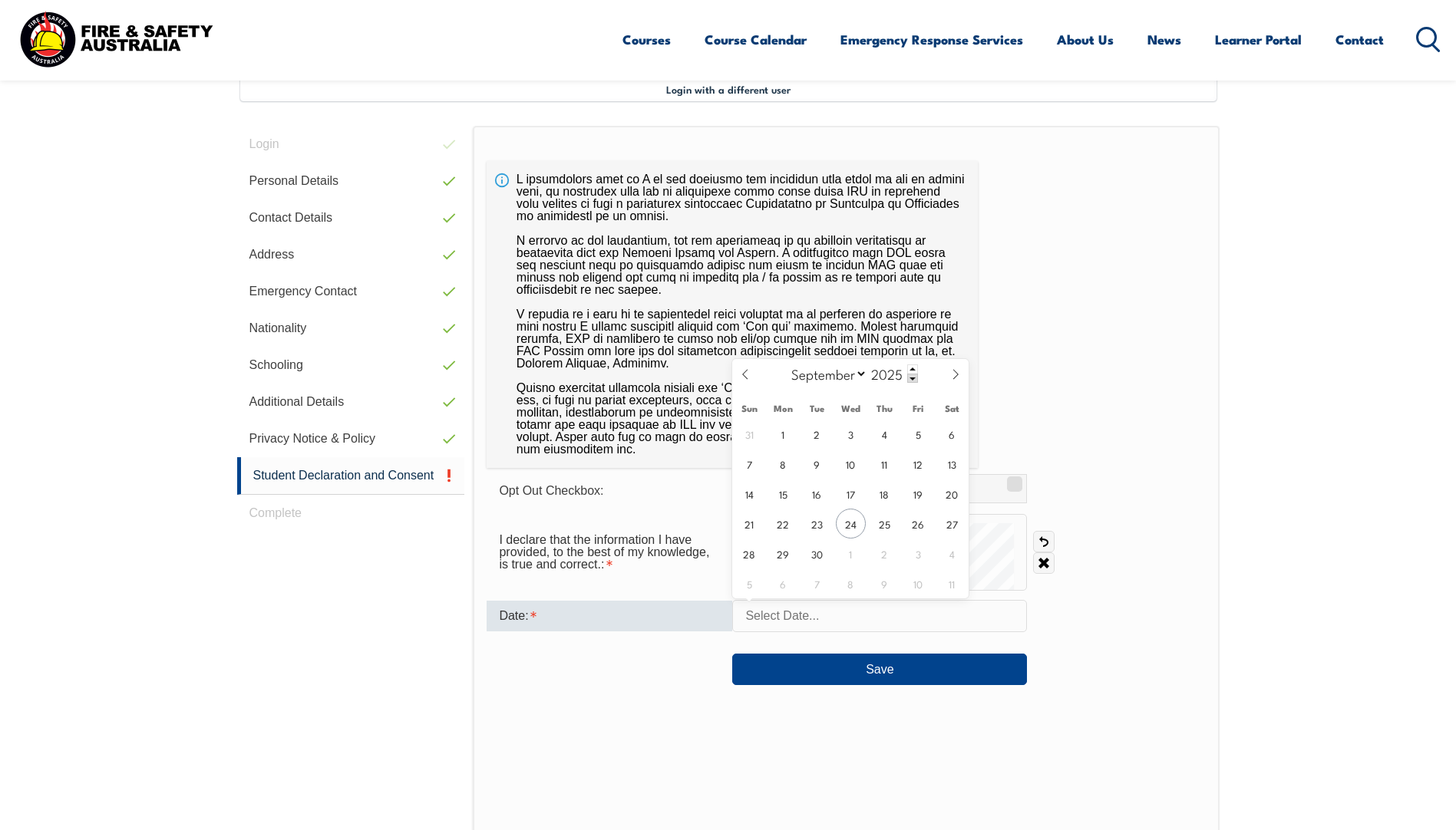
click at [830, 623] on input "text" at bounding box center [880, 616] width 295 height 32
click at [847, 526] on span "24" at bounding box center [851, 523] width 30 height 30
type input "[DATE]"
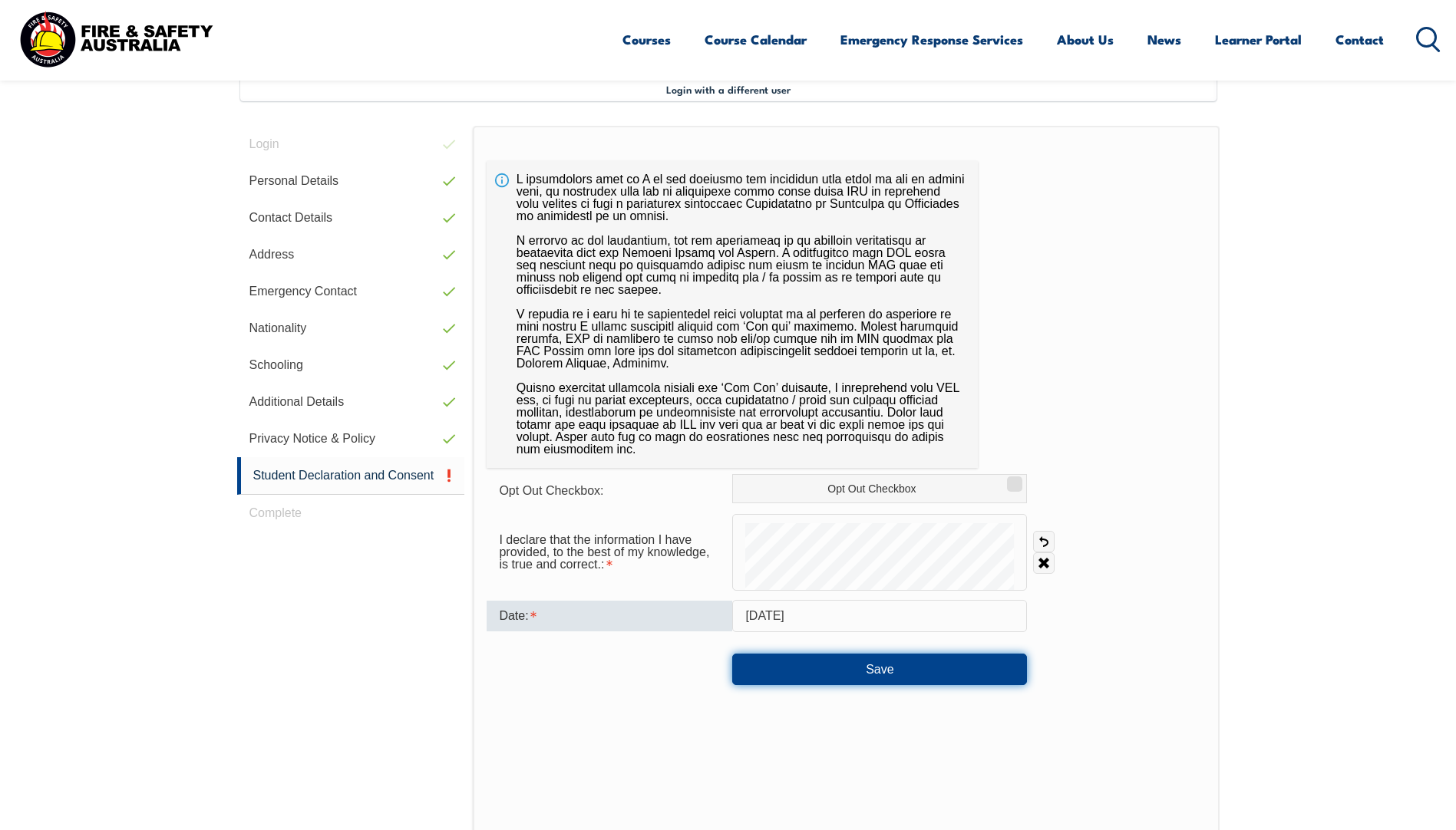
click at [848, 676] on button "Save" at bounding box center [880, 668] width 295 height 31
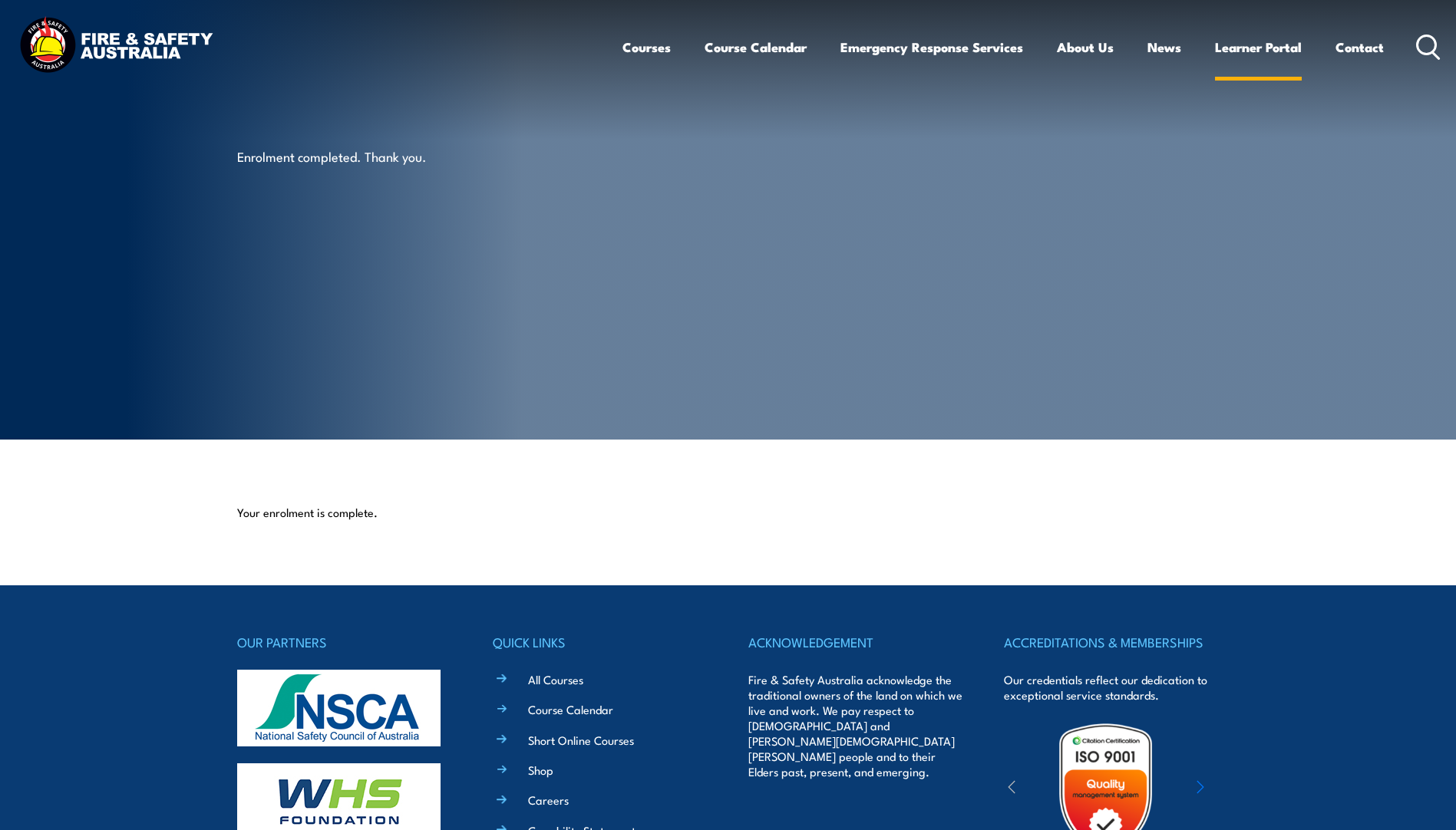
click at [1247, 43] on link "Learner Portal" at bounding box center [1258, 47] width 87 height 40
